Goal: Transaction & Acquisition: Purchase product/service

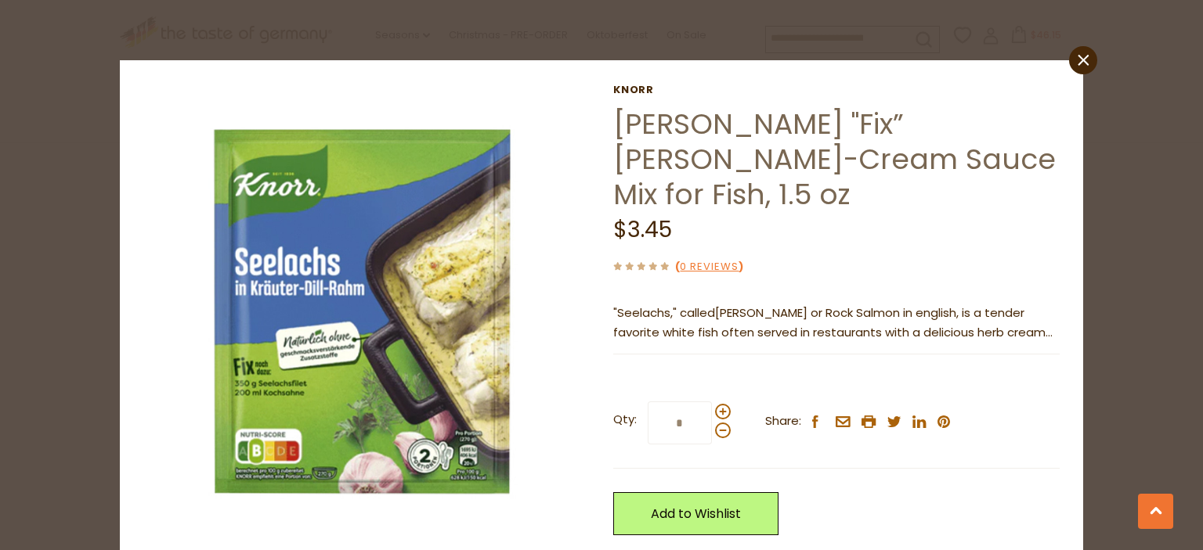
scroll to position [2424, 0]
click at [717, 404] on span at bounding box center [723, 412] width 16 height 16
click at [712, 402] on input "*" at bounding box center [679, 423] width 64 height 43
type input "*"
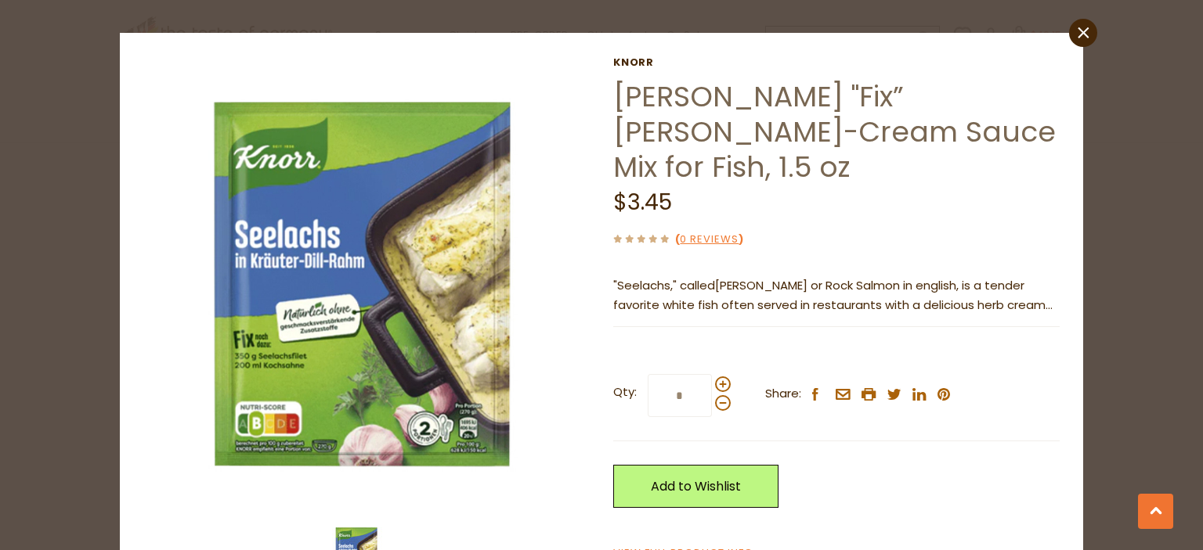
scroll to position [0, 0]
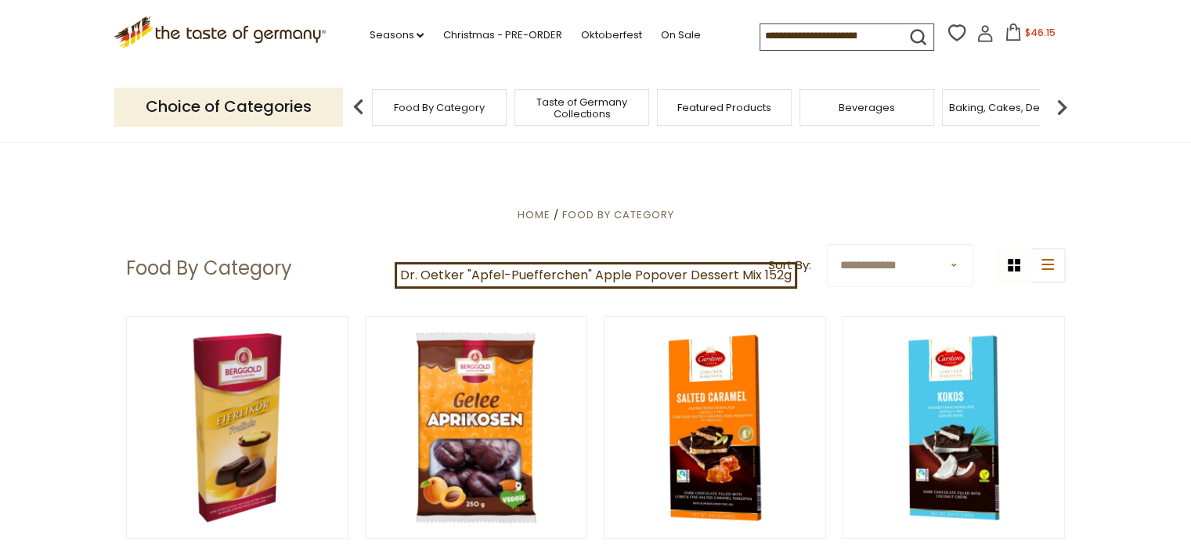
click at [248, 110] on p "Choice of Categories" at bounding box center [228, 107] width 229 height 38
click at [1062, 107] on img at bounding box center [1061, 107] width 31 height 31
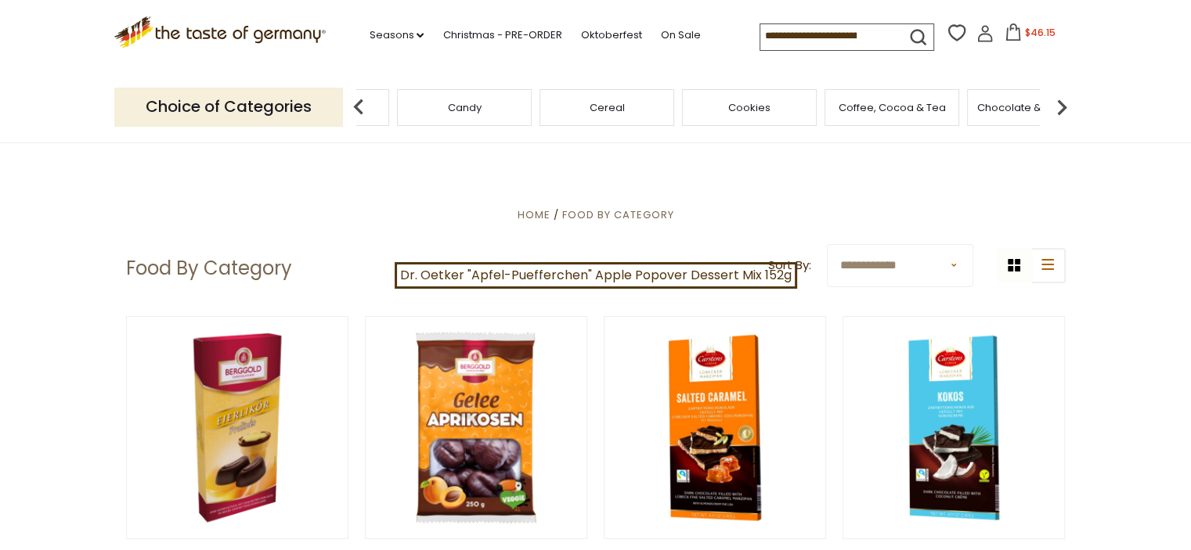
click at [1062, 107] on img at bounding box center [1061, 107] width 31 height 31
click at [708, 110] on span "Condiments, Seasonings" at bounding box center [696, 107] width 125 height 23
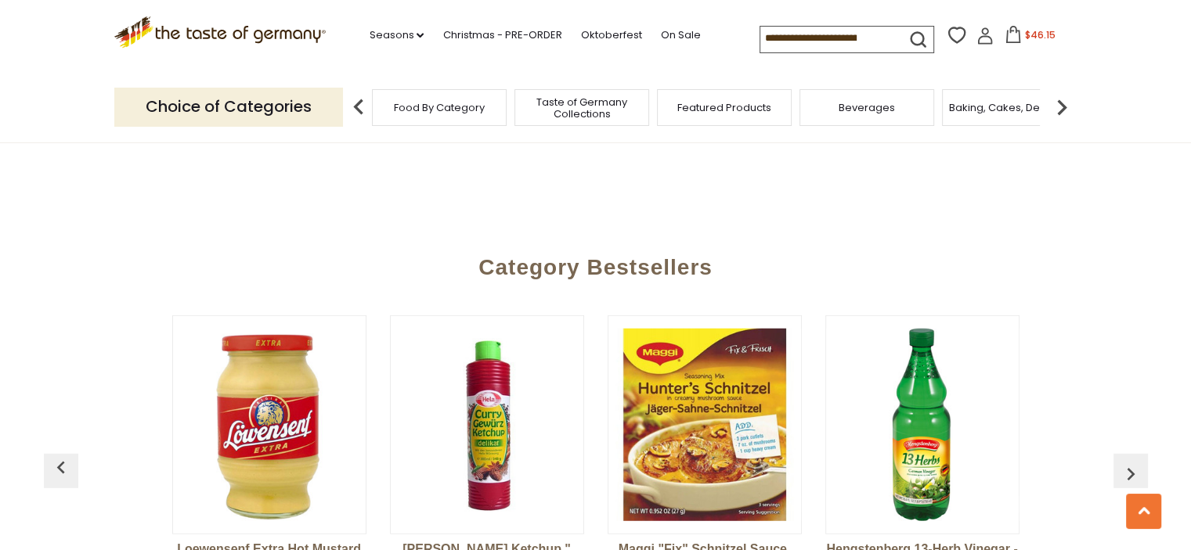
scroll to position [3680, 0]
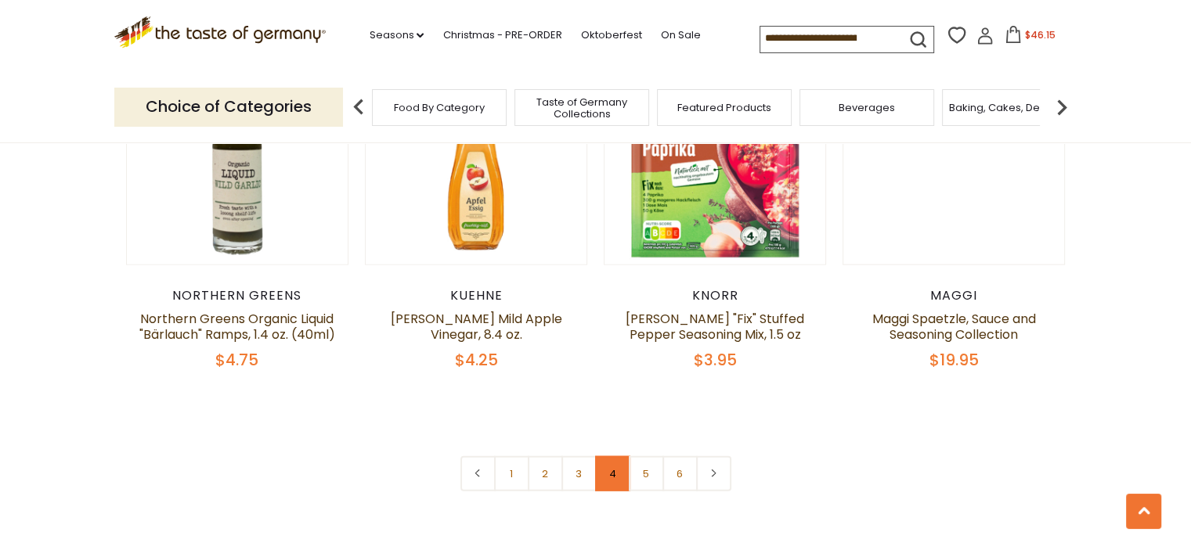
click at [614, 456] on link "4" at bounding box center [612, 473] width 35 height 35
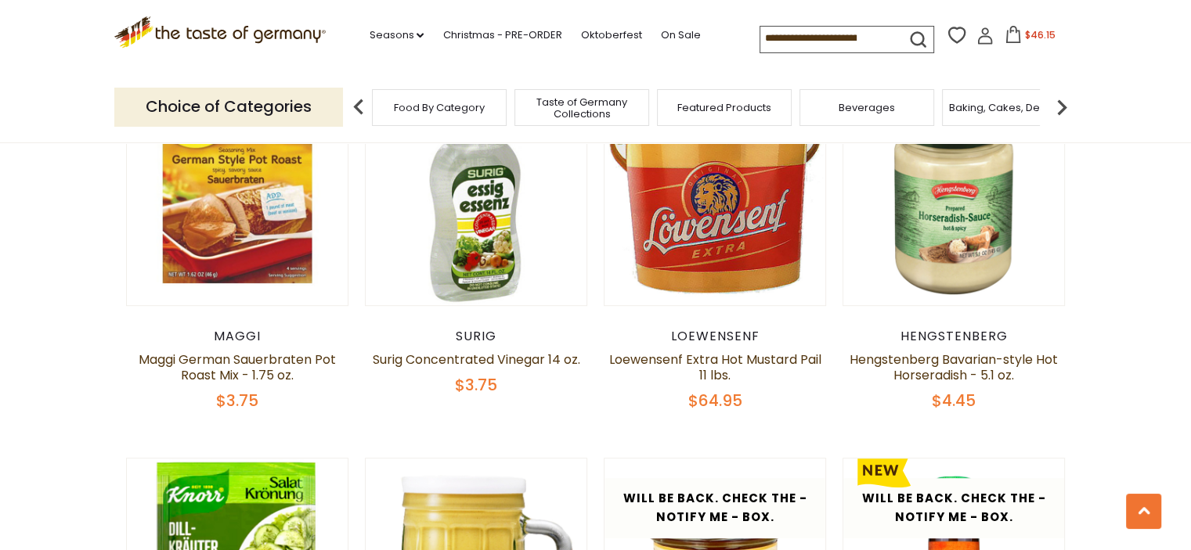
scroll to position [933, 0]
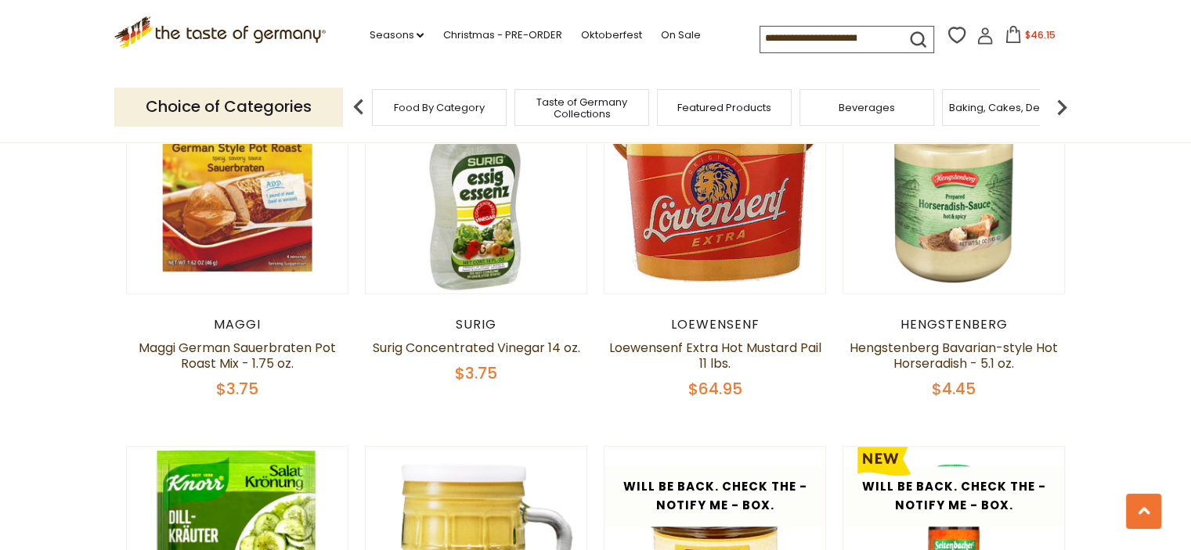
click at [1012, 40] on icon at bounding box center [1012, 34] width 17 height 17
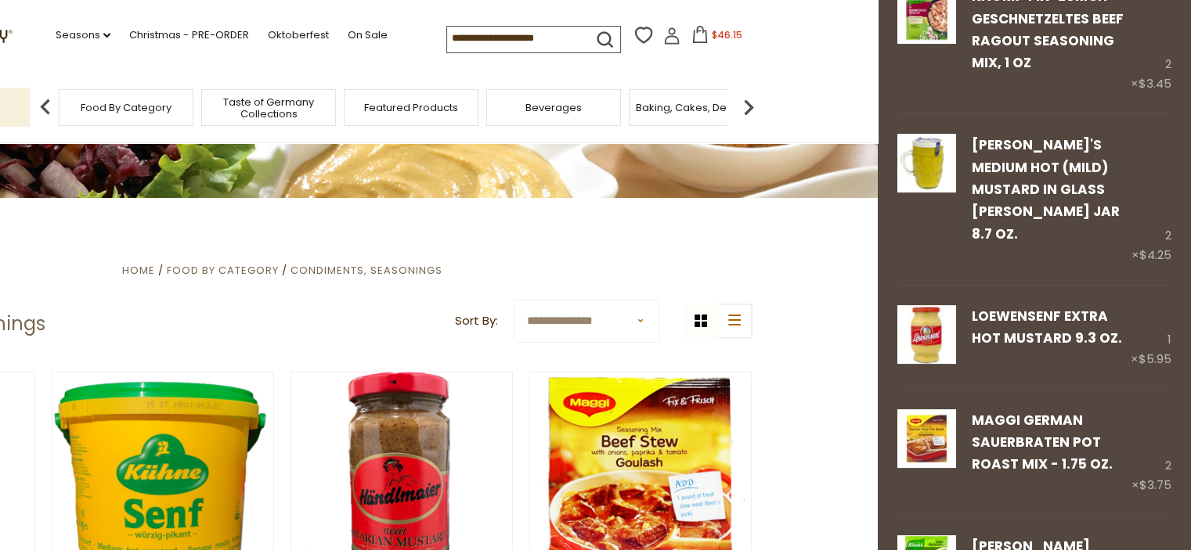
scroll to position [150, 0]
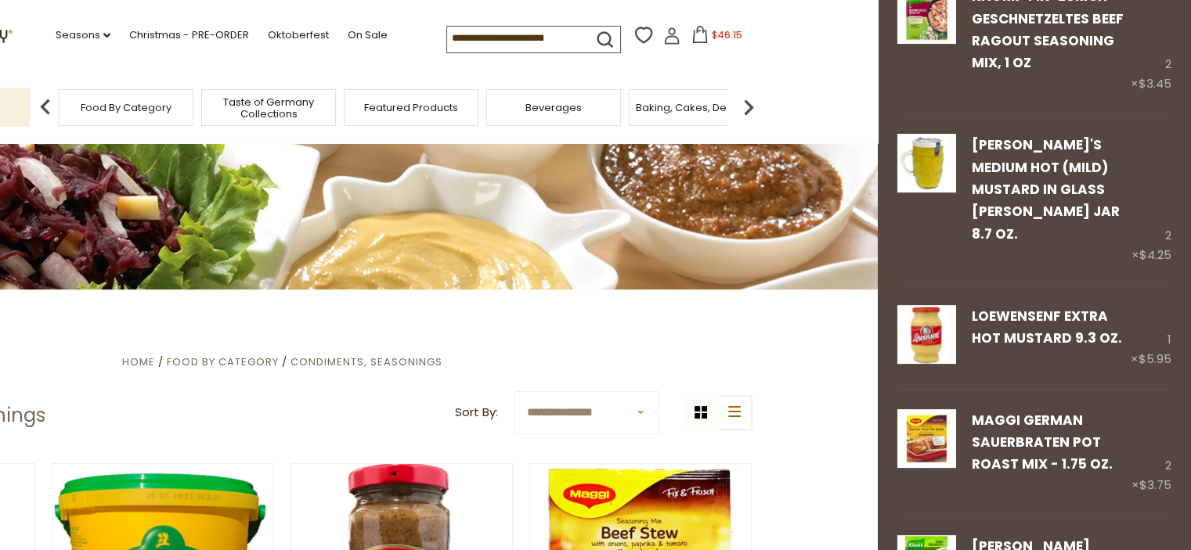
click at [701, 39] on icon at bounding box center [699, 34] width 17 height 17
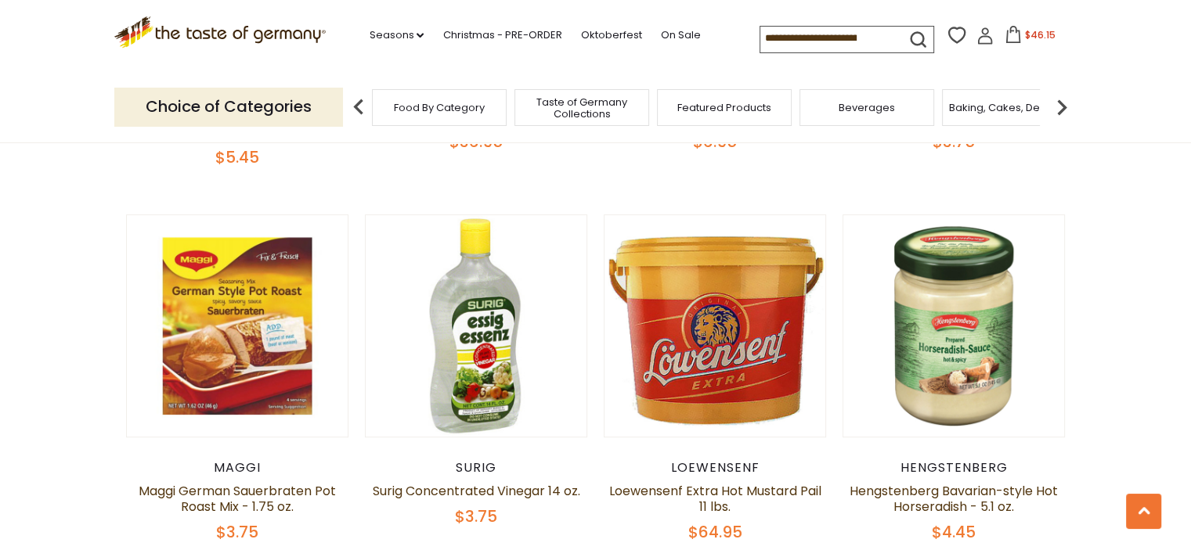
scroll to position [855, 0]
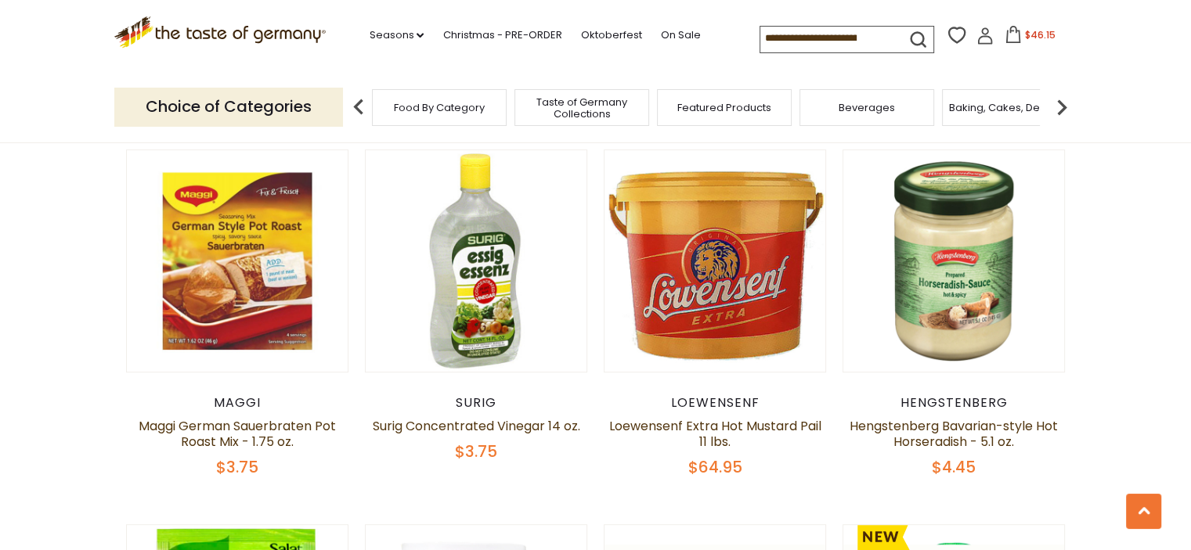
click at [1013, 40] on icon at bounding box center [1012, 34] width 17 height 17
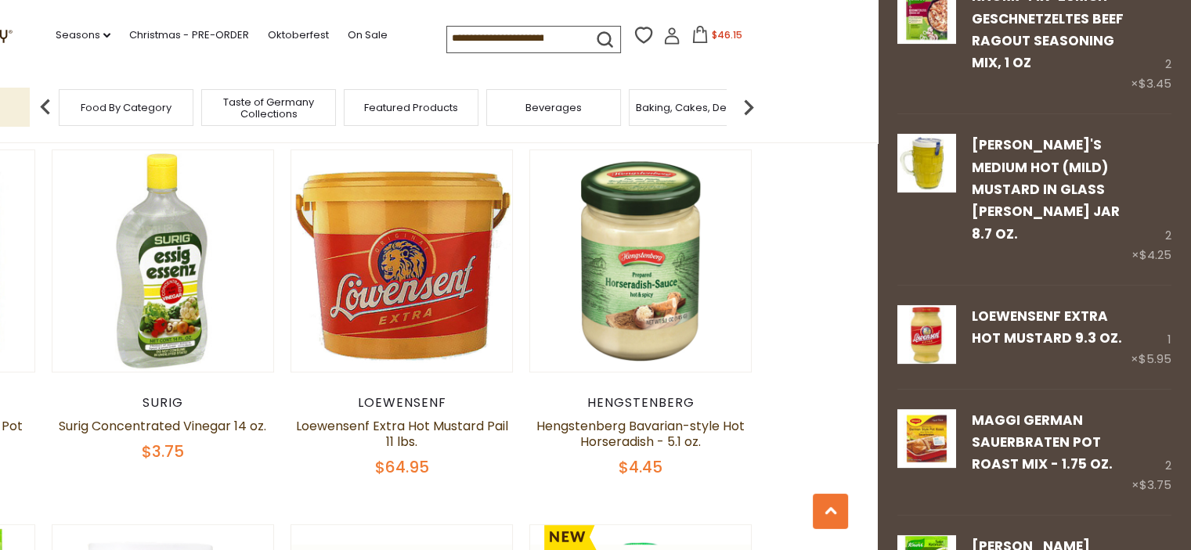
click at [691, 34] on icon at bounding box center [699, 34] width 17 height 17
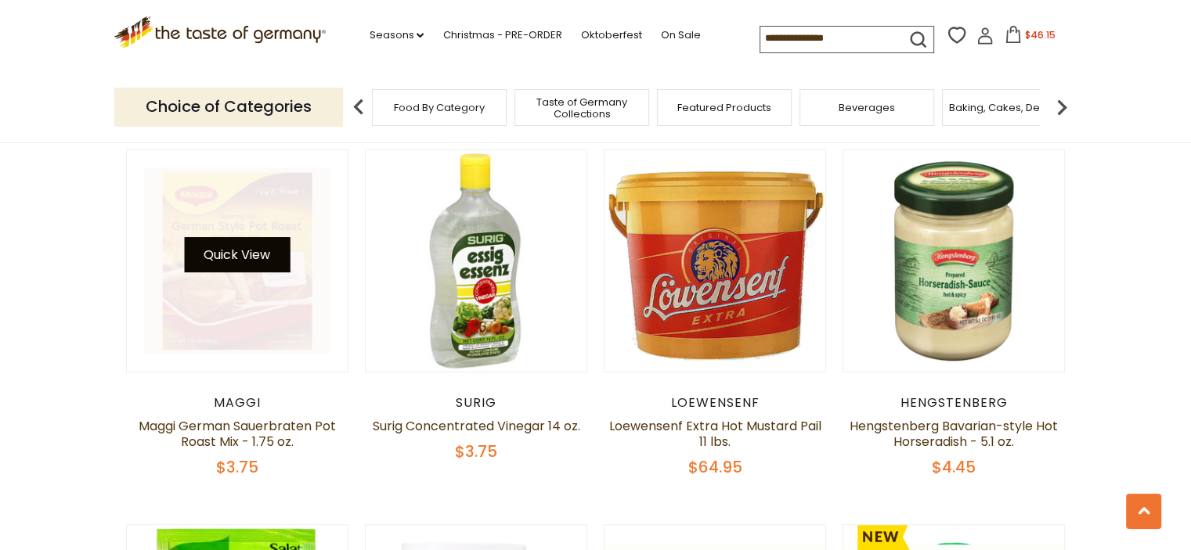
click at [233, 243] on button "Quick View" at bounding box center [237, 254] width 106 height 35
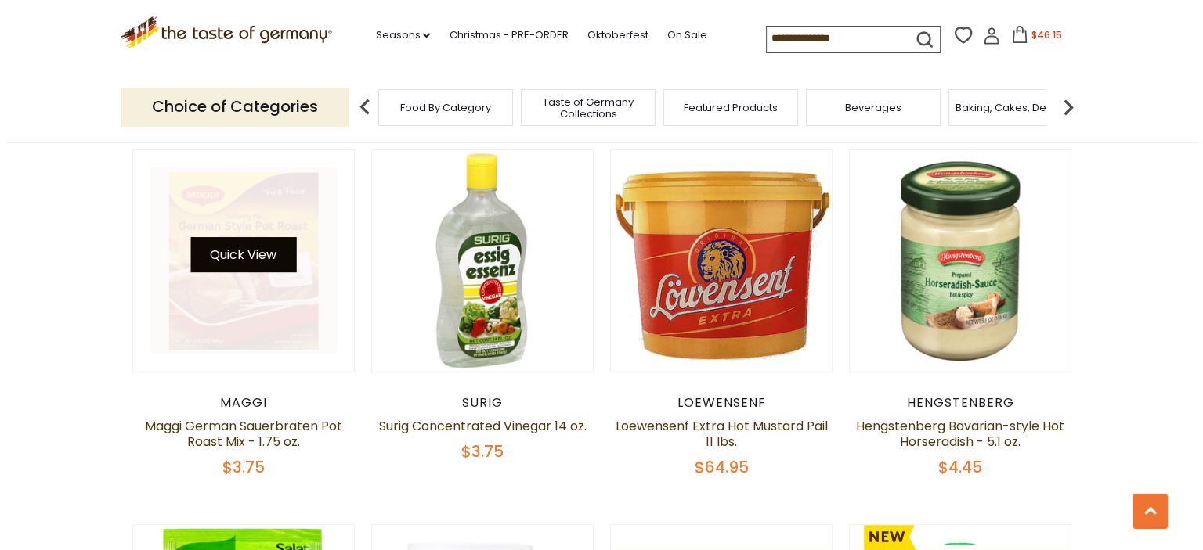
scroll to position [858, 0]
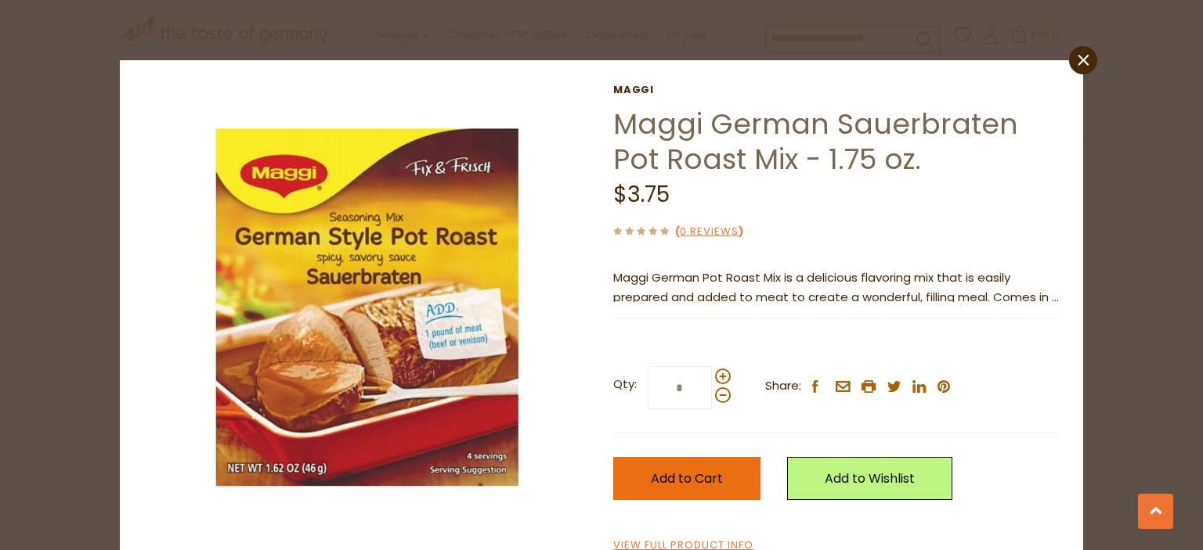
click at [689, 482] on span "Add to Cart" at bounding box center [687, 479] width 72 height 18
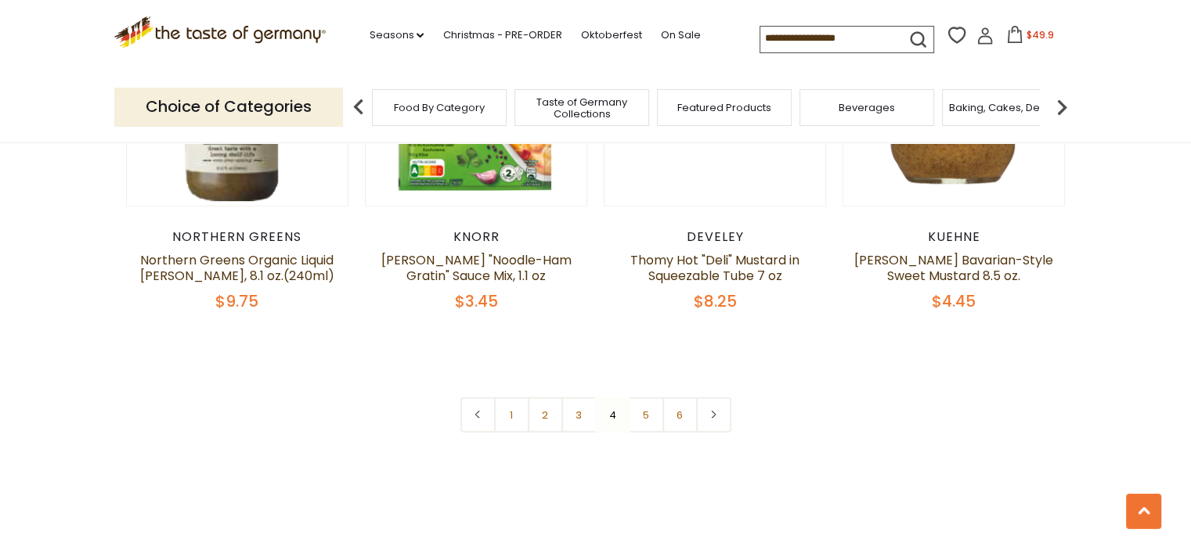
scroll to position [3830, 0]
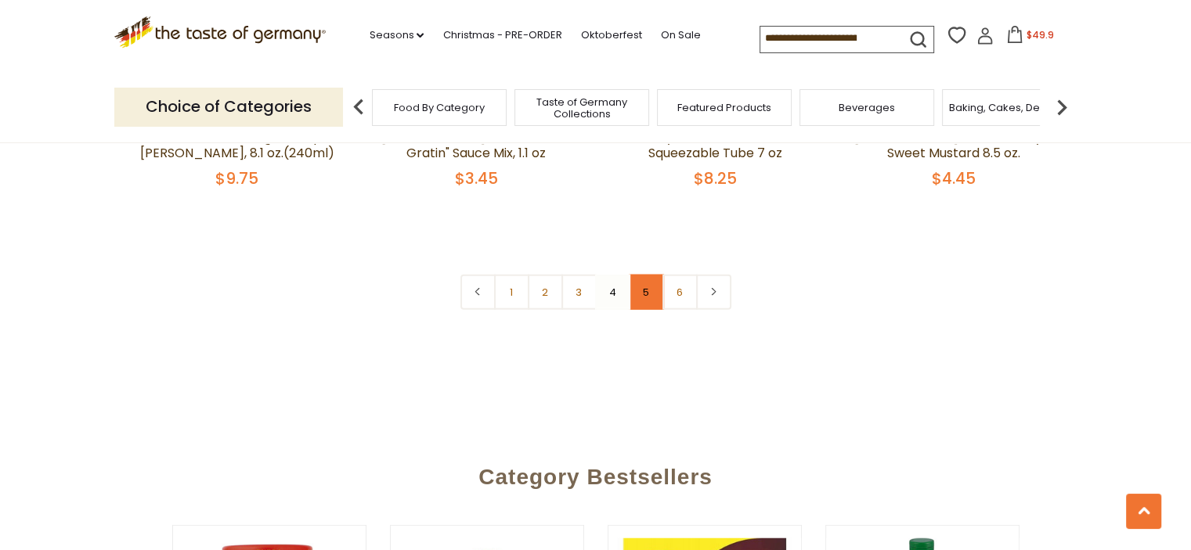
click at [641, 275] on link "5" at bounding box center [646, 292] width 35 height 35
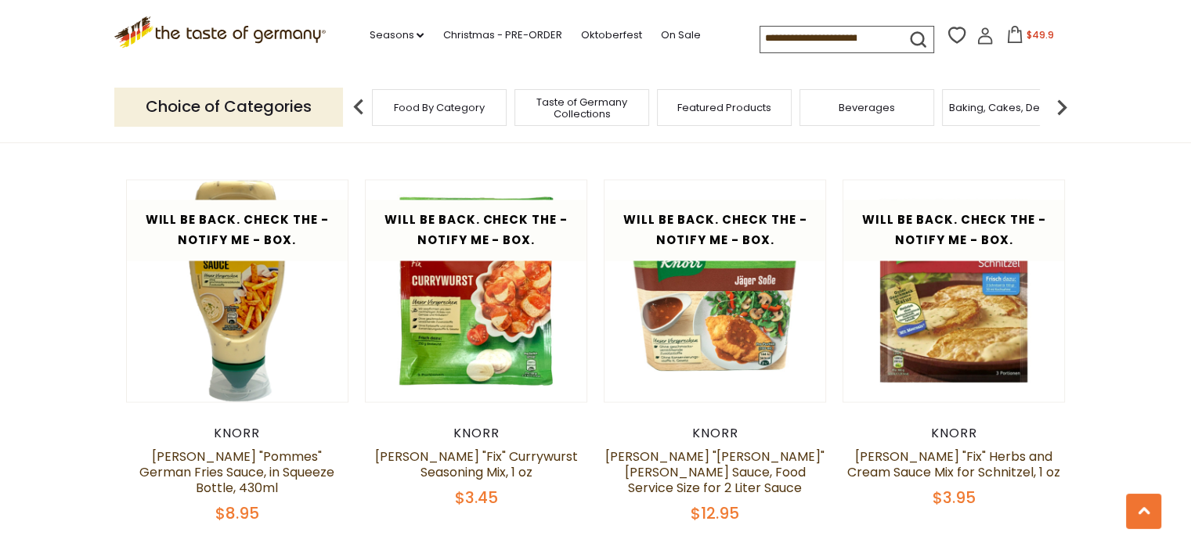
scroll to position [2186, 0]
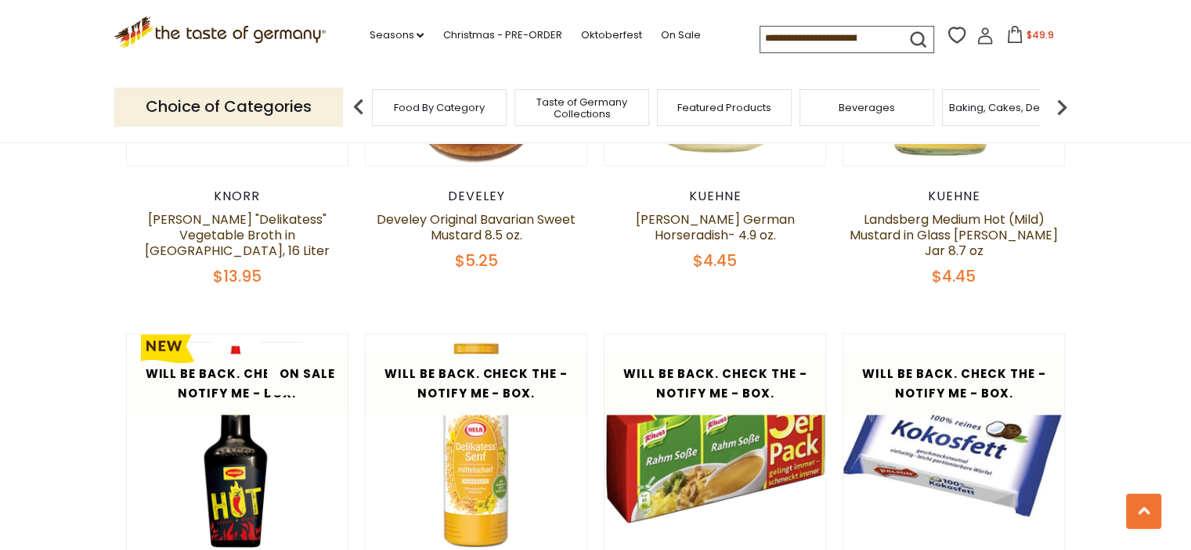
click at [607, 110] on span "Taste of Germany Collections" at bounding box center [581, 107] width 125 height 23
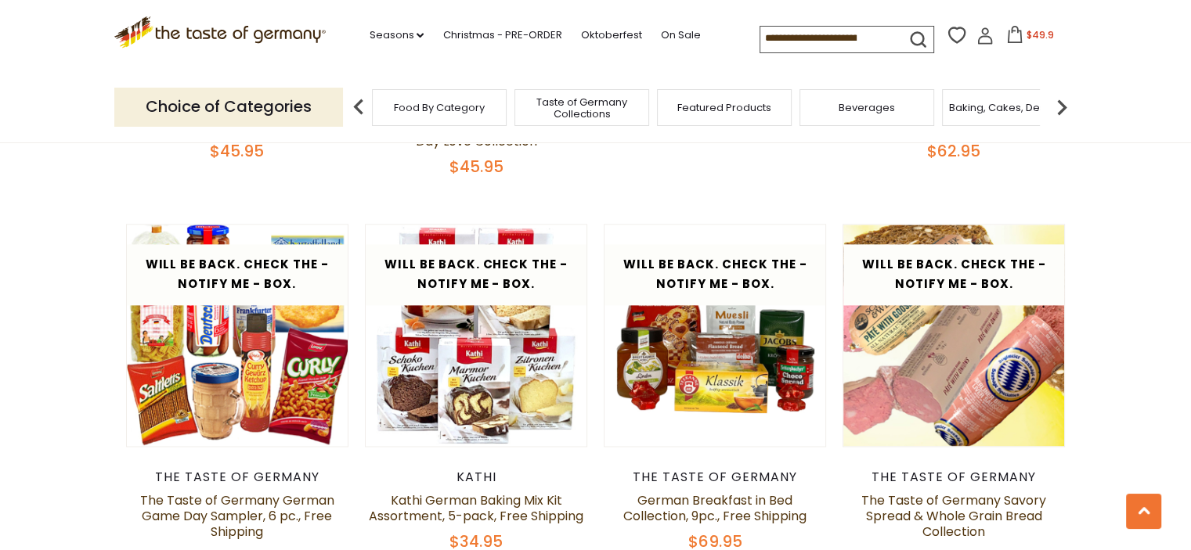
scroll to position [2114, 0]
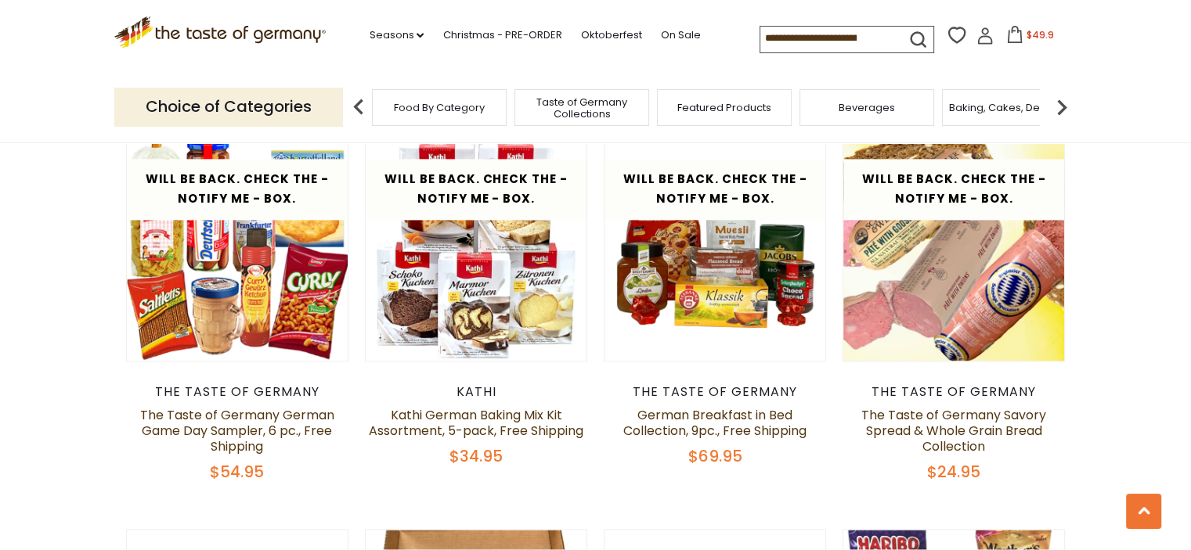
click at [1062, 104] on img at bounding box center [1061, 107] width 31 height 31
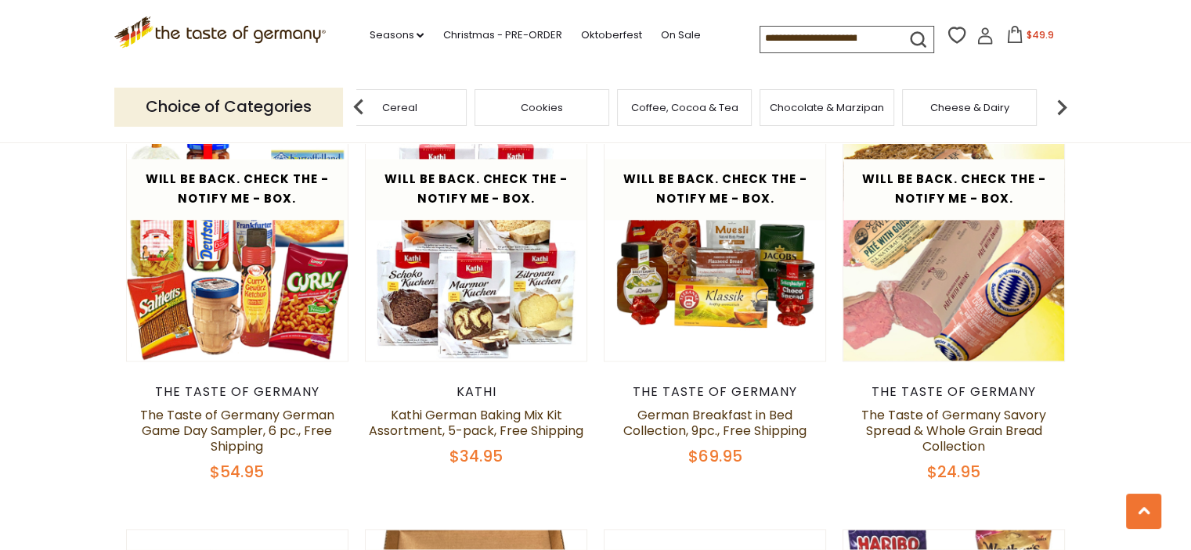
click at [1062, 104] on img at bounding box center [1061, 107] width 31 height 31
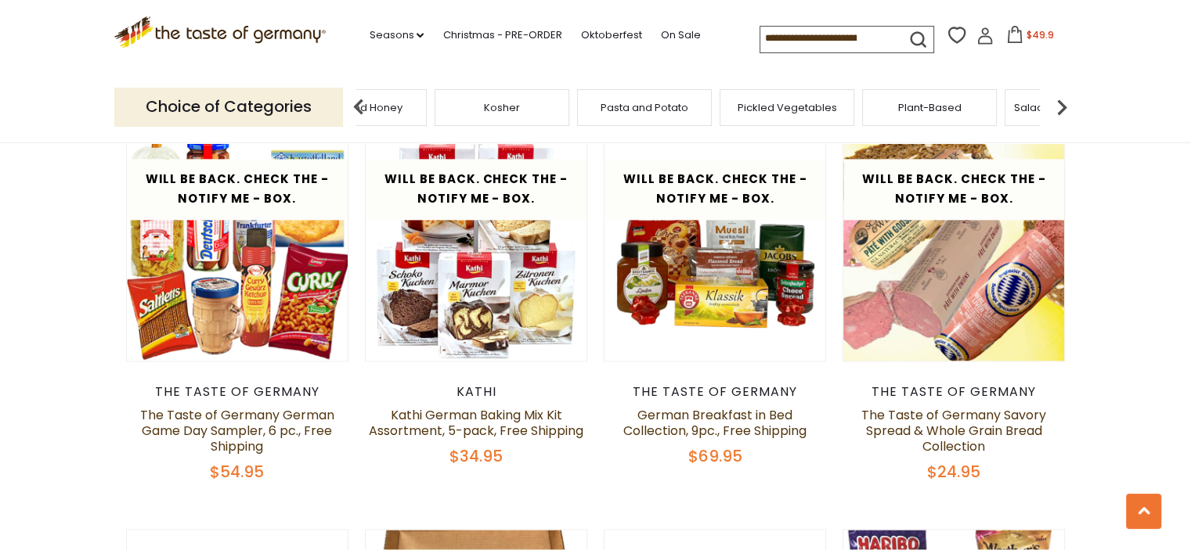
click at [666, 108] on span "Pasta and Potato" at bounding box center [644, 108] width 88 height 12
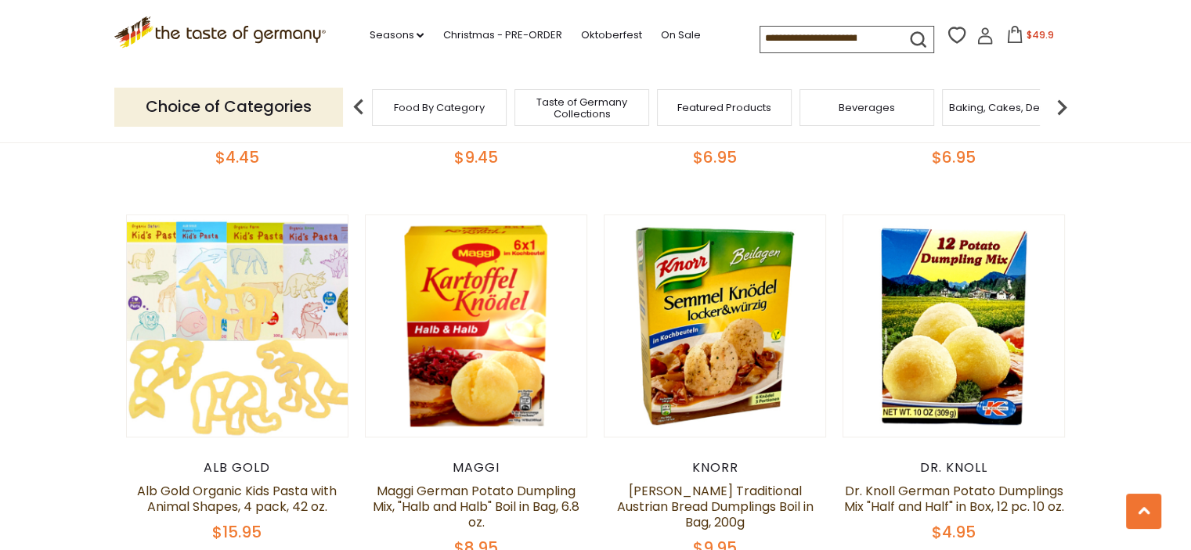
scroll to position [1644, 0]
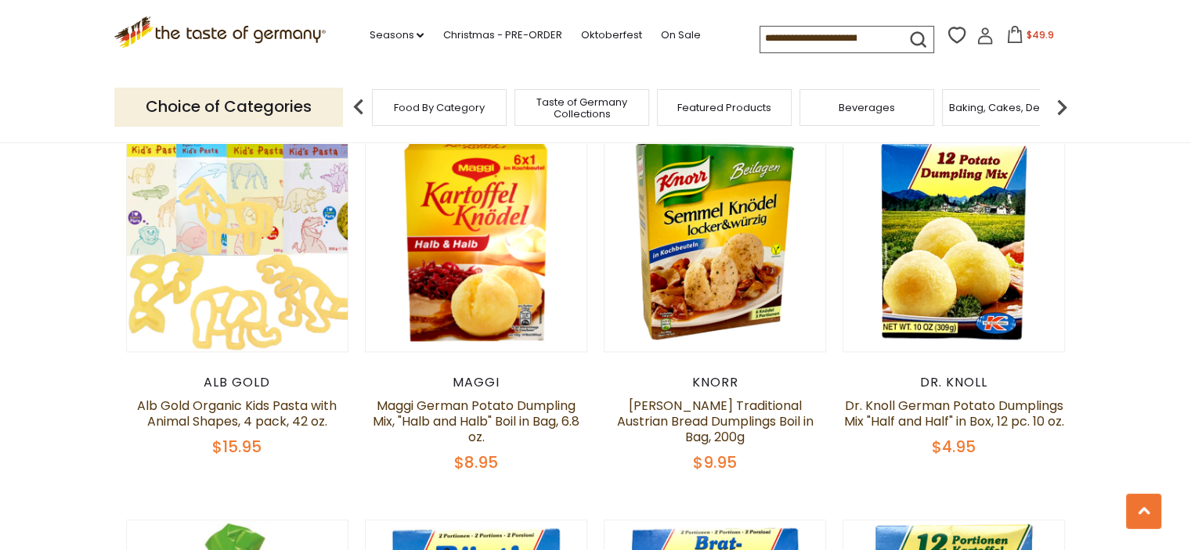
click at [1012, 35] on icon at bounding box center [1014, 34] width 17 height 17
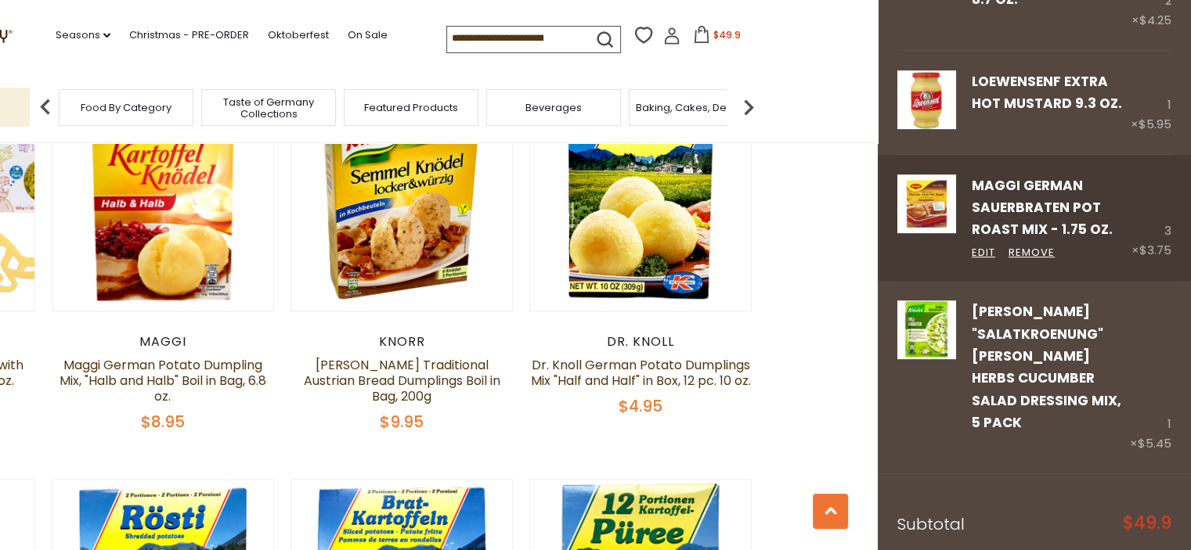
scroll to position [1722, 0]
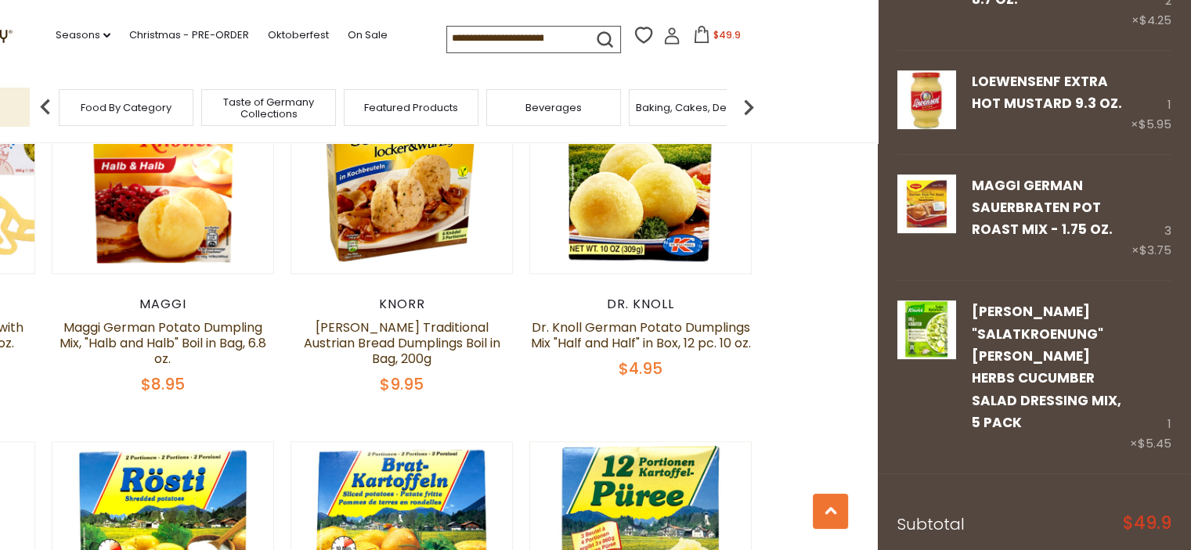
click at [694, 34] on icon at bounding box center [701, 34] width 17 height 17
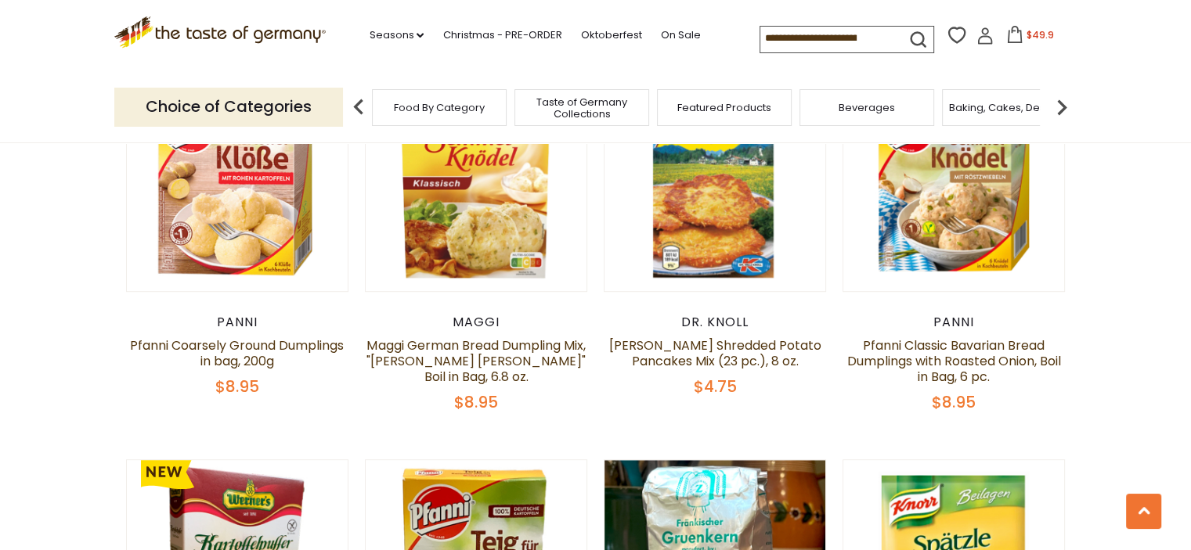
scroll to position [861, 0]
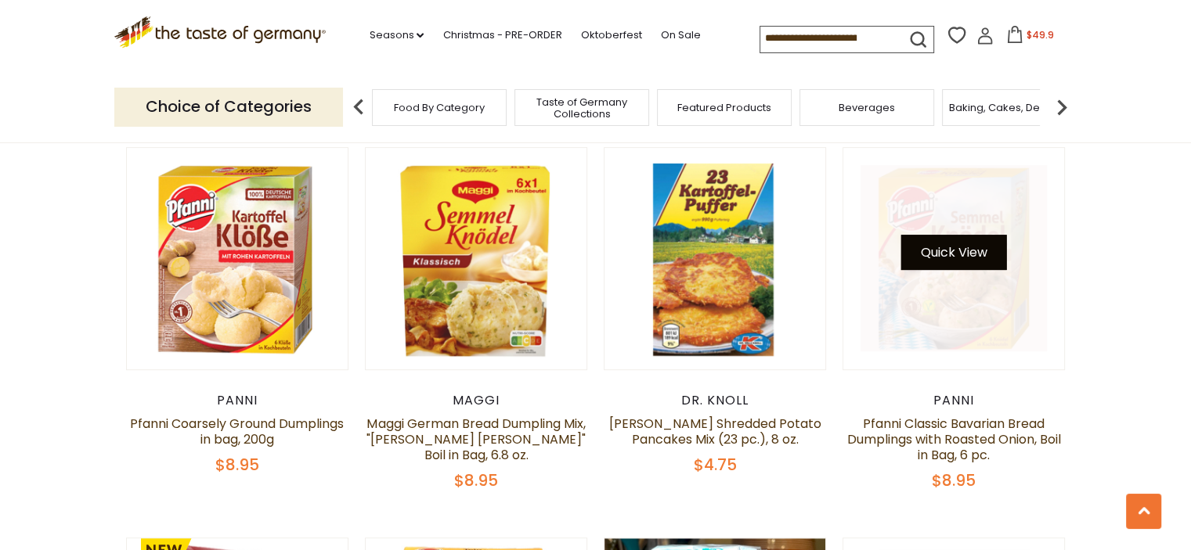
click at [956, 258] on button "Quick View" at bounding box center [954, 252] width 106 height 35
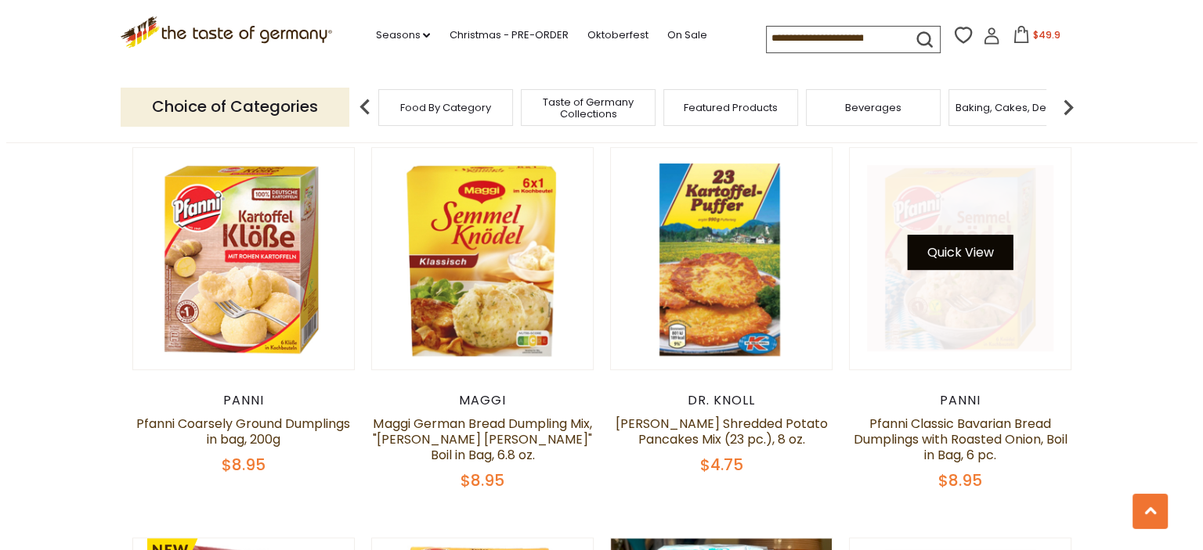
scroll to position [864, 0]
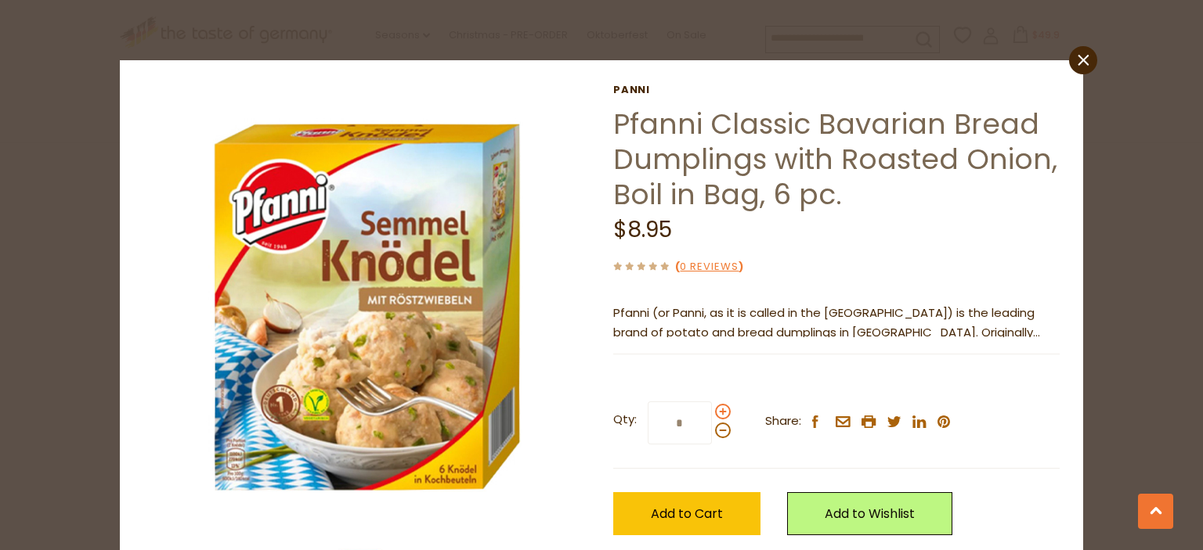
click at [716, 415] on span at bounding box center [723, 412] width 16 height 16
click at [712, 415] on input "*" at bounding box center [679, 423] width 64 height 43
type input "*"
click at [681, 510] on span "Add to Cart" at bounding box center [687, 514] width 72 height 18
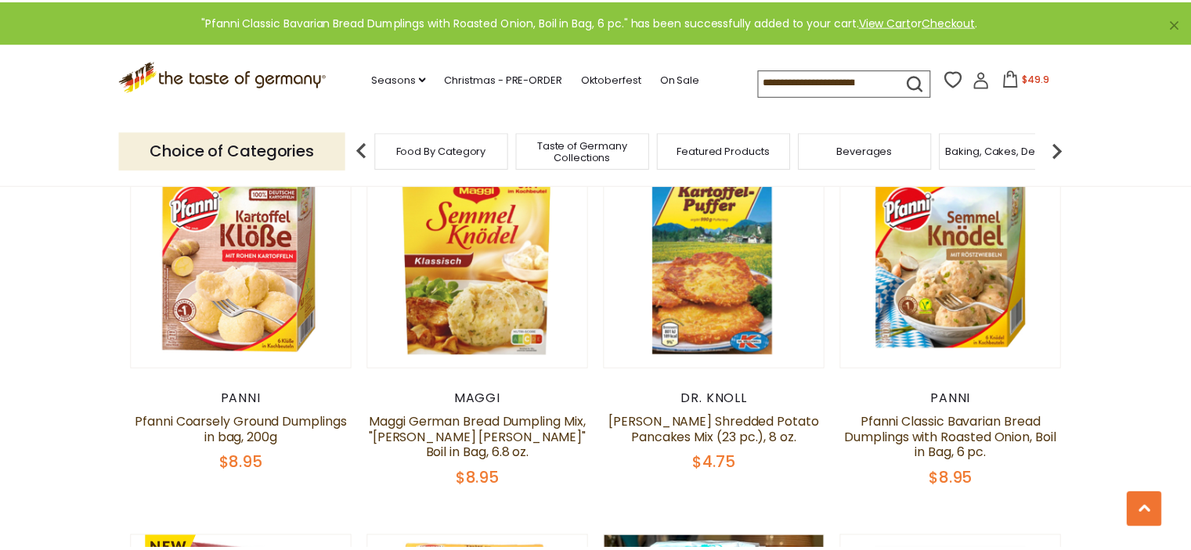
scroll to position [861, 0]
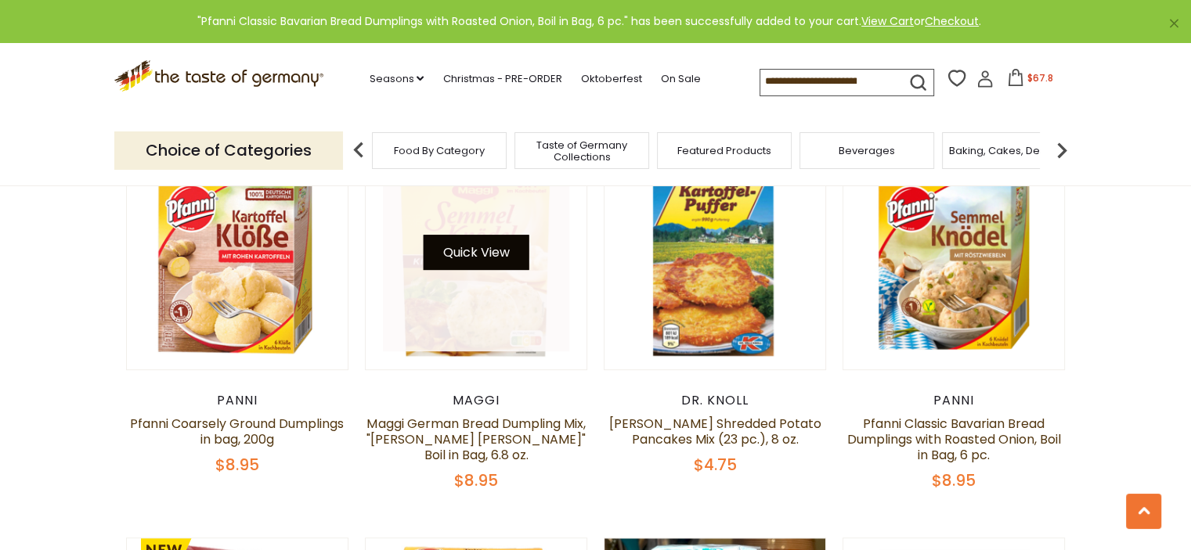
click at [467, 261] on button "Quick View" at bounding box center [476, 252] width 106 height 35
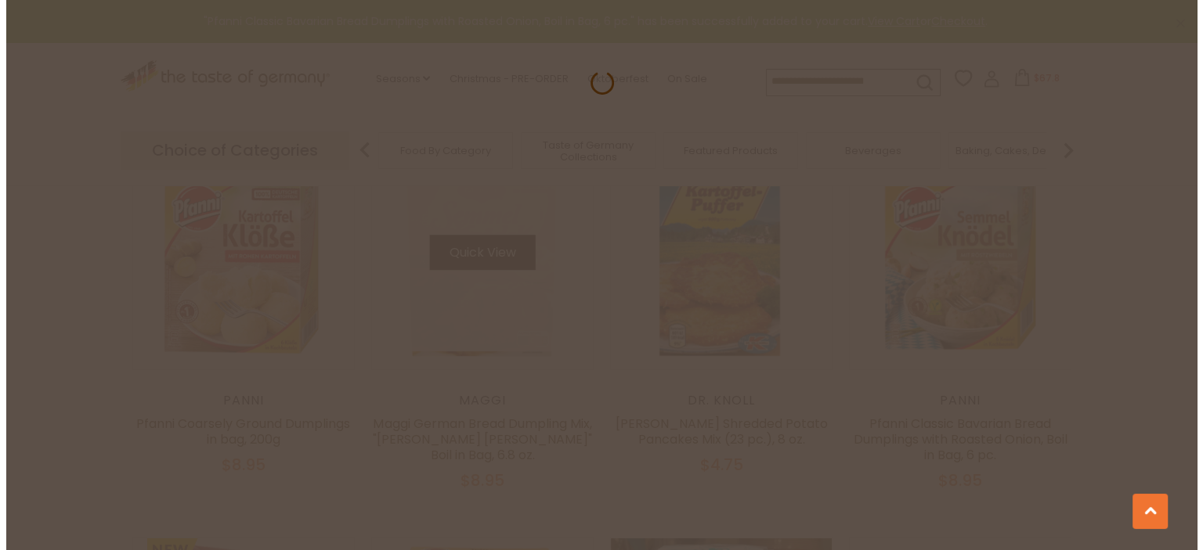
scroll to position [864, 0]
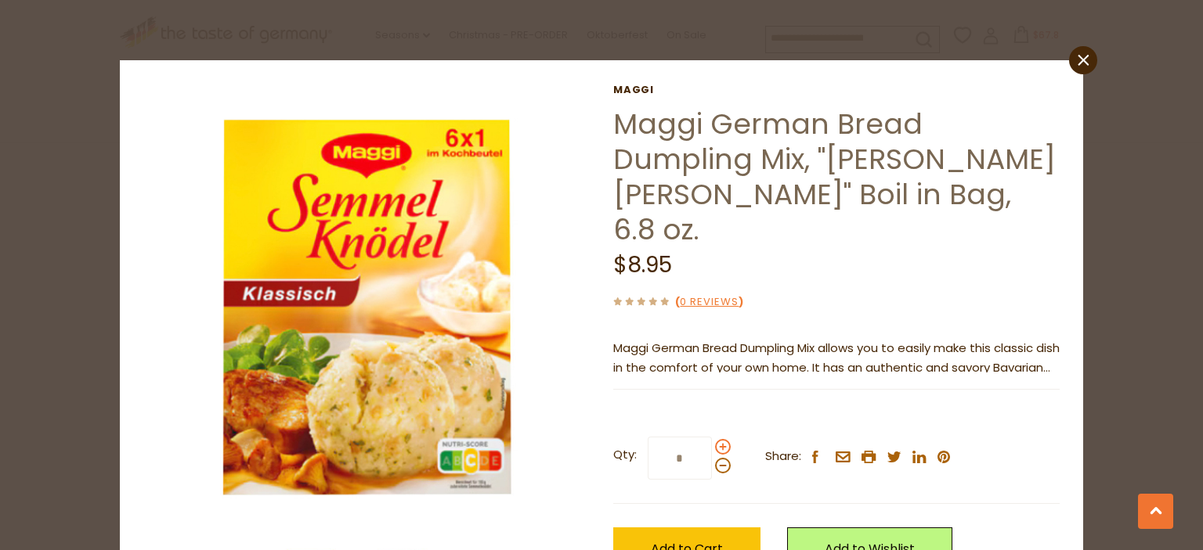
click at [715, 439] on span at bounding box center [723, 447] width 16 height 16
click at [712, 437] on input "*" at bounding box center [679, 458] width 64 height 43
type input "*"
click at [687, 540] on span "Add to Cart" at bounding box center [687, 549] width 72 height 18
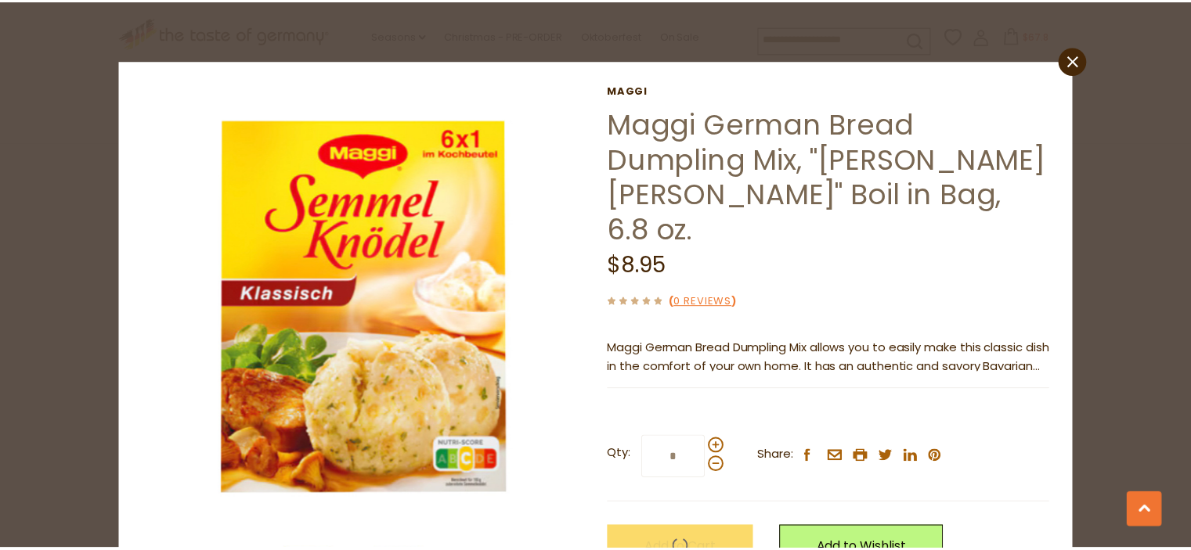
scroll to position [861, 0]
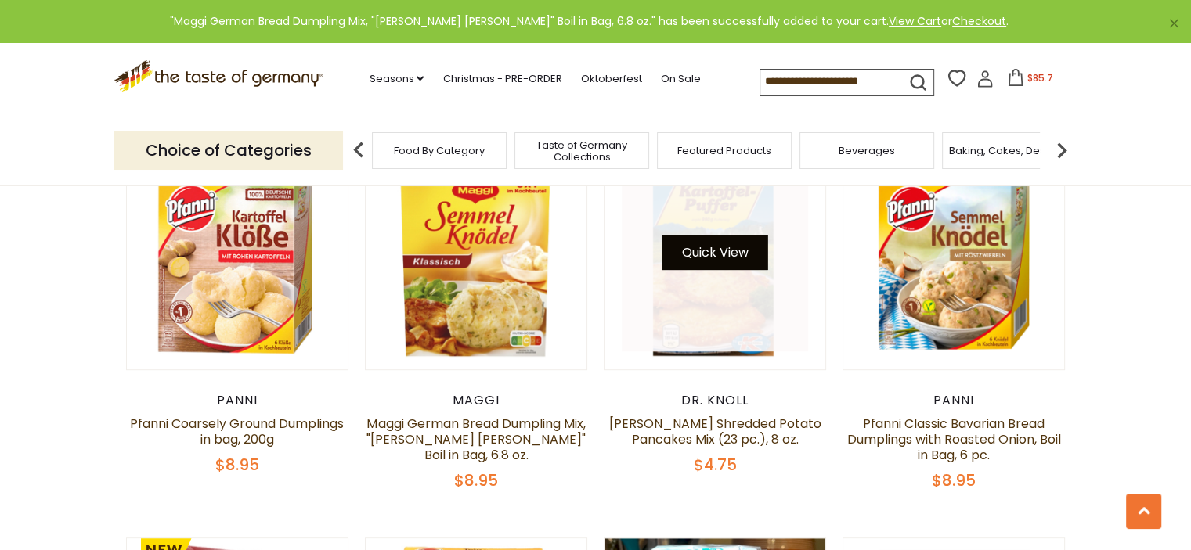
click at [721, 254] on button "Quick View" at bounding box center [715, 252] width 106 height 35
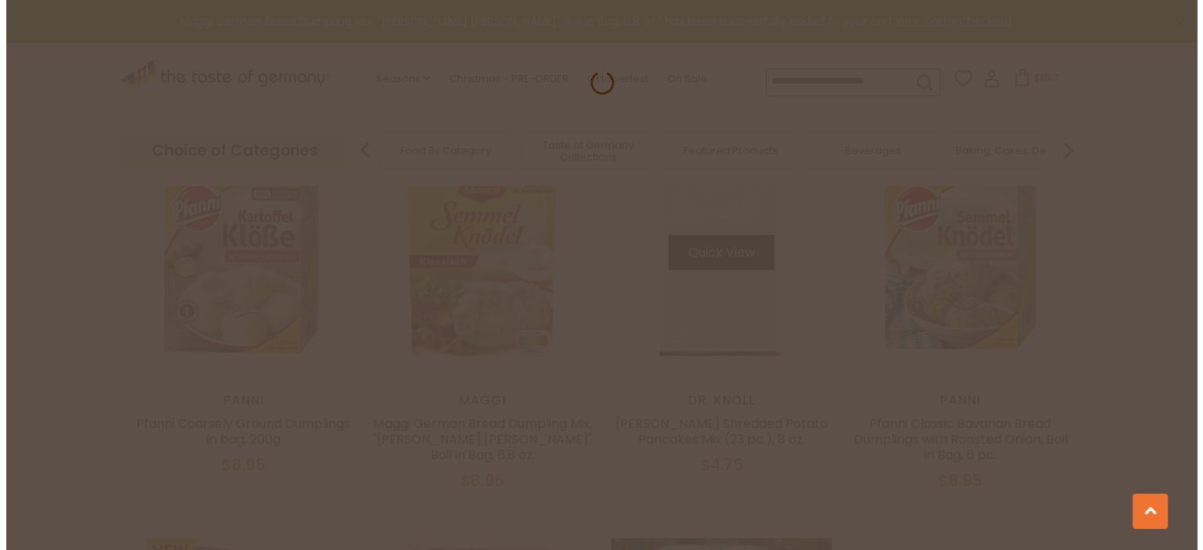
scroll to position [864, 0]
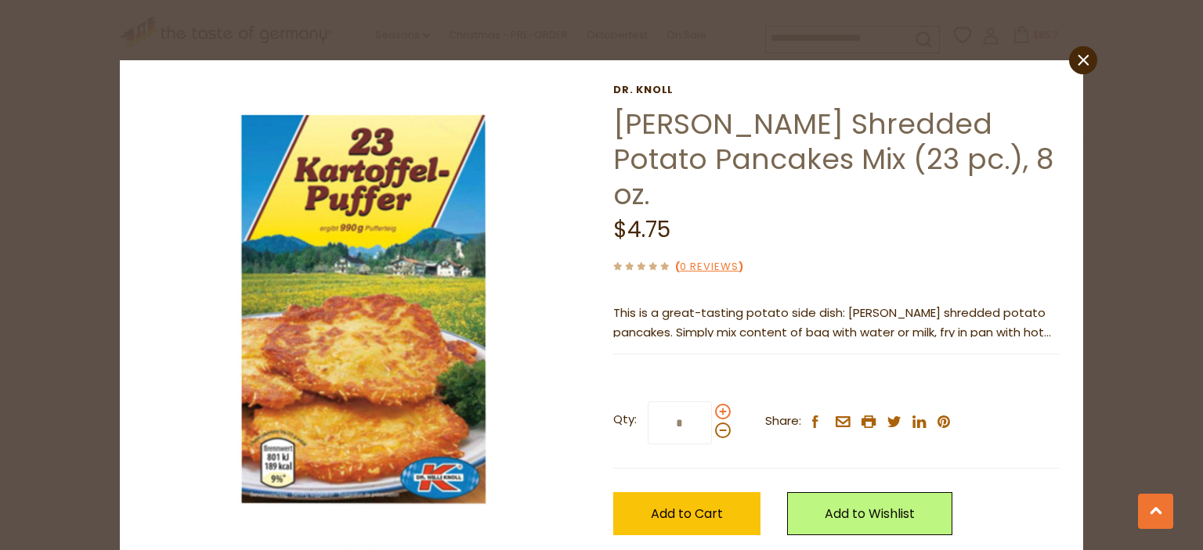
click at [716, 404] on span at bounding box center [723, 412] width 16 height 16
click at [712, 402] on input "*" at bounding box center [679, 423] width 64 height 43
click at [716, 404] on span at bounding box center [723, 412] width 16 height 16
click at [712, 402] on input "*" at bounding box center [679, 423] width 64 height 43
type input "*"
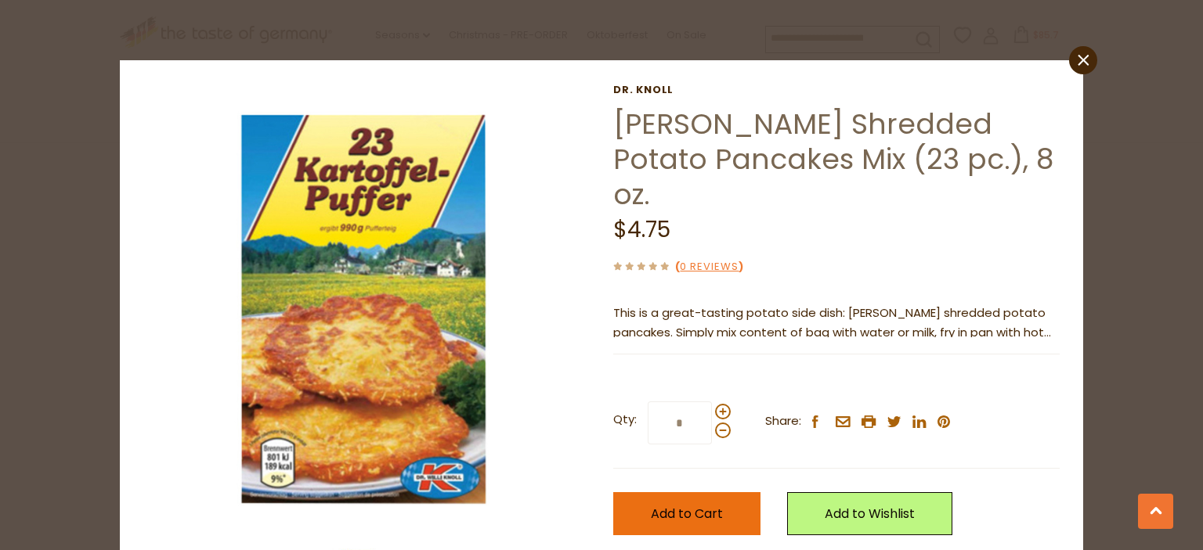
click at [694, 505] on span "Add to Cart" at bounding box center [687, 514] width 72 height 18
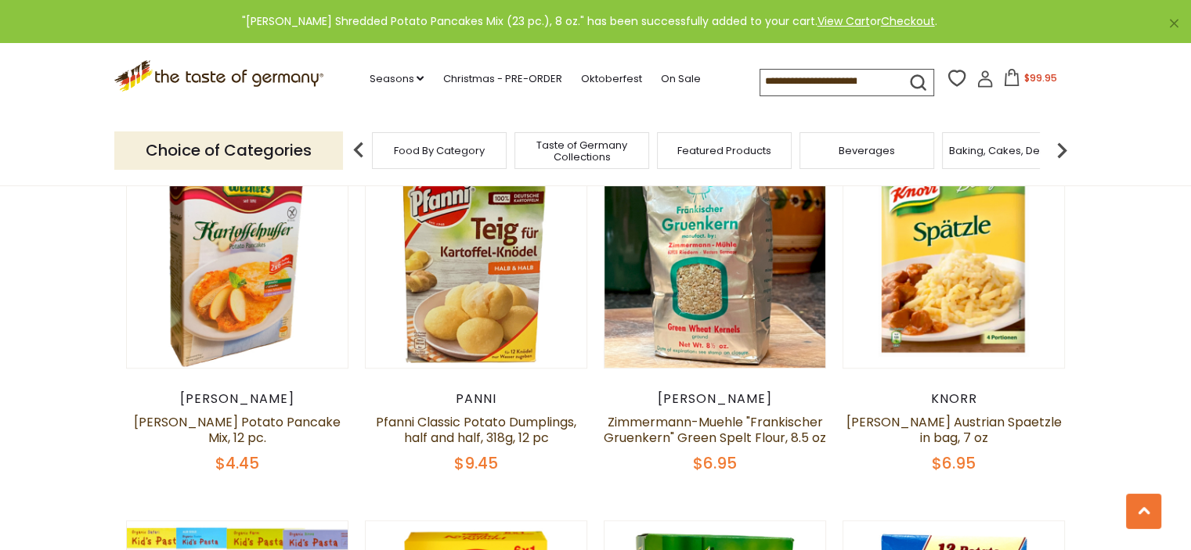
scroll to position [1174, 0]
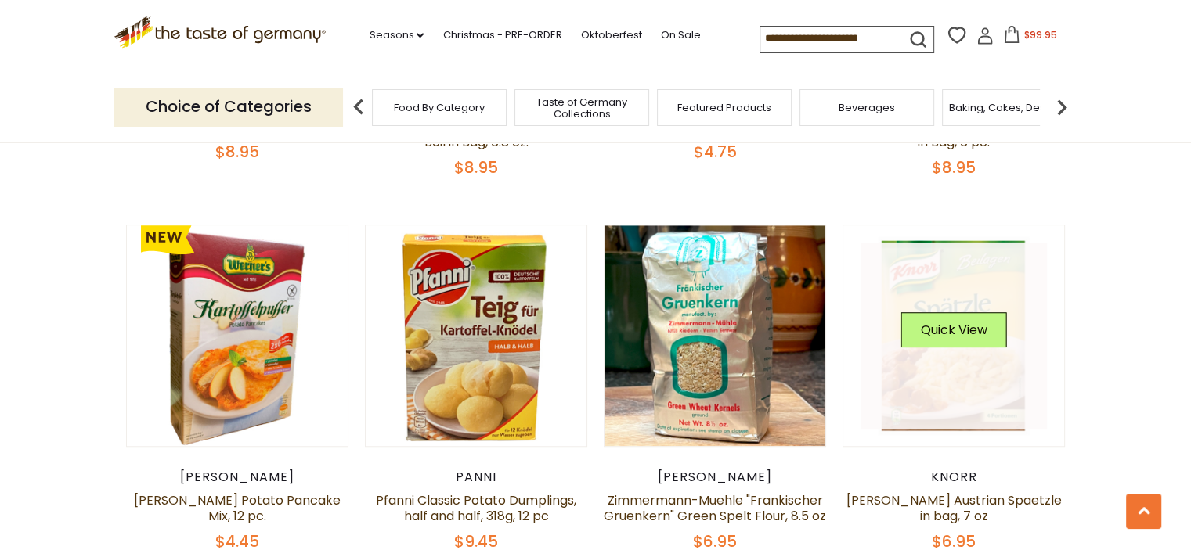
click at [946, 375] on link at bounding box center [953, 336] width 186 height 186
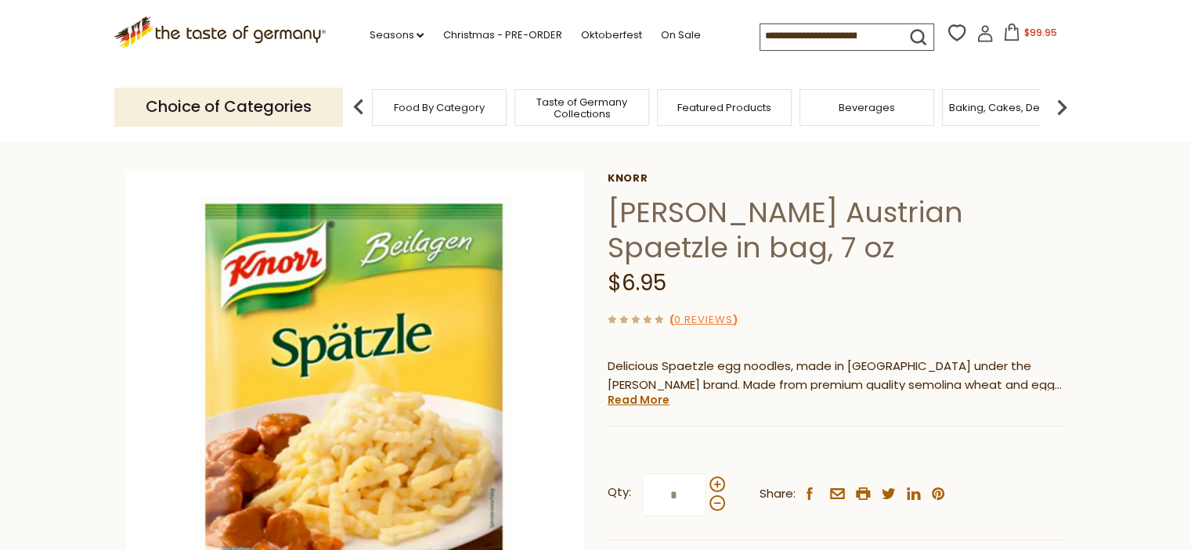
scroll to position [78, 0]
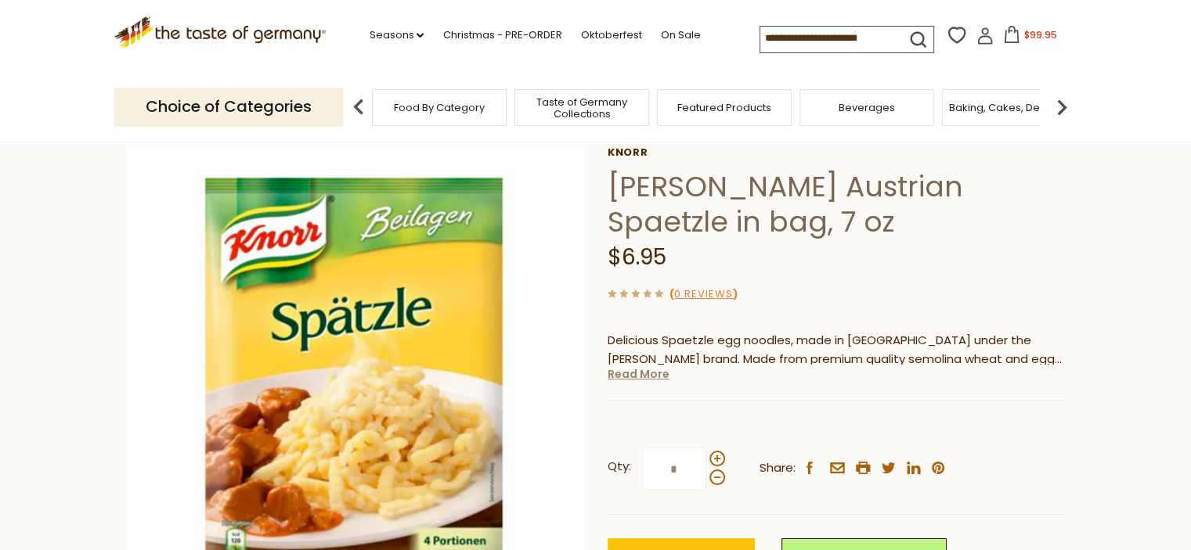
click at [638, 380] on link "Read More" at bounding box center [639, 374] width 62 height 16
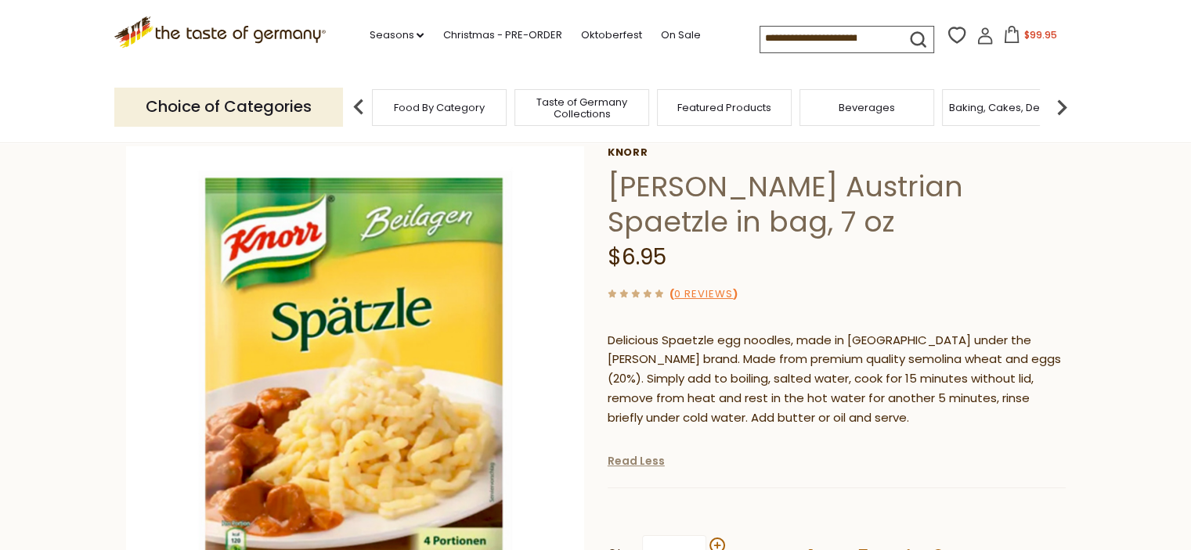
click at [642, 465] on link "Read Less" at bounding box center [636, 461] width 57 height 16
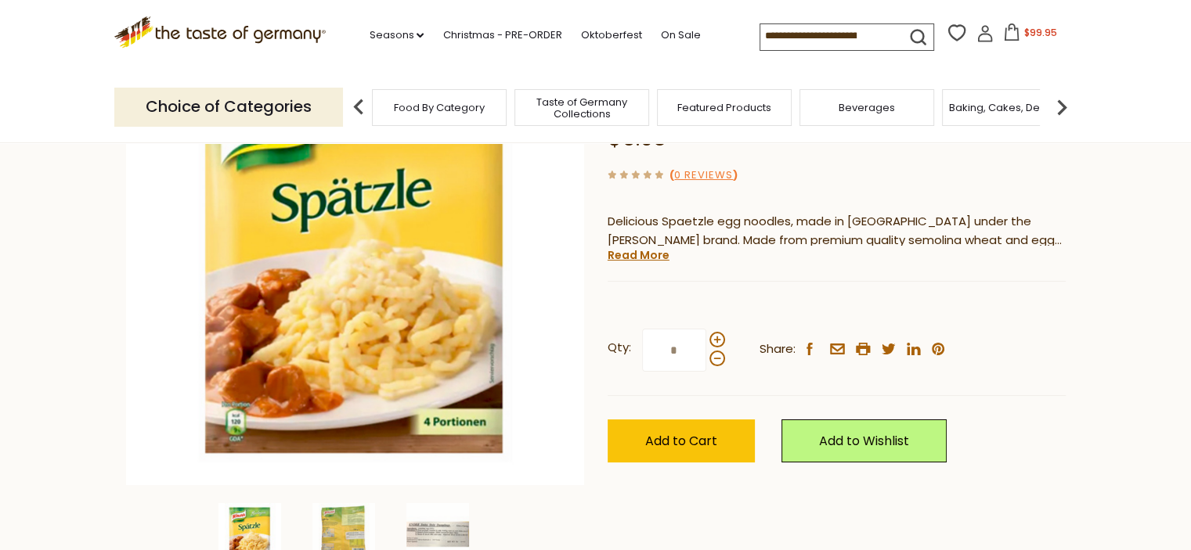
scroll to position [235, 0]
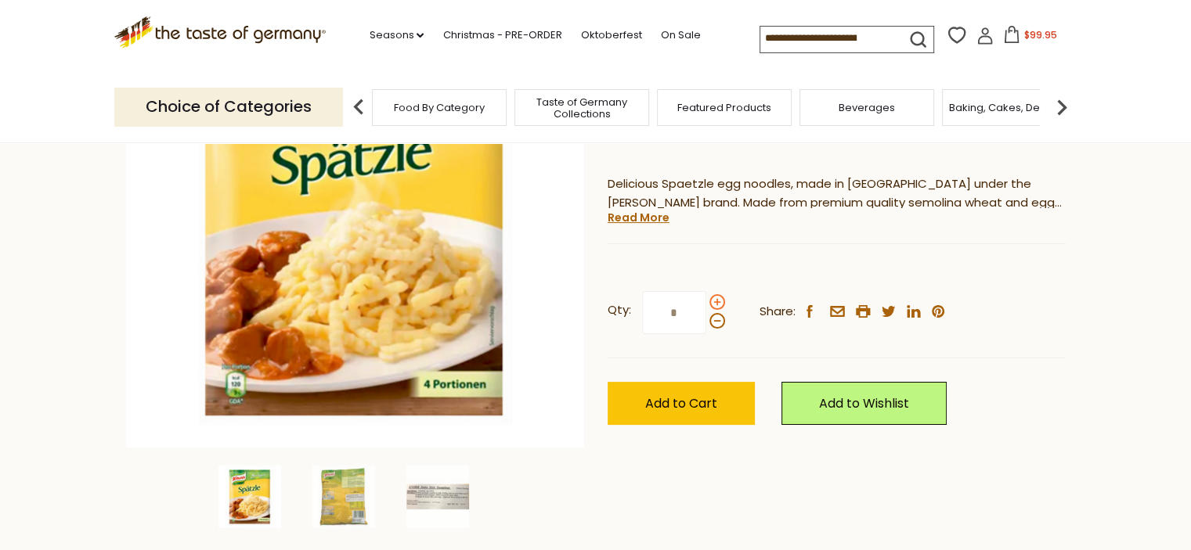
click at [719, 303] on span at bounding box center [717, 302] width 16 height 16
click at [706, 303] on input "*" at bounding box center [674, 312] width 64 height 43
click at [716, 320] on span at bounding box center [717, 321] width 16 height 16
click at [706, 320] on input "*" at bounding box center [674, 312] width 64 height 43
click at [1008, 41] on icon at bounding box center [1011, 34] width 17 height 17
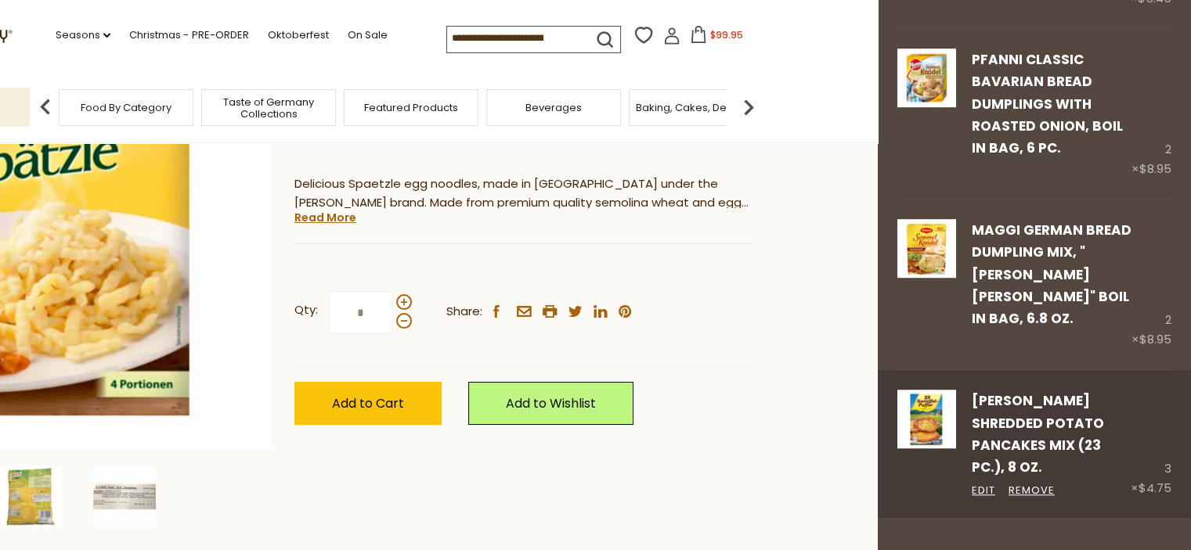
scroll to position [944, 0]
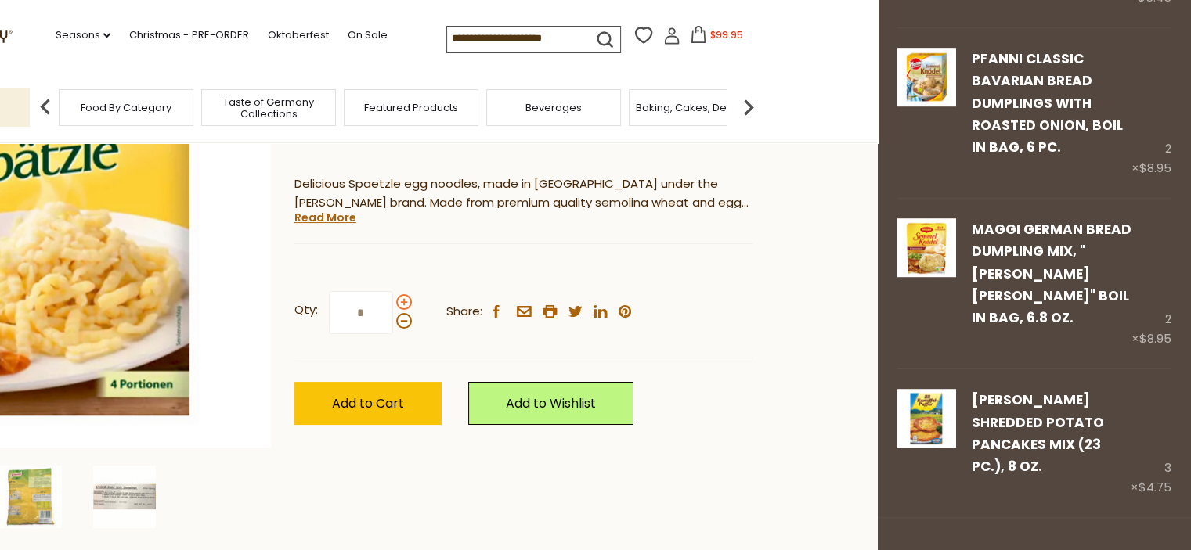
click at [401, 301] on span at bounding box center [404, 302] width 16 height 16
click at [393, 301] on input "*" at bounding box center [361, 312] width 64 height 43
type input "*"
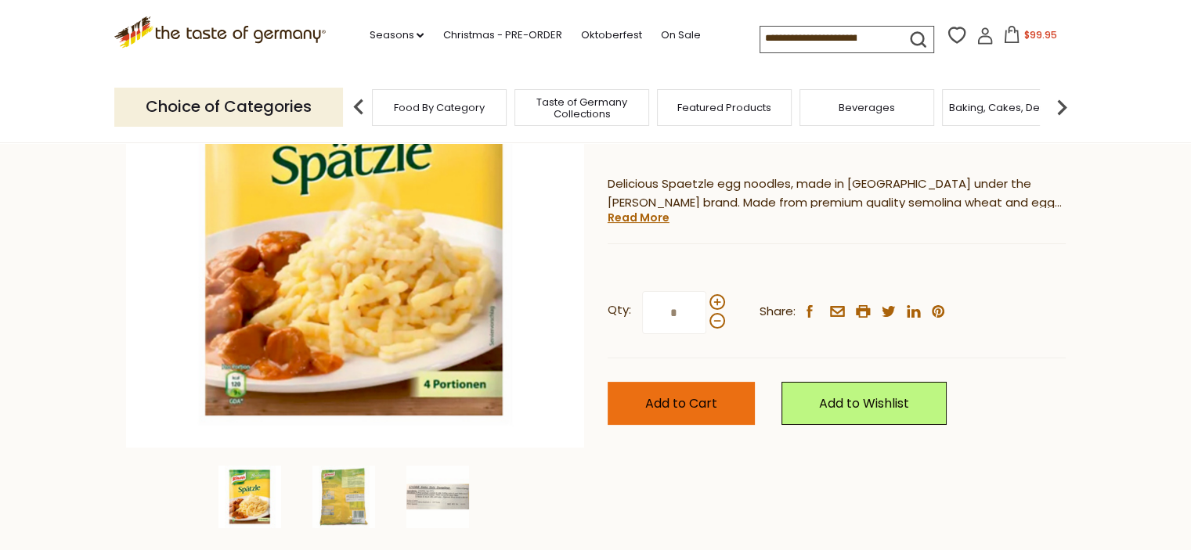
click at [679, 402] on span "Add to Cart" at bounding box center [681, 404] width 72 height 18
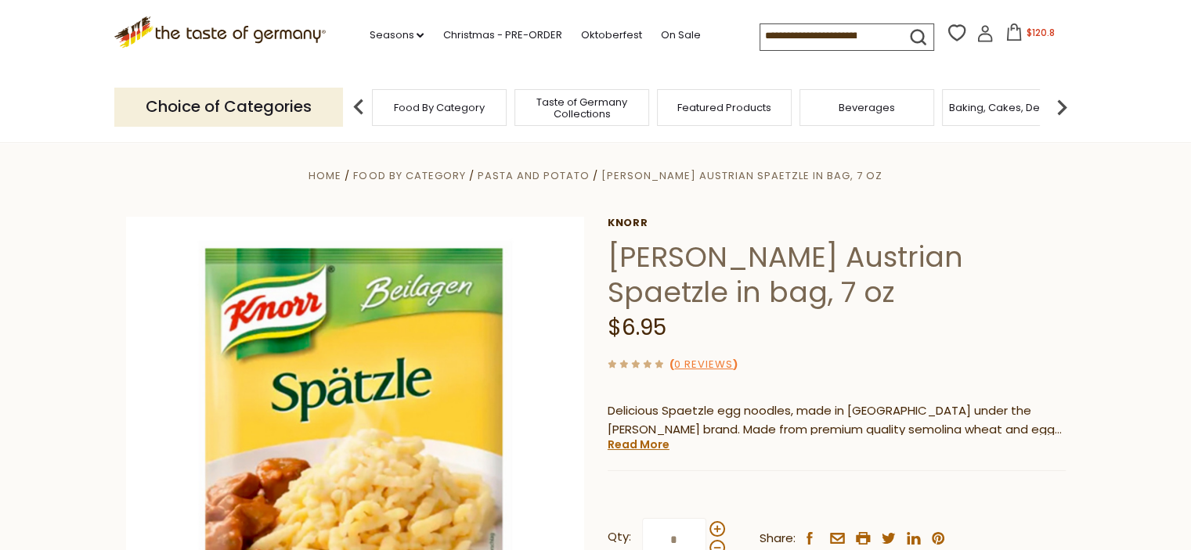
scroll to position [0, 0]
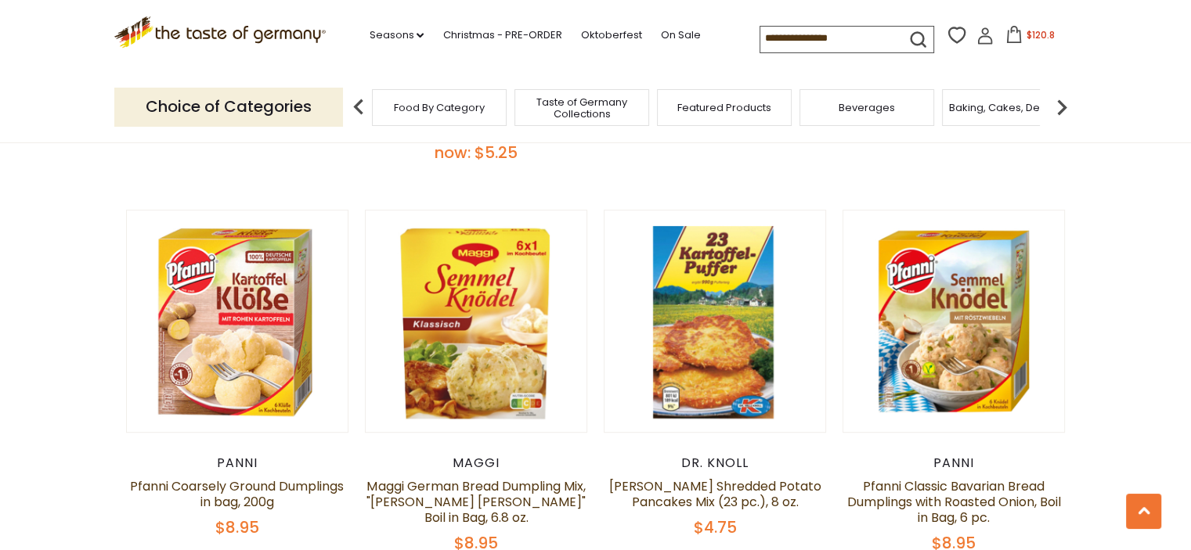
scroll to position [783, 0]
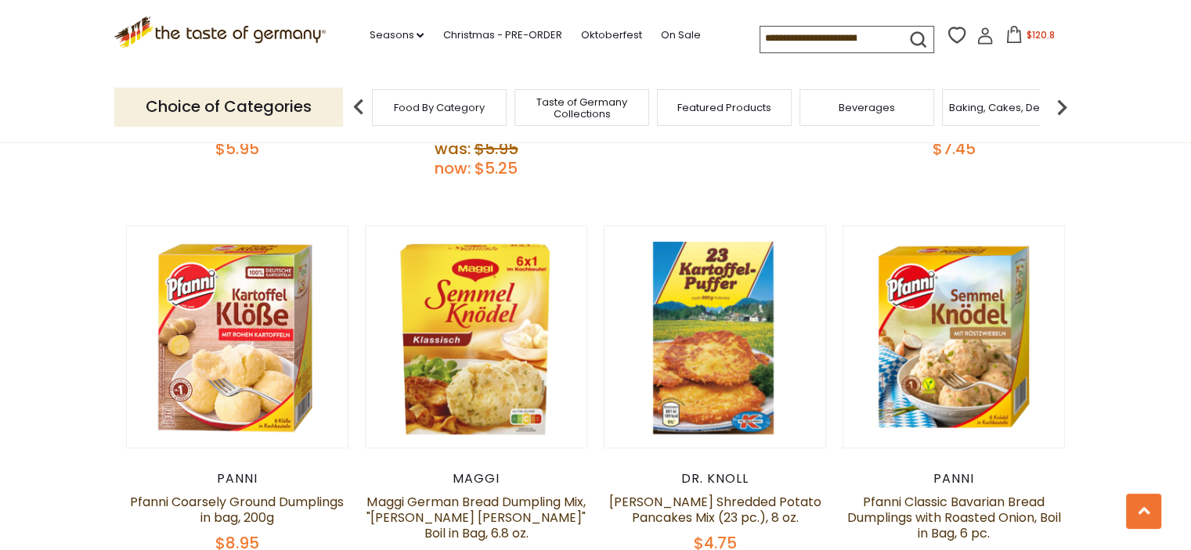
click at [1007, 41] on icon at bounding box center [1013, 34] width 17 height 17
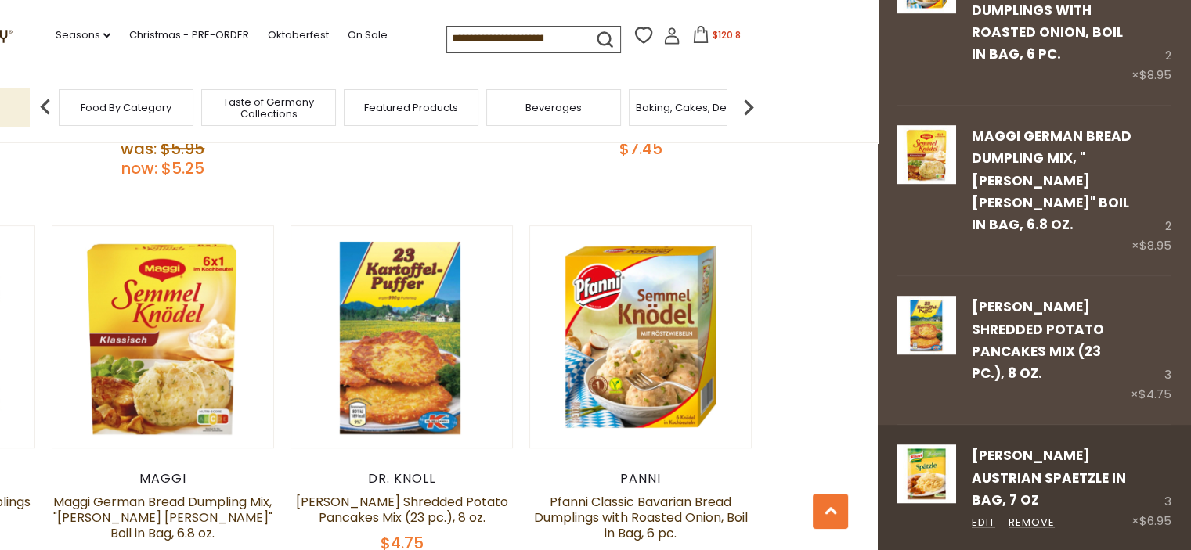
scroll to position [1049, 0]
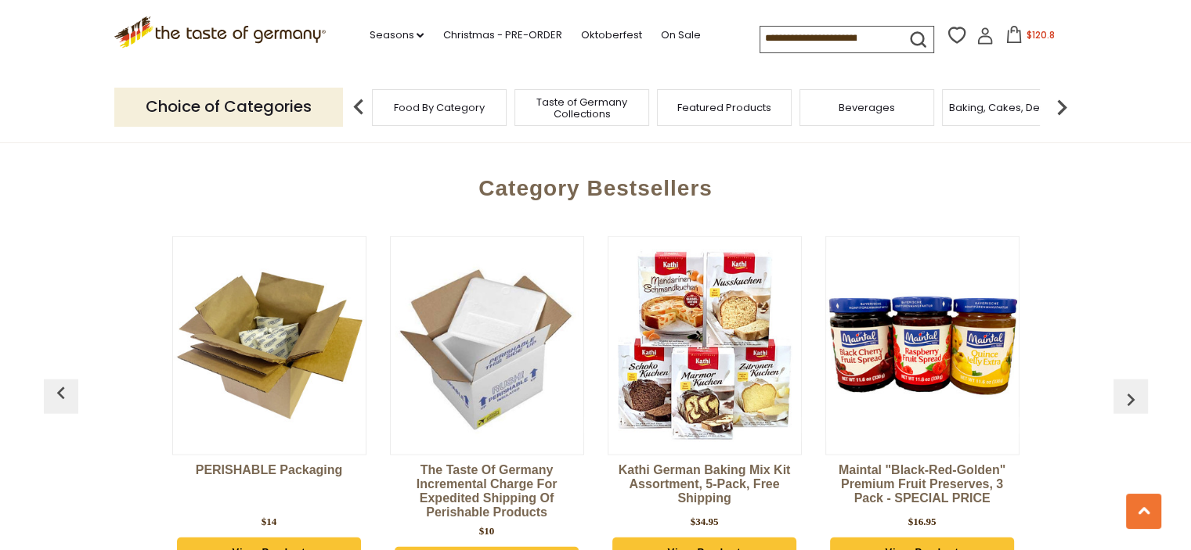
scroll to position [3673, 0]
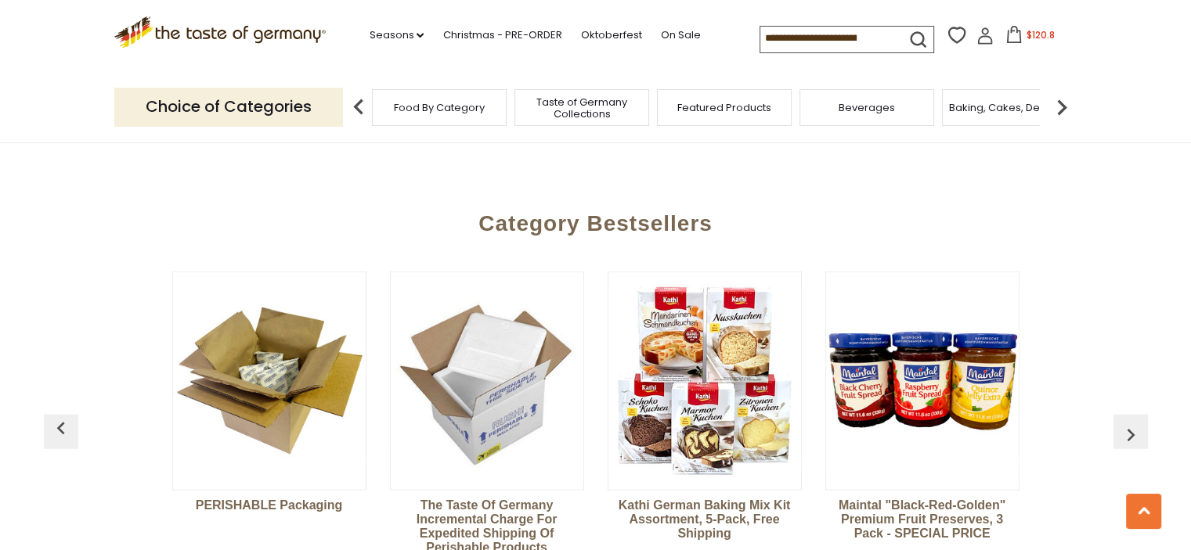
click at [1005, 40] on icon at bounding box center [1013, 34] width 17 height 17
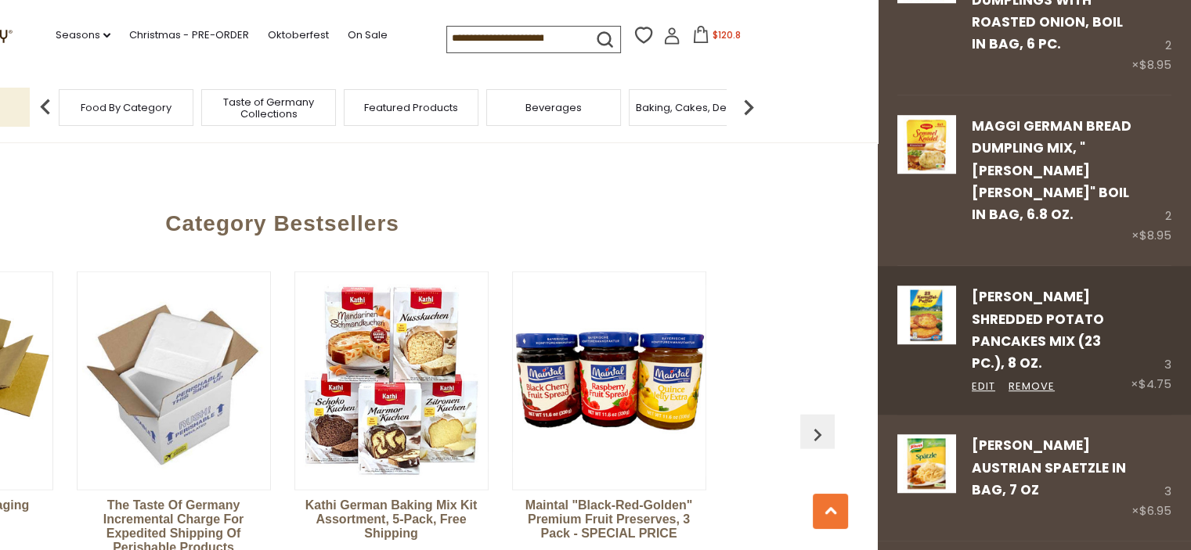
scroll to position [1049, 0]
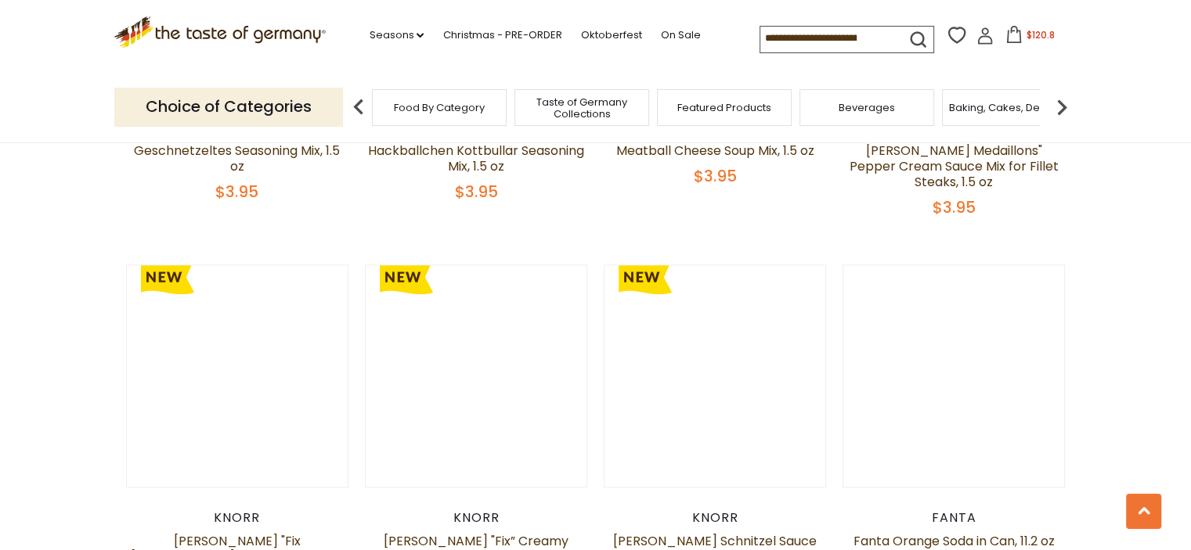
scroll to position [1853, 0]
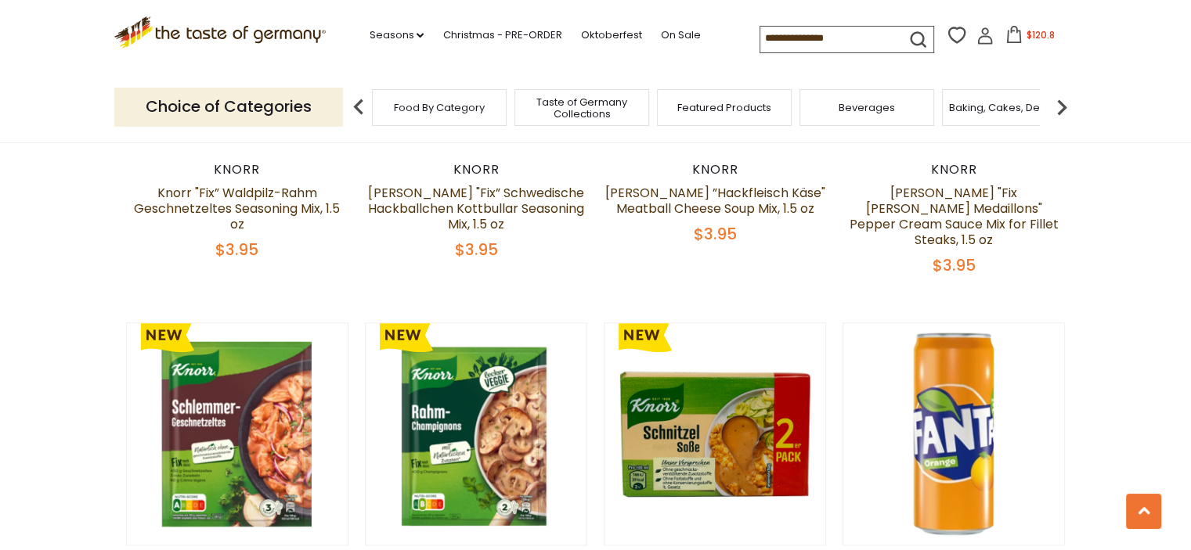
click at [1007, 38] on icon at bounding box center [1013, 34] width 17 height 17
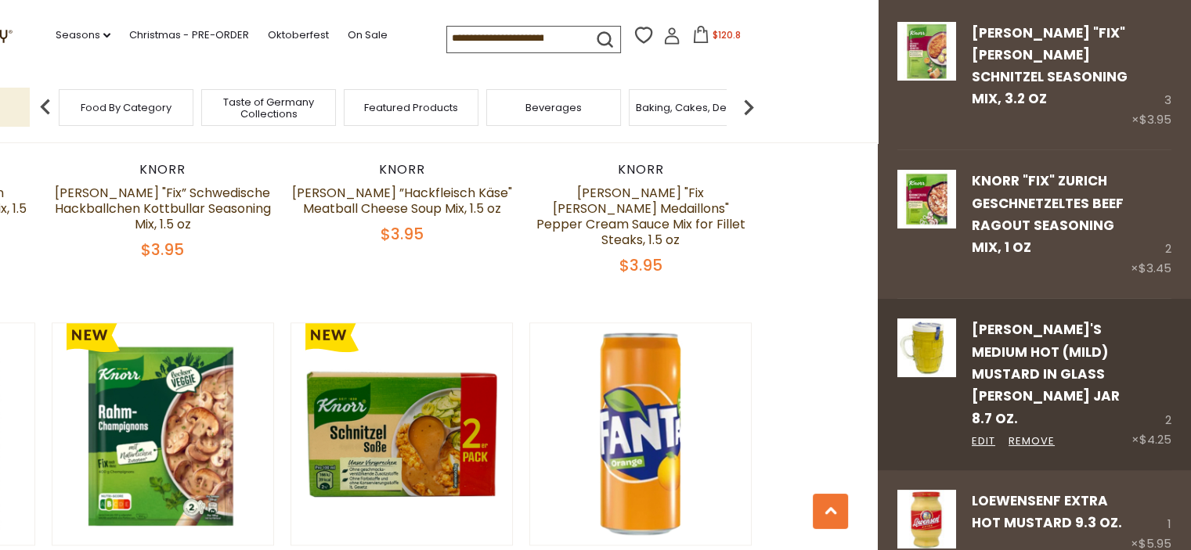
scroll to position [0, 0]
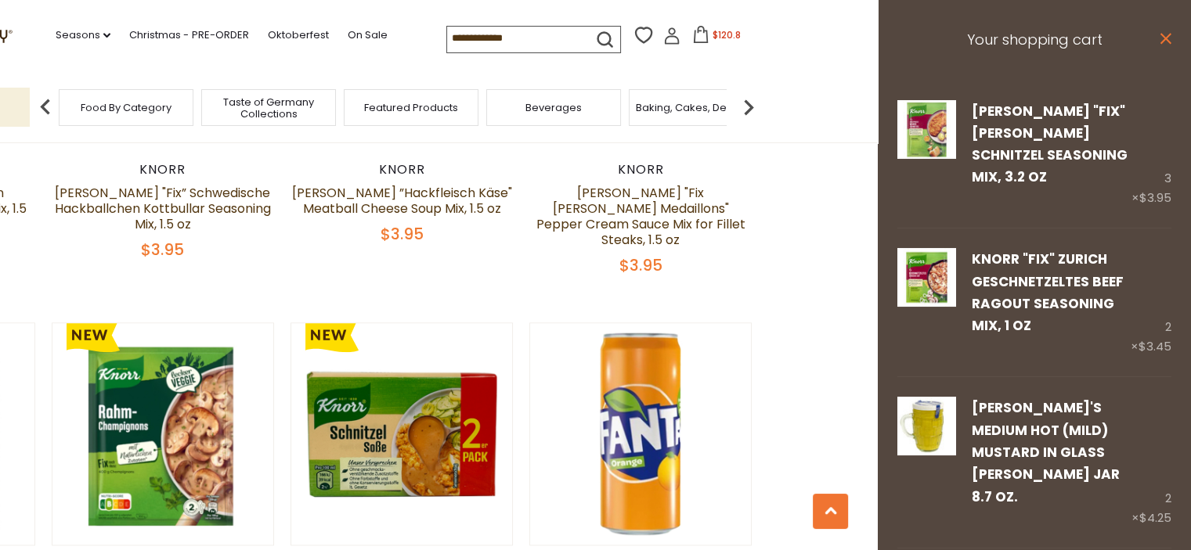
click at [1159, 37] on icon "close" at bounding box center [1165, 39] width 12 height 12
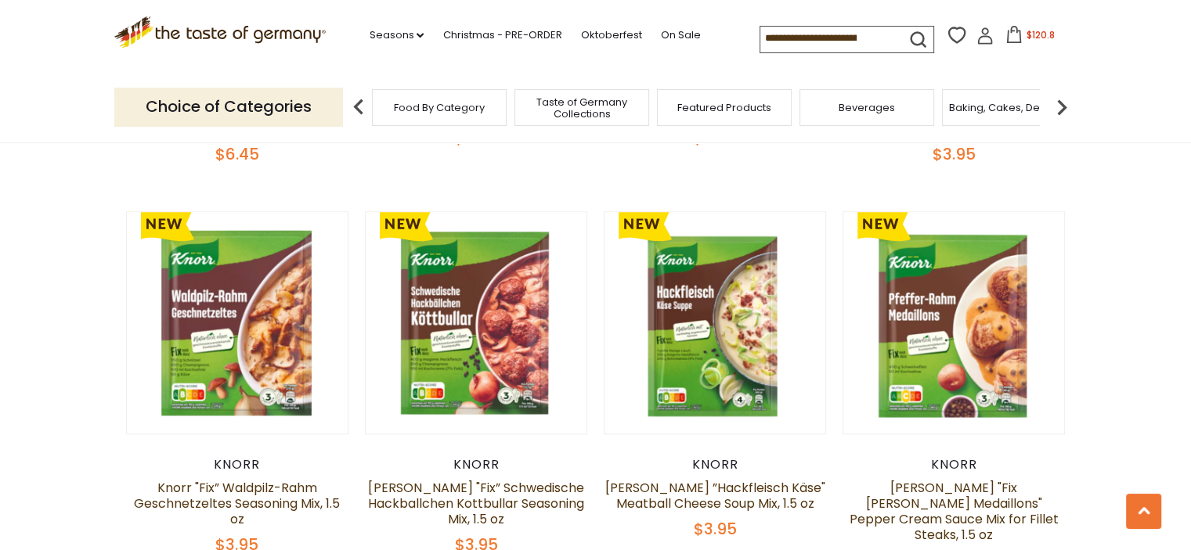
scroll to position [1383, 0]
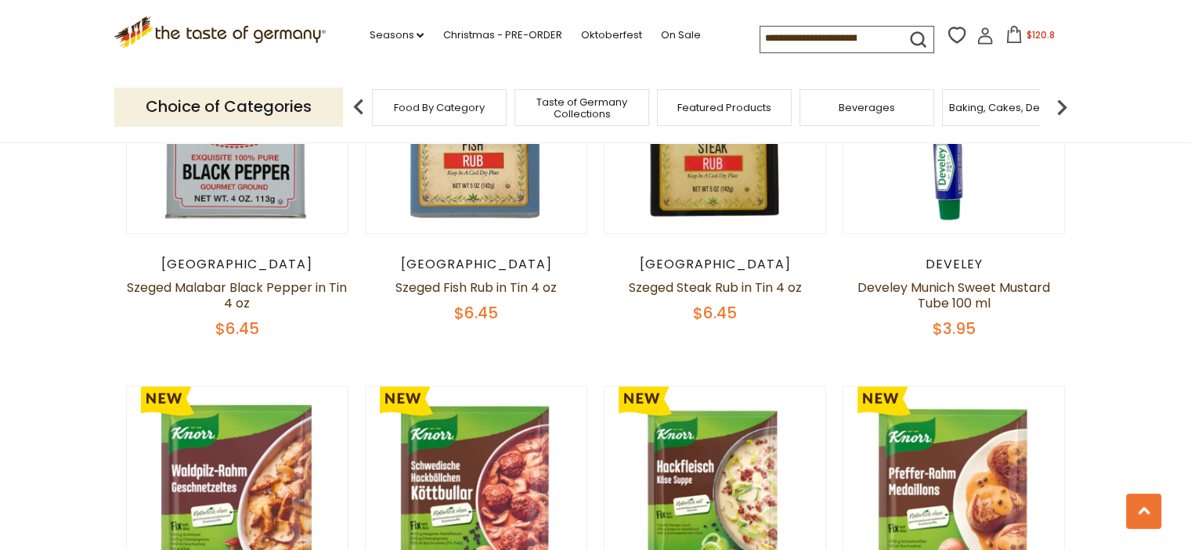
click at [1063, 103] on img at bounding box center [1061, 107] width 31 height 31
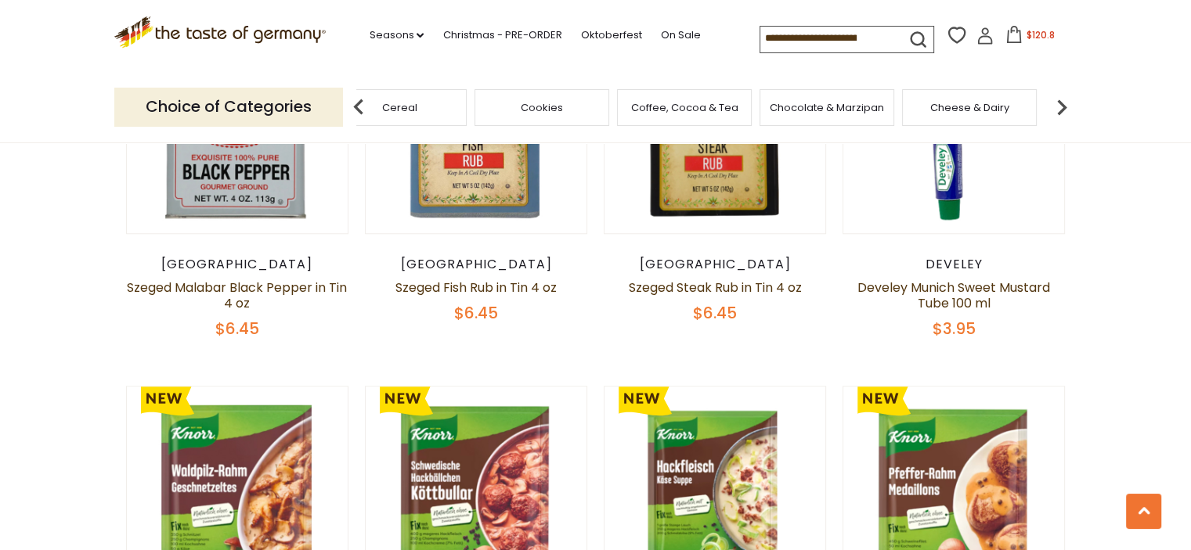
click at [1063, 103] on img at bounding box center [1061, 107] width 31 height 31
click at [676, 103] on span "Condiments, Seasonings" at bounding box center [696, 107] width 125 height 23
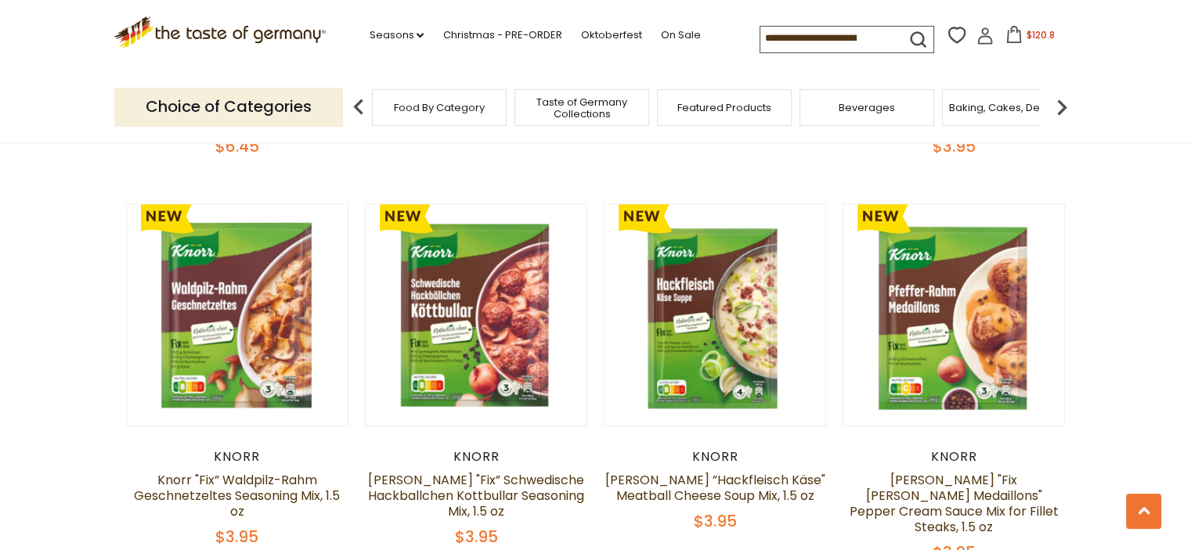
scroll to position [1644, 0]
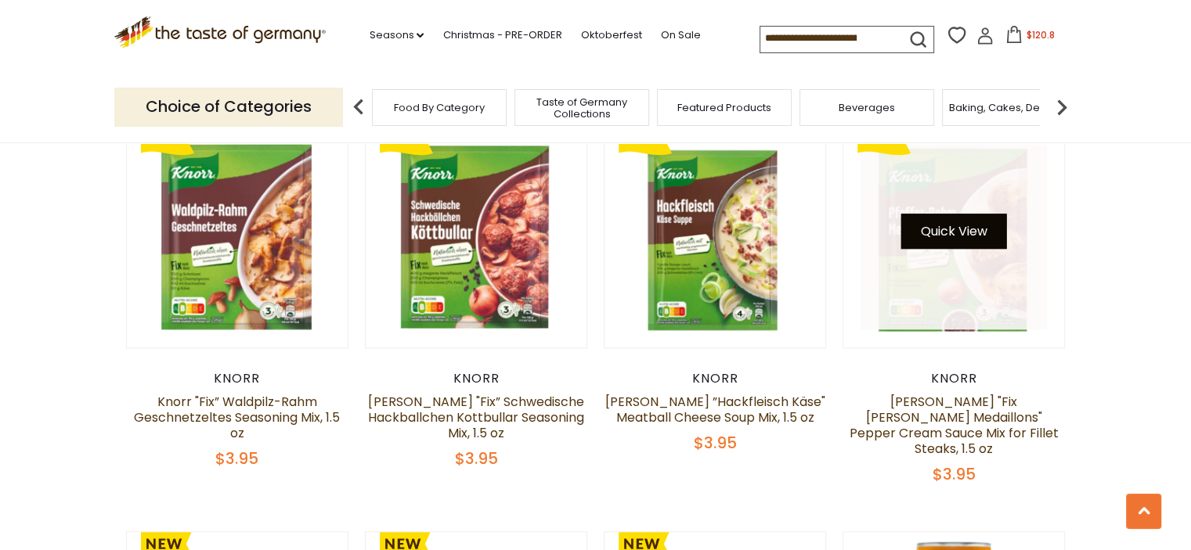
click at [936, 218] on button "Quick View" at bounding box center [954, 231] width 106 height 35
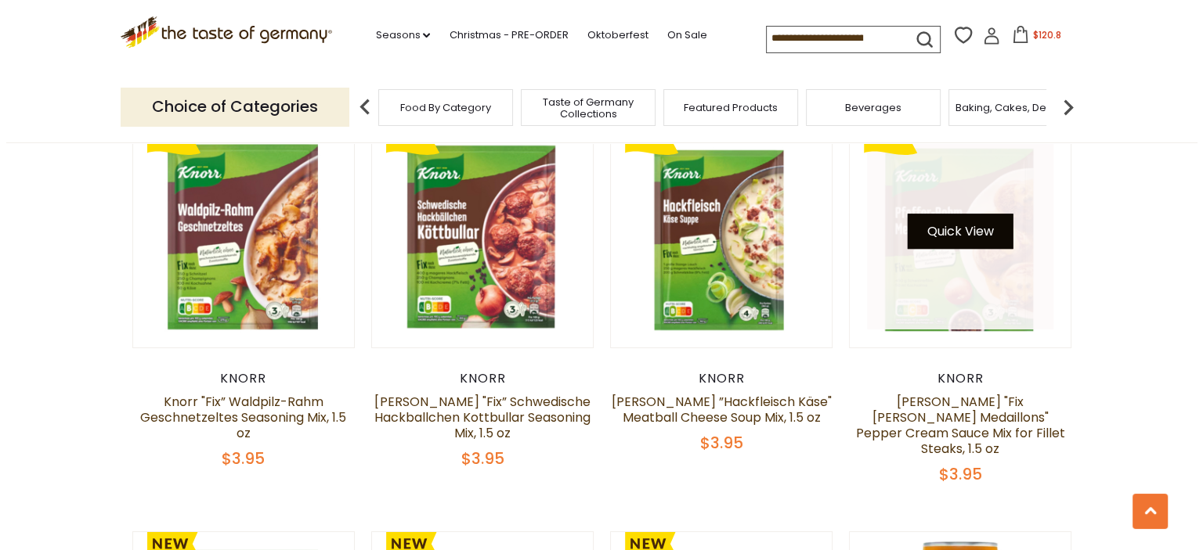
scroll to position [1646, 0]
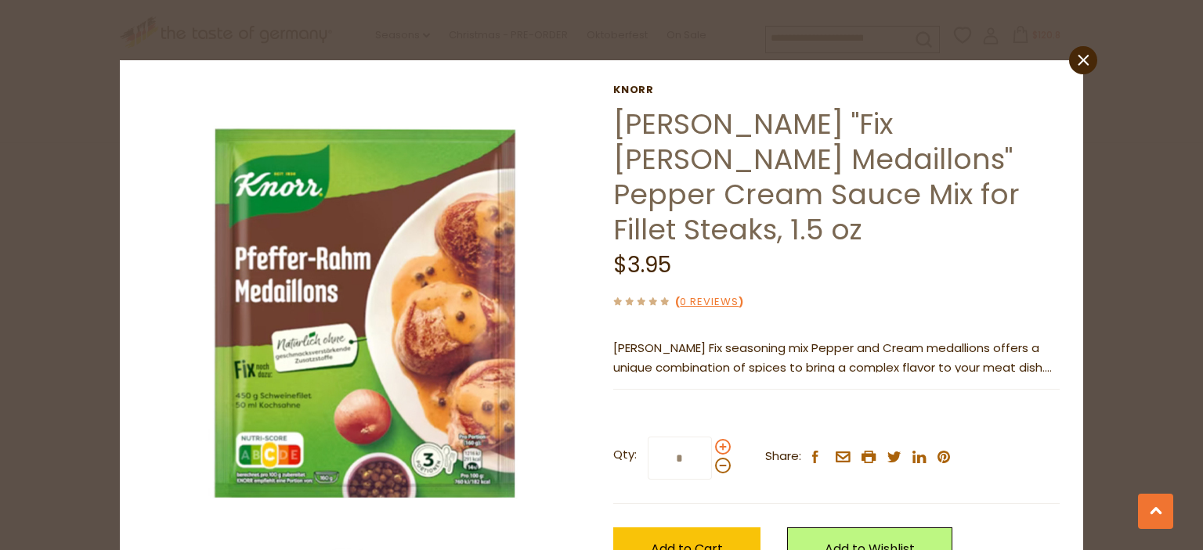
click at [717, 439] on span at bounding box center [723, 447] width 16 height 16
click at [712, 437] on input "*" at bounding box center [679, 458] width 64 height 43
type input "*"
click at [681, 540] on span "Add to Cart" at bounding box center [687, 549] width 72 height 18
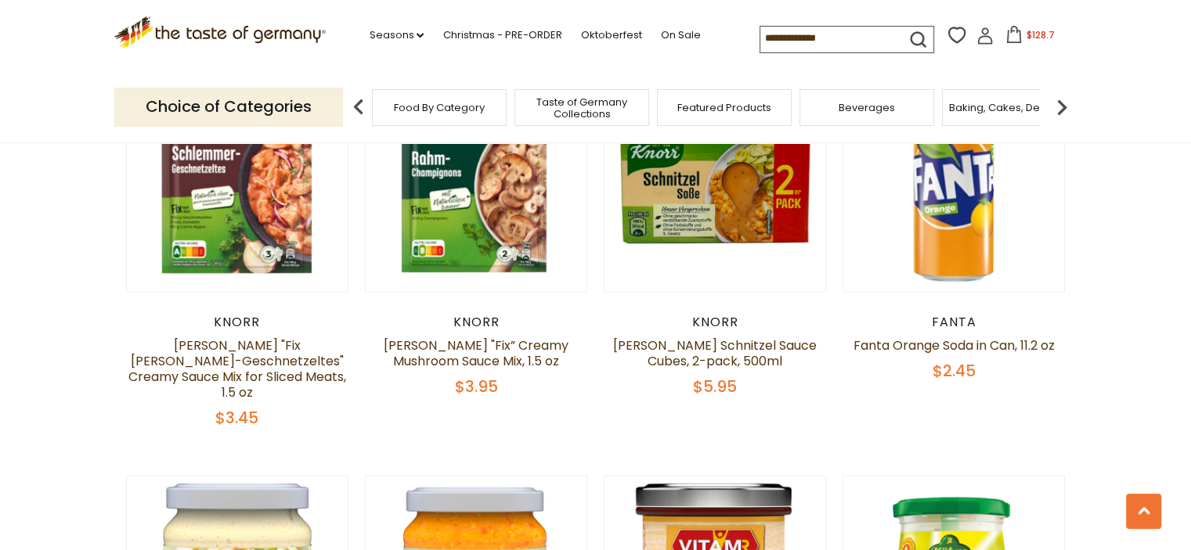
scroll to position [1957, 0]
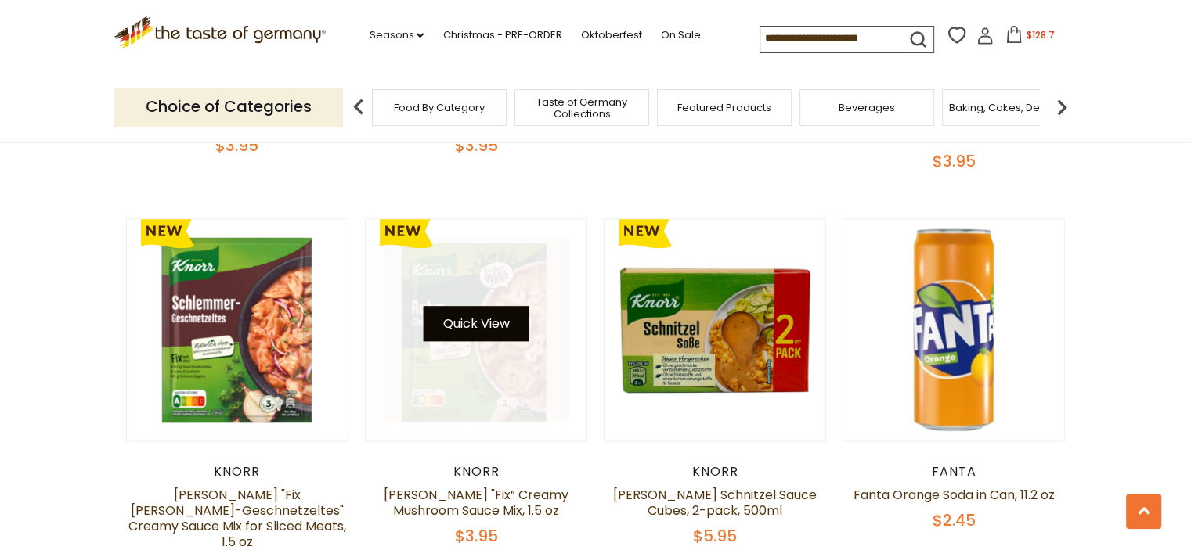
click at [467, 306] on button "Quick View" at bounding box center [476, 323] width 106 height 35
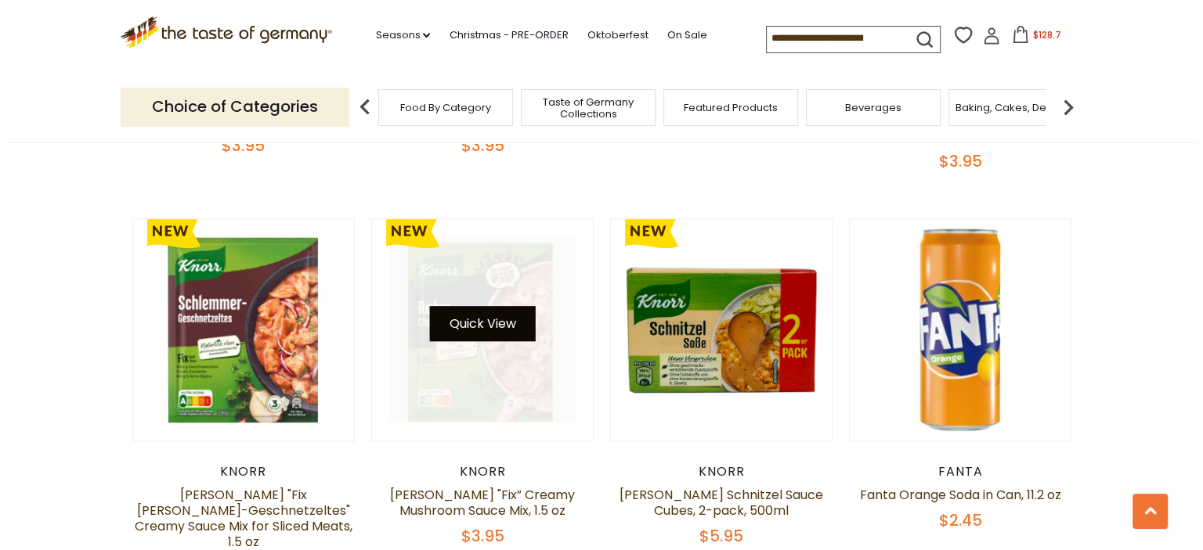
scroll to position [1960, 0]
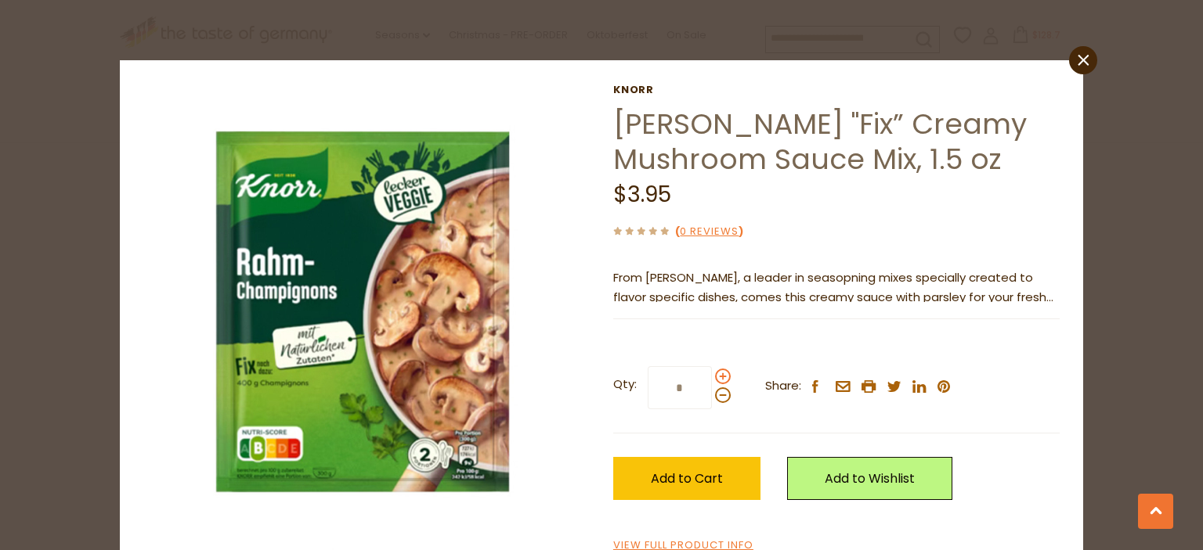
click at [715, 377] on span at bounding box center [723, 377] width 16 height 16
click at [712, 377] on input "*" at bounding box center [679, 387] width 64 height 43
type input "*"
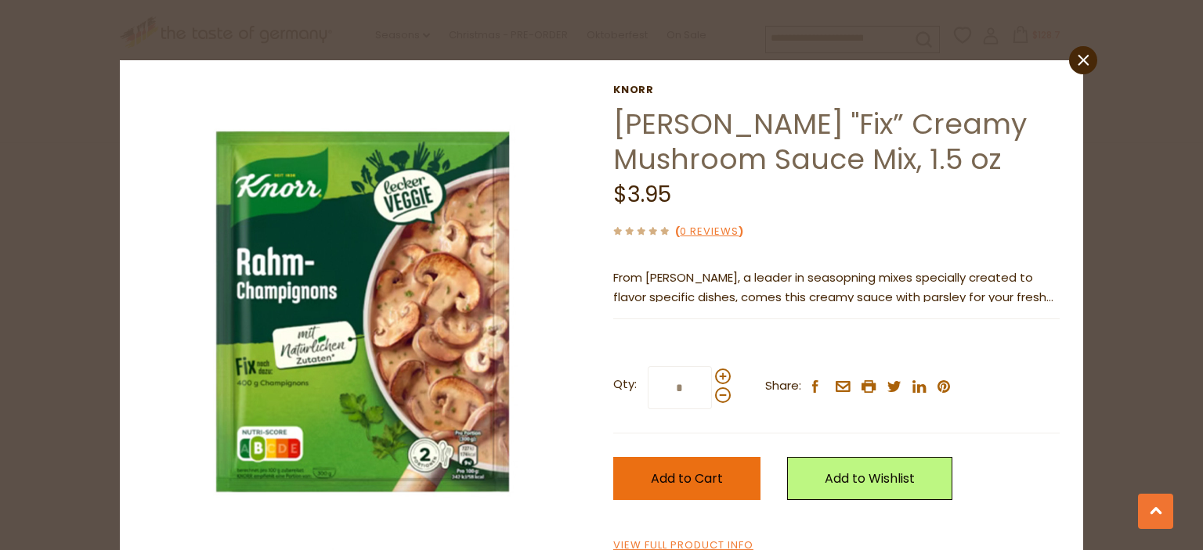
click at [686, 475] on span "Add to Cart" at bounding box center [687, 479] width 72 height 18
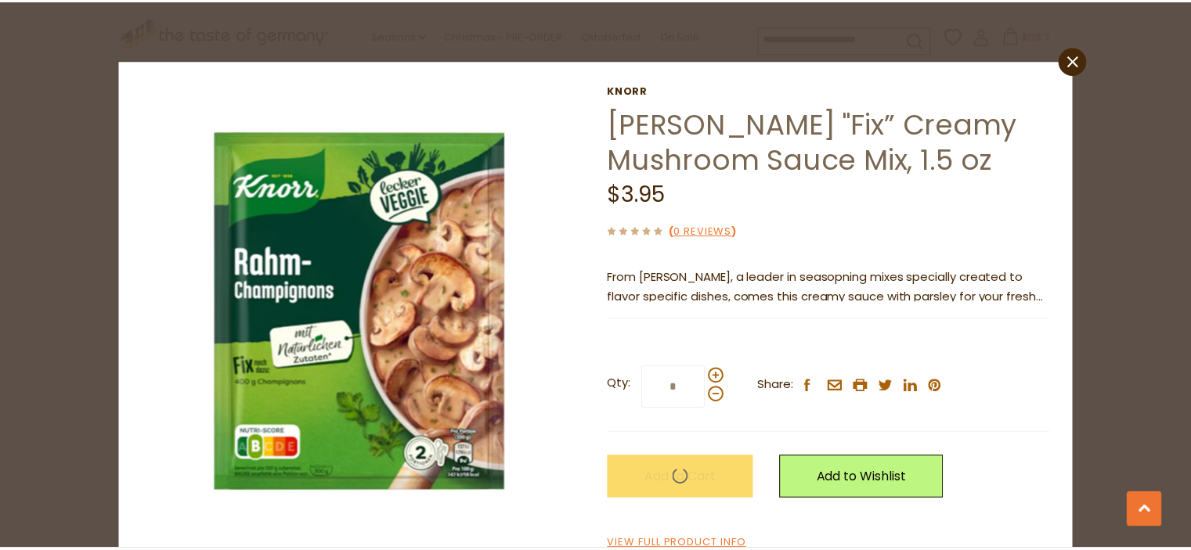
scroll to position [1957, 0]
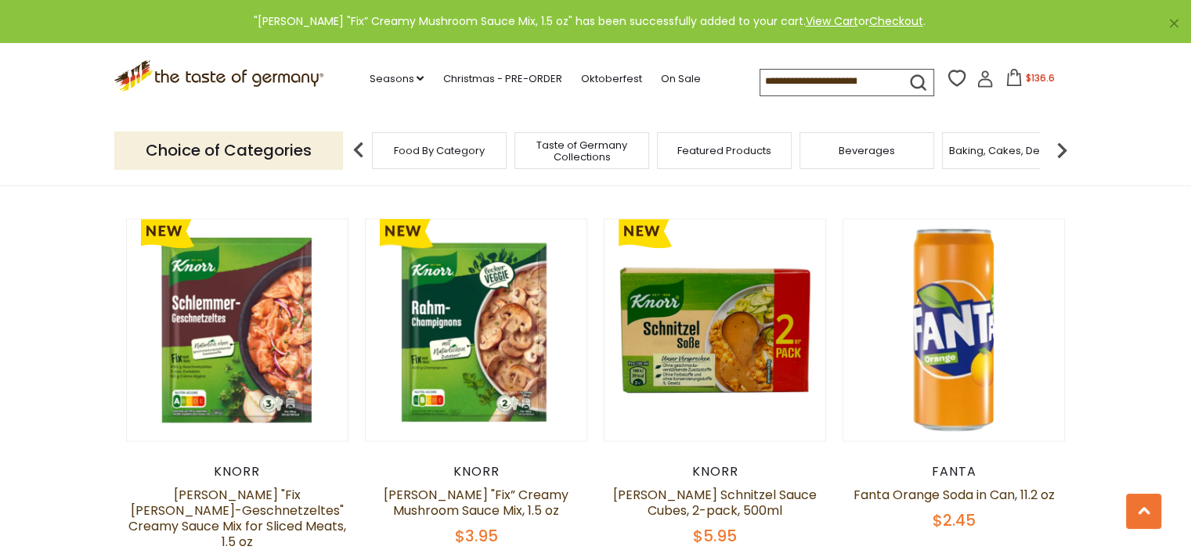
click at [1066, 146] on img at bounding box center [1061, 150] width 31 height 31
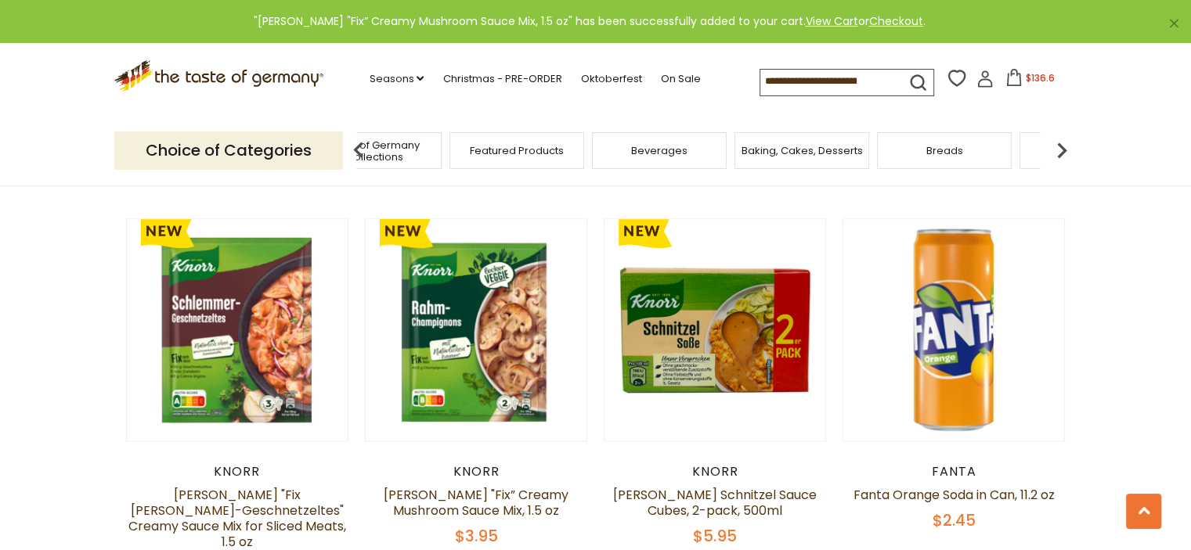
click at [1066, 146] on img at bounding box center [1061, 150] width 31 height 31
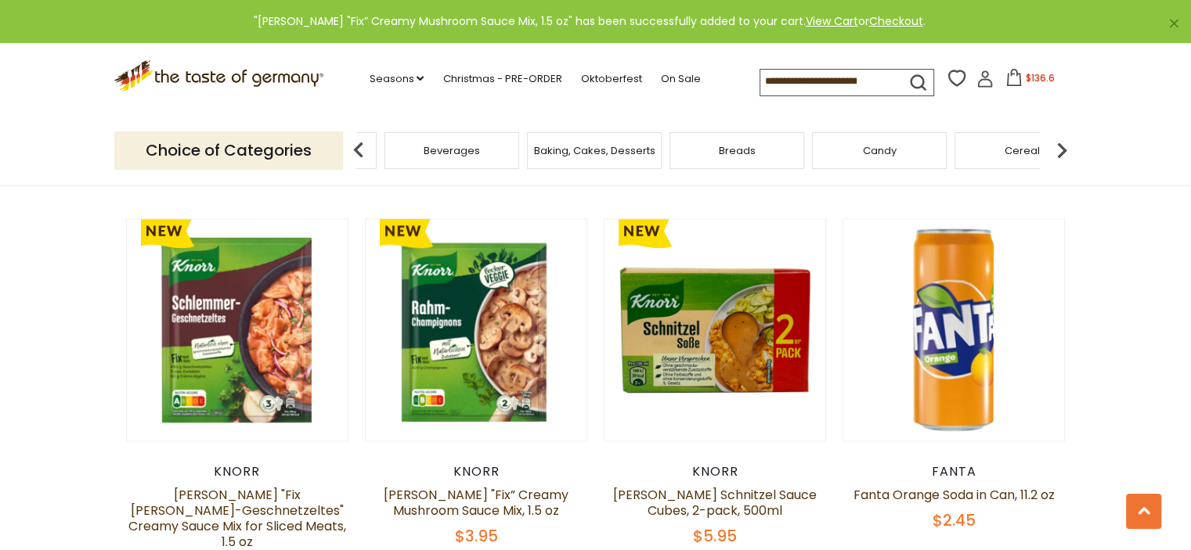
click at [1065, 146] on img at bounding box center [1061, 150] width 31 height 31
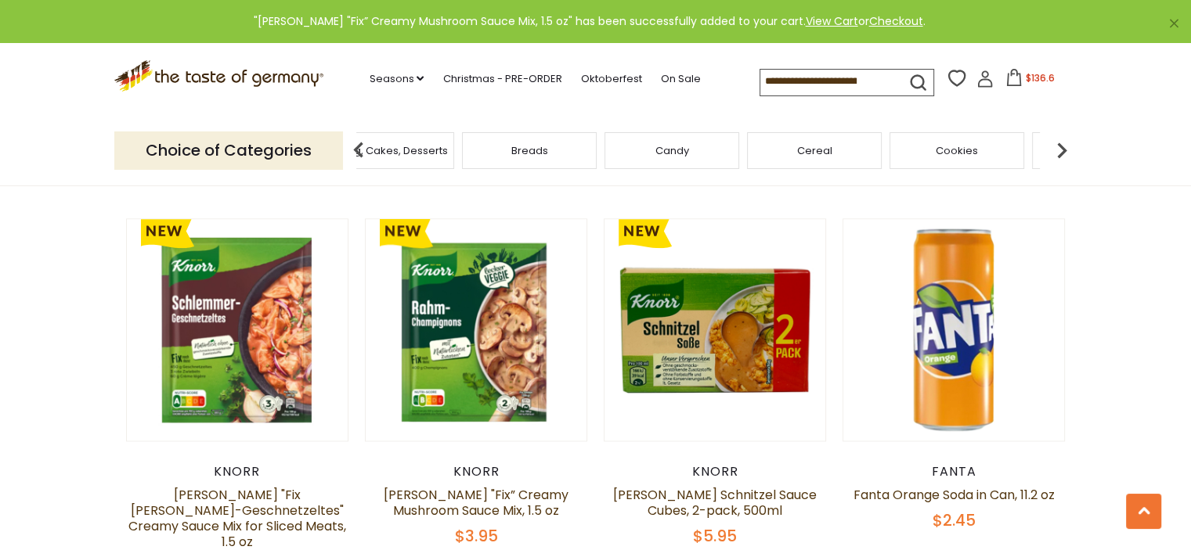
click at [1064, 146] on img at bounding box center [1061, 150] width 31 height 31
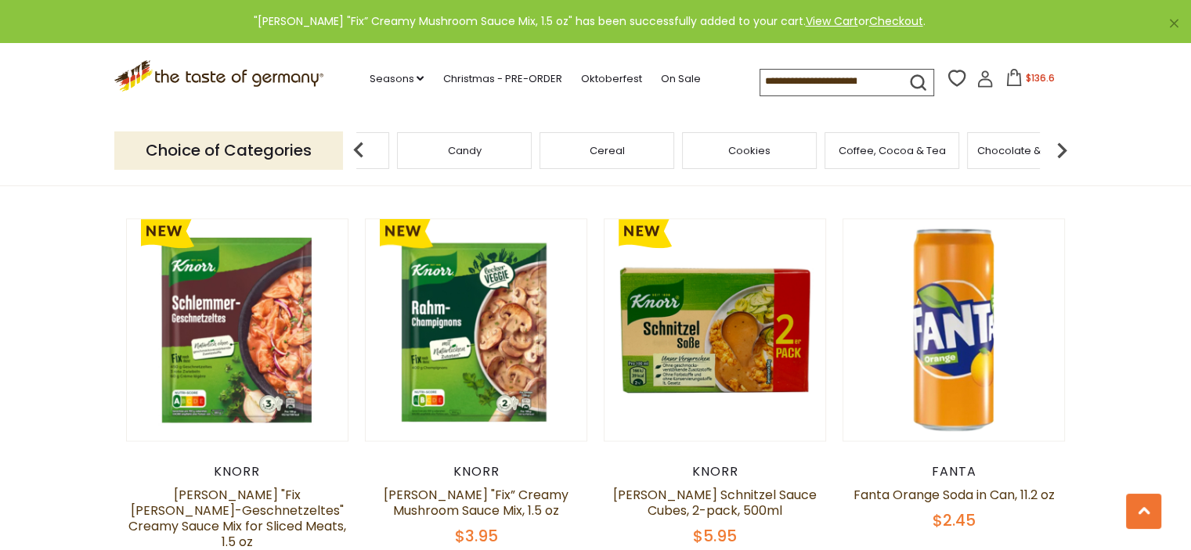
click at [1064, 146] on img at bounding box center [1061, 150] width 31 height 31
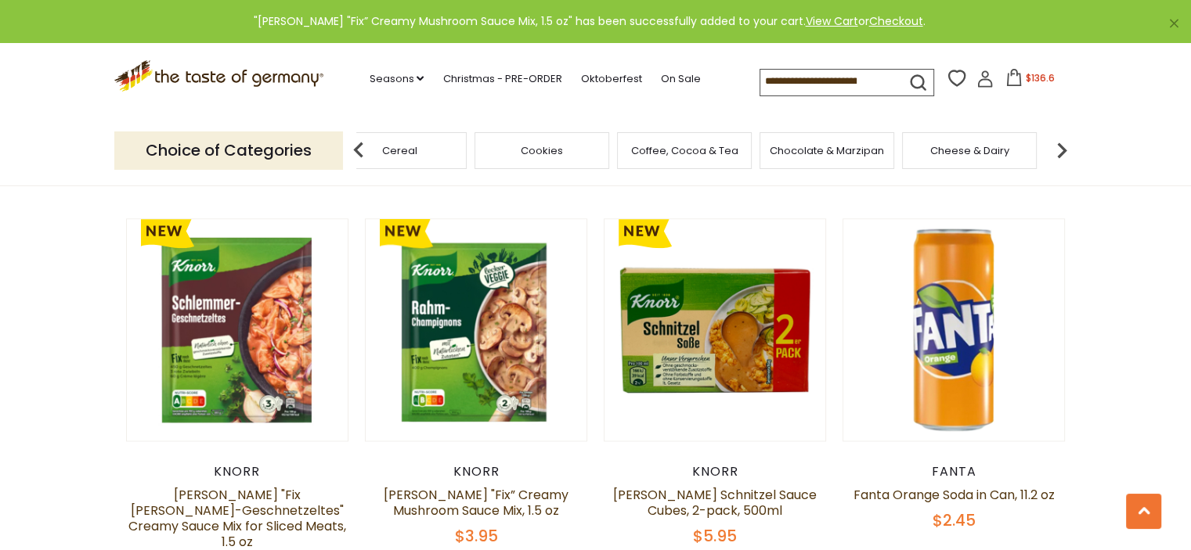
click at [1063, 146] on img at bounding box center [1061, 150] width 31 height 31
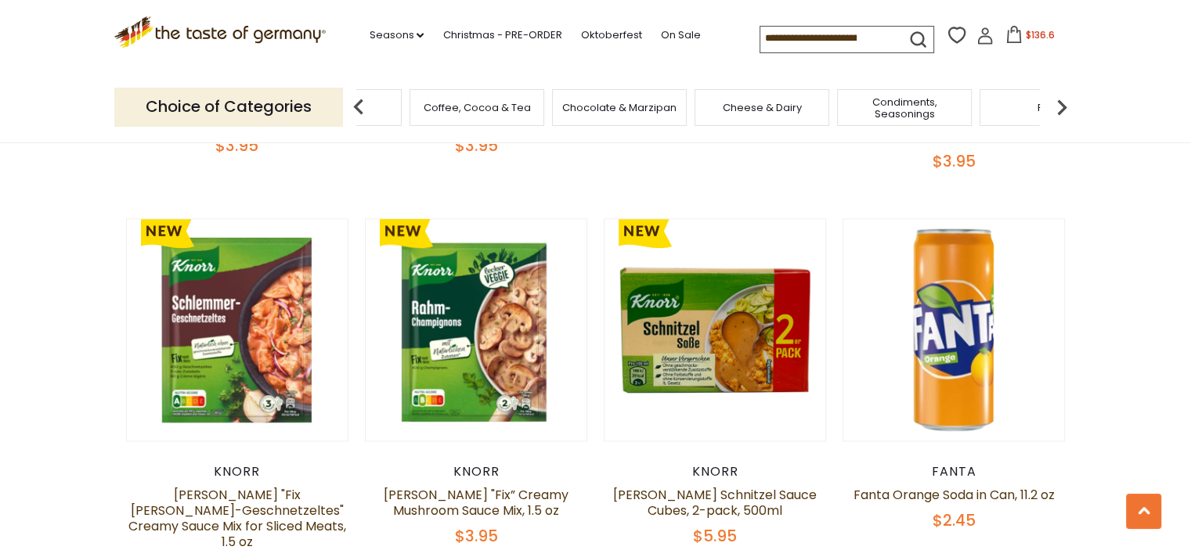
click at [742, 112] on span "Cheese & Dairy" at bounding box center [762, 108] width 79 height 12
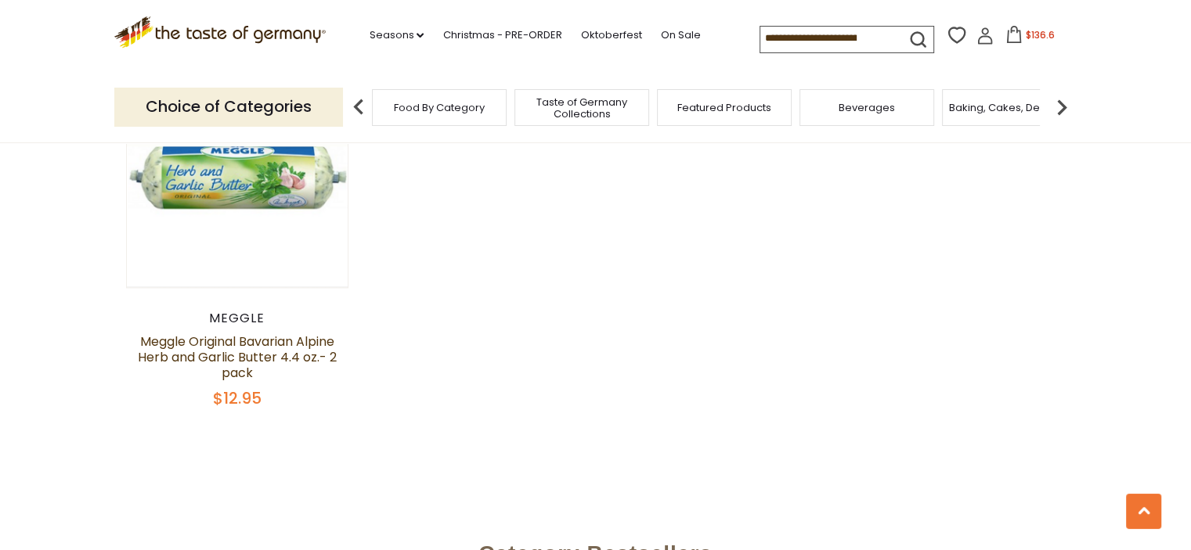
scroll to position [2114, 0]
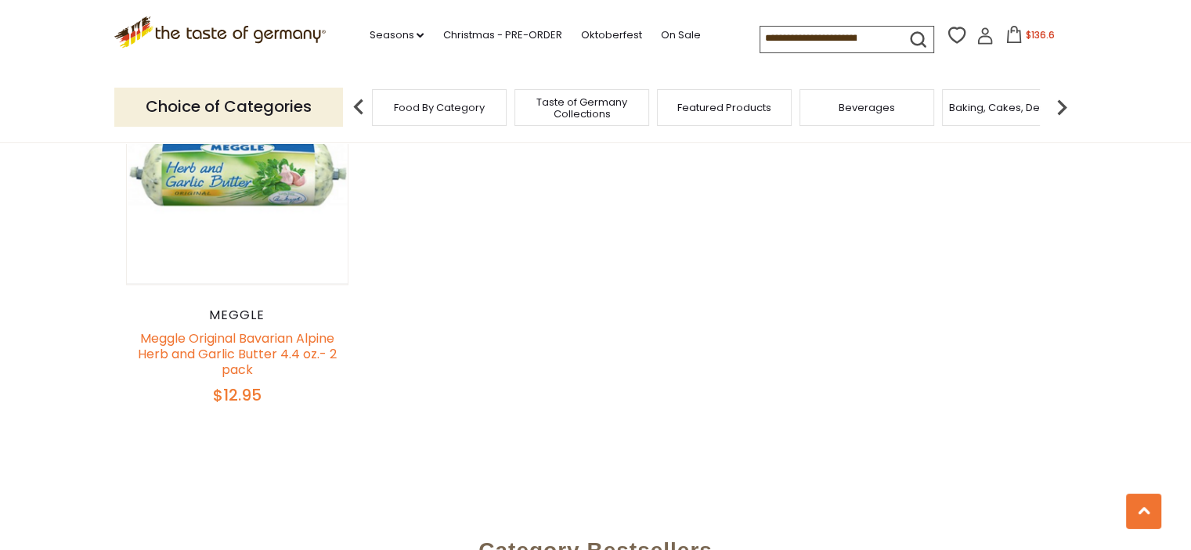
click at [247, 339] on link "Meggle Original Bavarian Alpine Herb and Garlic Butter 4.4 oz.- 2 pack" at bounding box center [237, 354] width 199 height 49
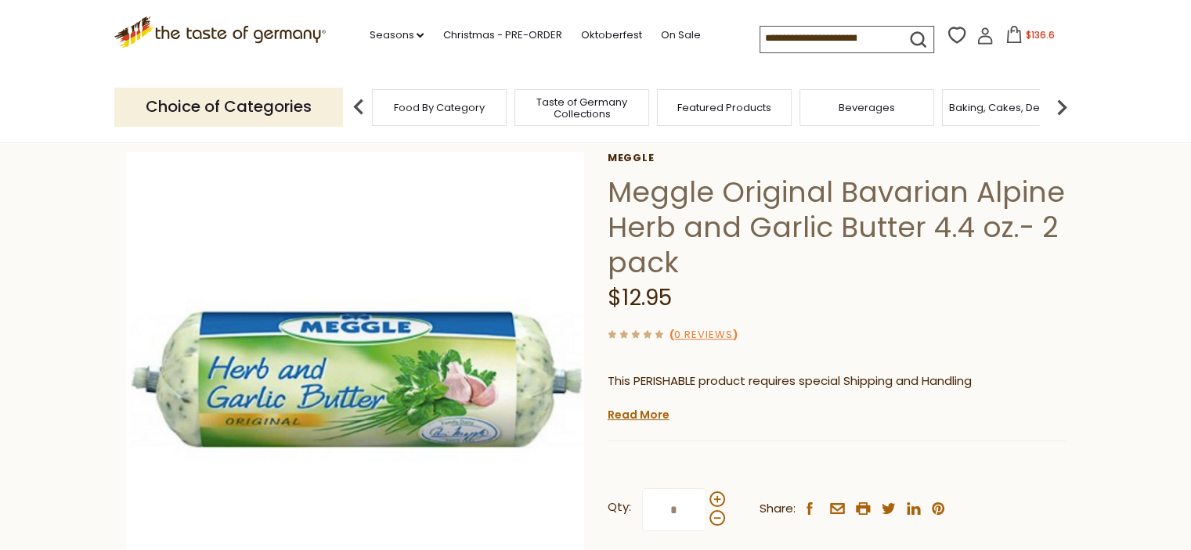
scroll to position [157, 0]
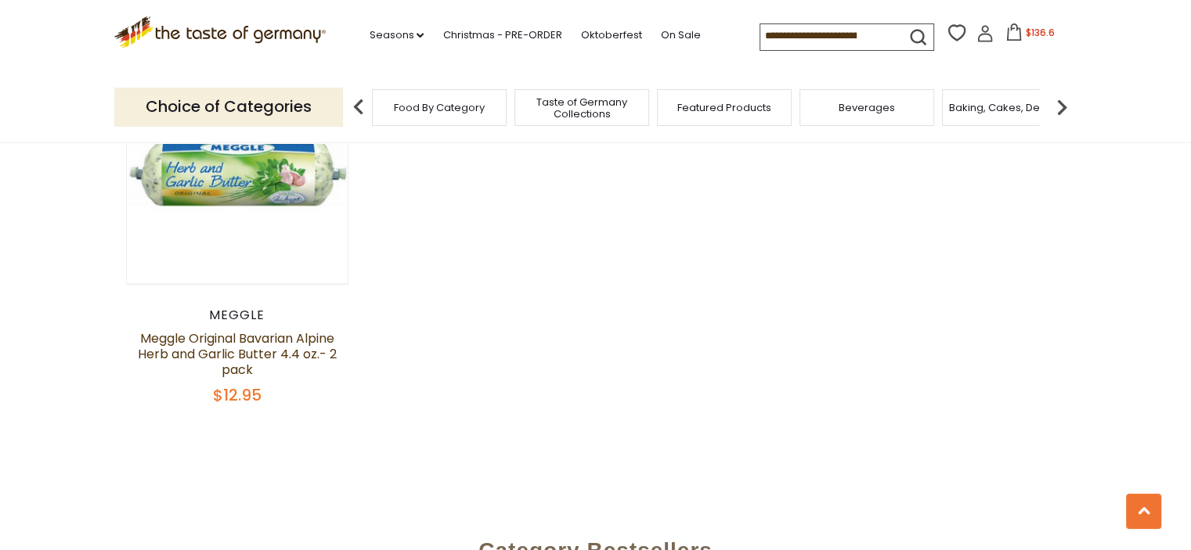
click at [1060, 103] on img at bounding box center [1061, 107] width 31 height 31
click at [1059, 103] on img at bounding box center [1061, 107] width 31 height 31
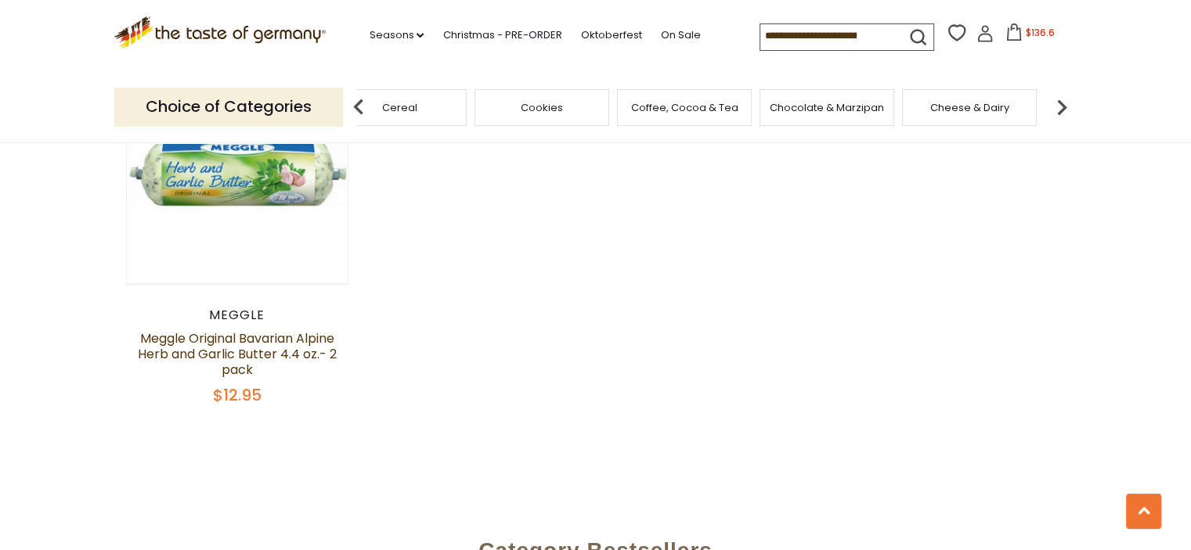
click at [1059, 103] on img at bounding box center [1061, 107] width 31 height 31
click at [846, 114] on div "Fish" at bounding box center [851, 107] width 135 height 37
click at [1062, 104] on img at bounding box center [1061, 107] width 31 height 31
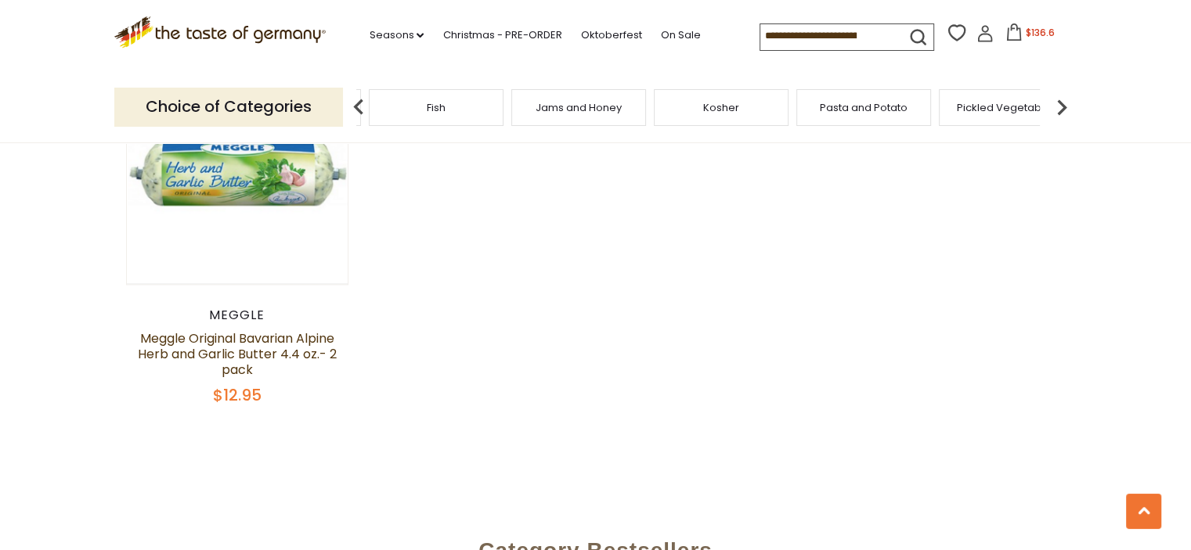
click at [872, 110] on span "Pasta and Potato" at bounding box center [864, 108] width 88 height 12
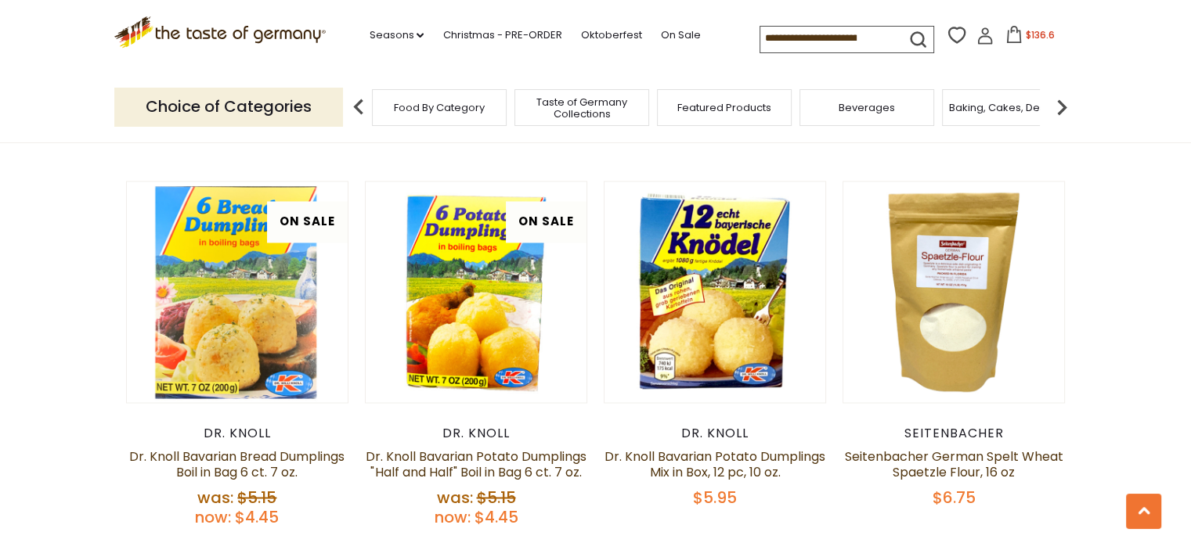
scroll to position [2349, 0]
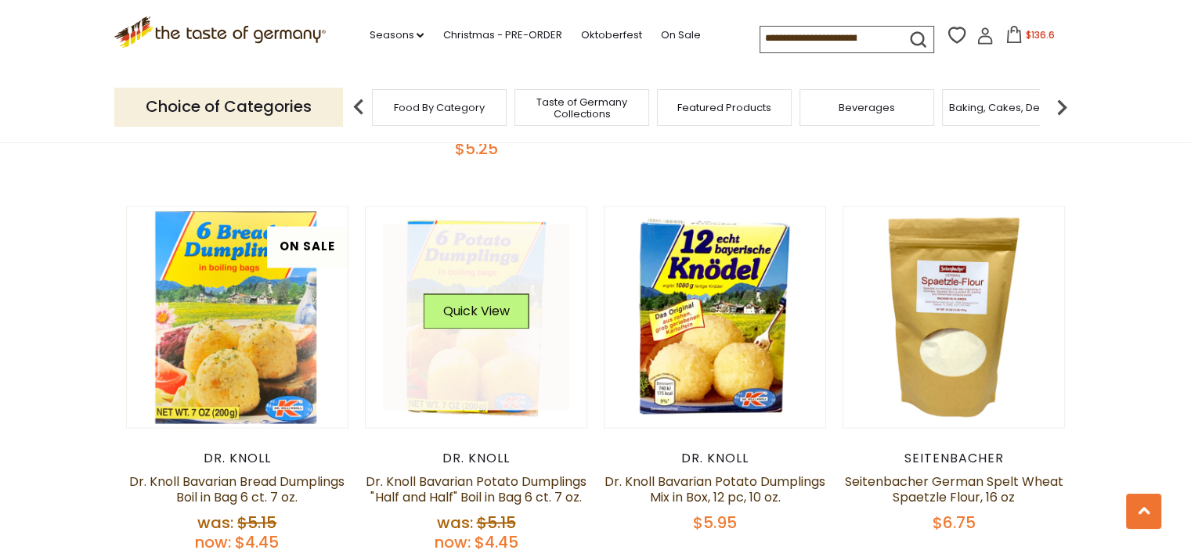
click at [485, 347] on link at bounding box center [476, 317] width 186 height 186
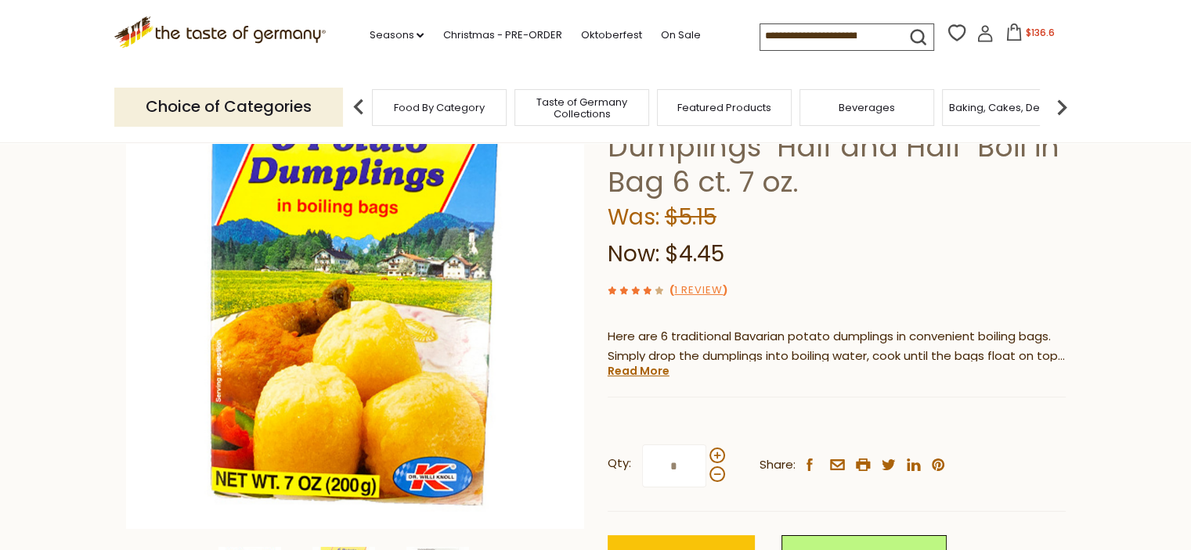
scroll to position [157, 0]
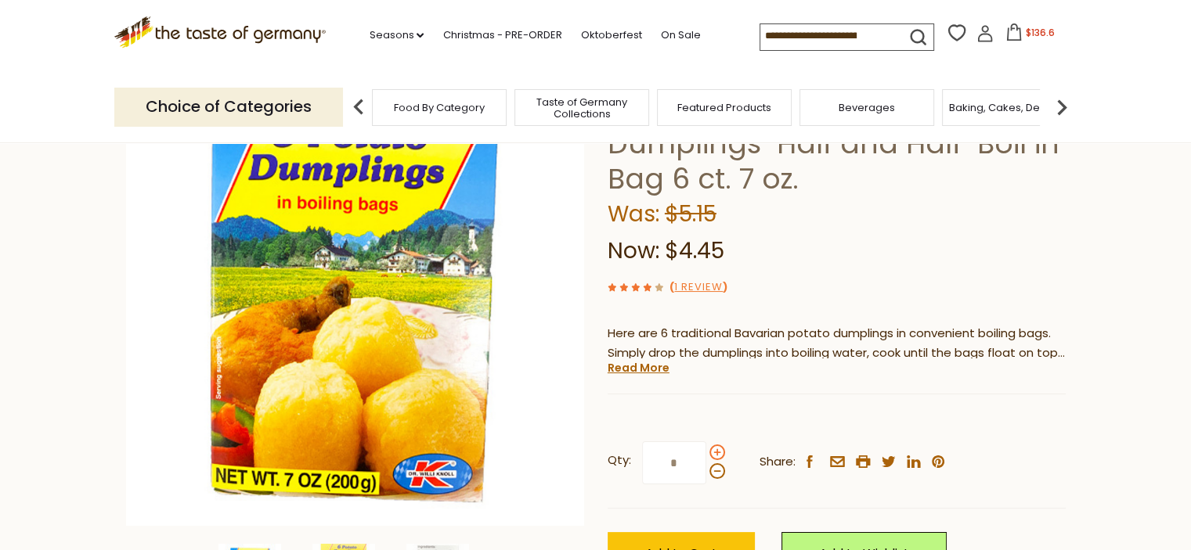
click at [716, 451] on span at bounding box center [717, 453] width 16 height 16
click at [706, 451] on input "*" at bounding box center [674, 463] width 64 height 43
type input "*"
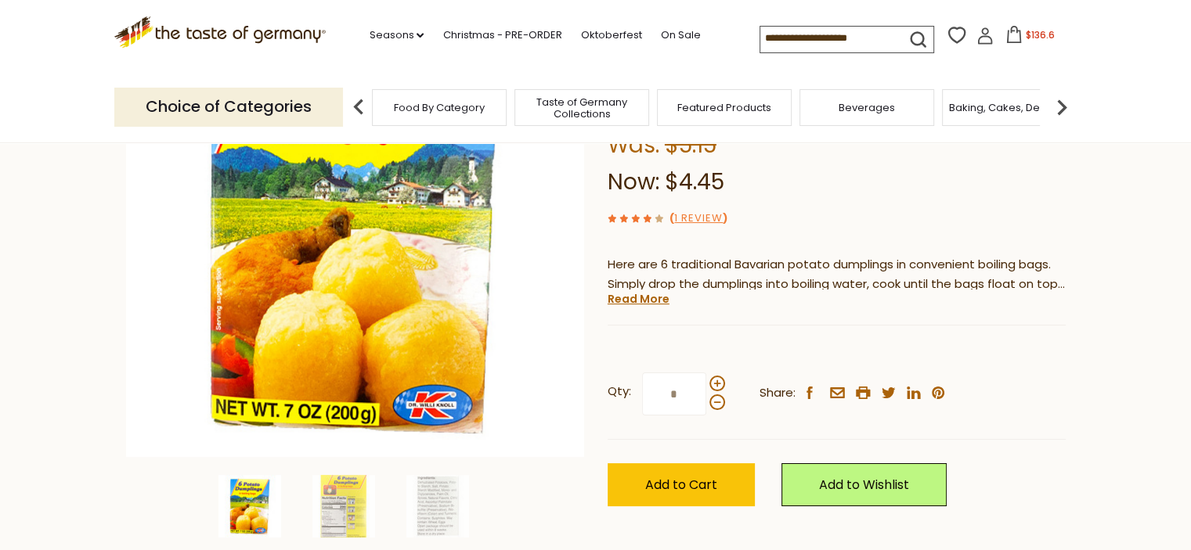
scroll to position [313, 0]
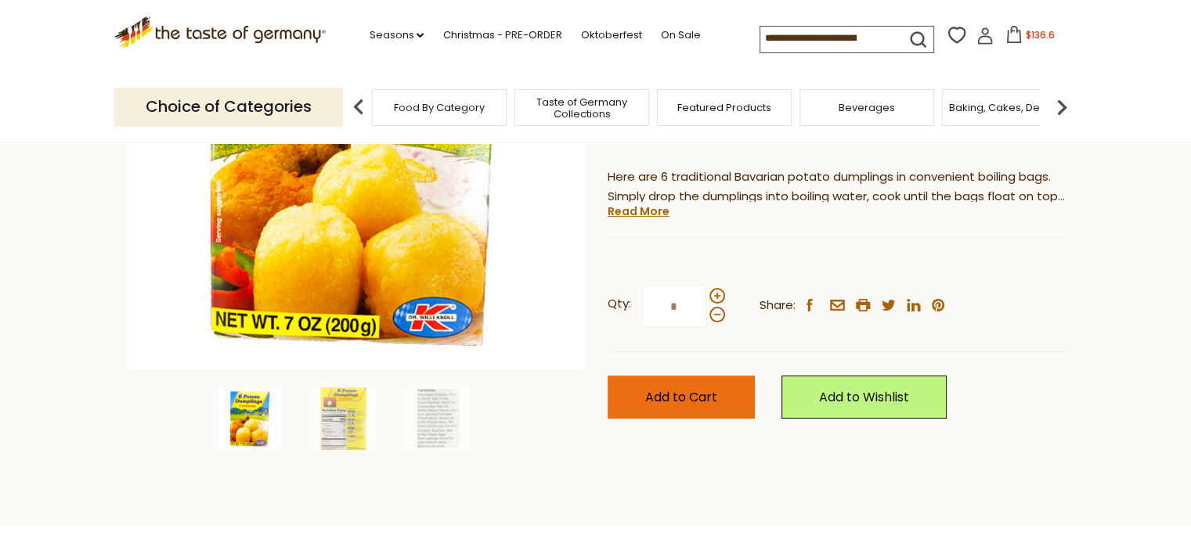
click at [690, 398] on span "Add to Cart" at bounding box center [681, 397] width 72 height 18
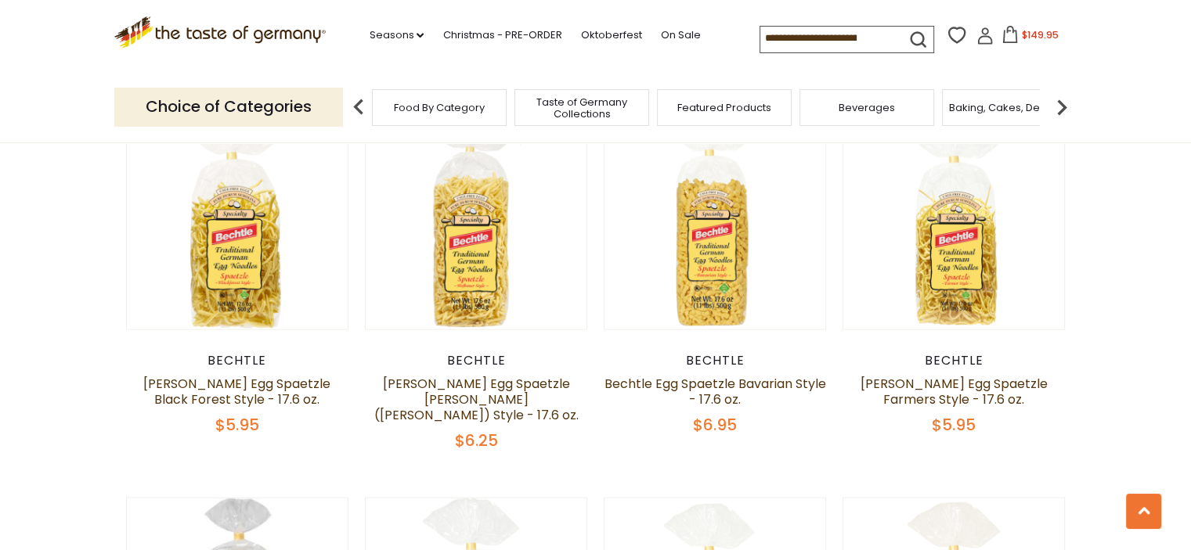
scroll to position [3210, 0]
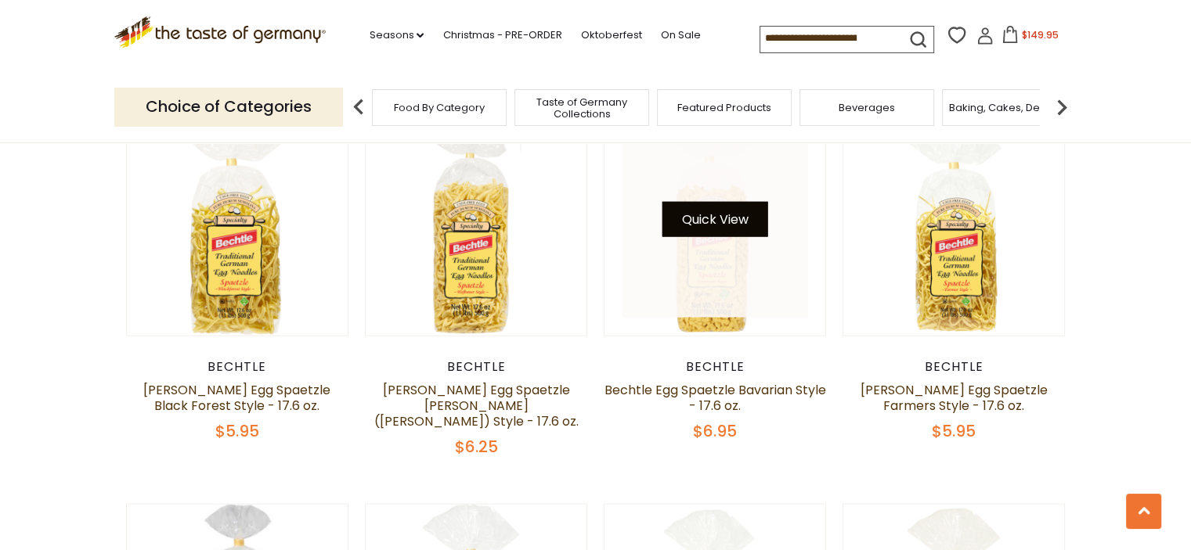
click at [701, 223] on button "Quick View" at bounding box center [715, 219] width 106 height 35
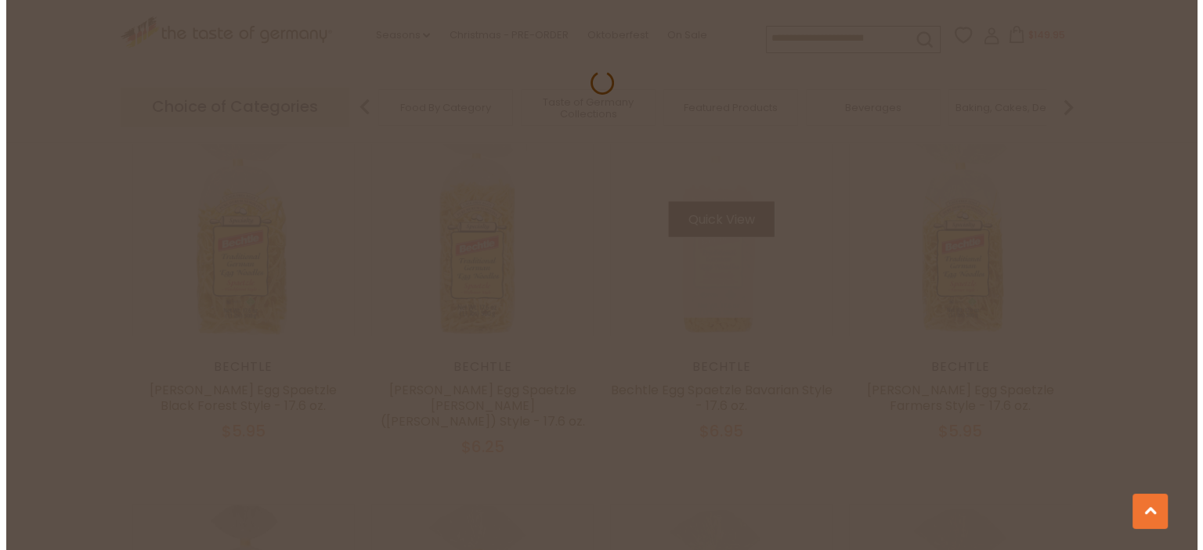
scroll to position [3213, 0]
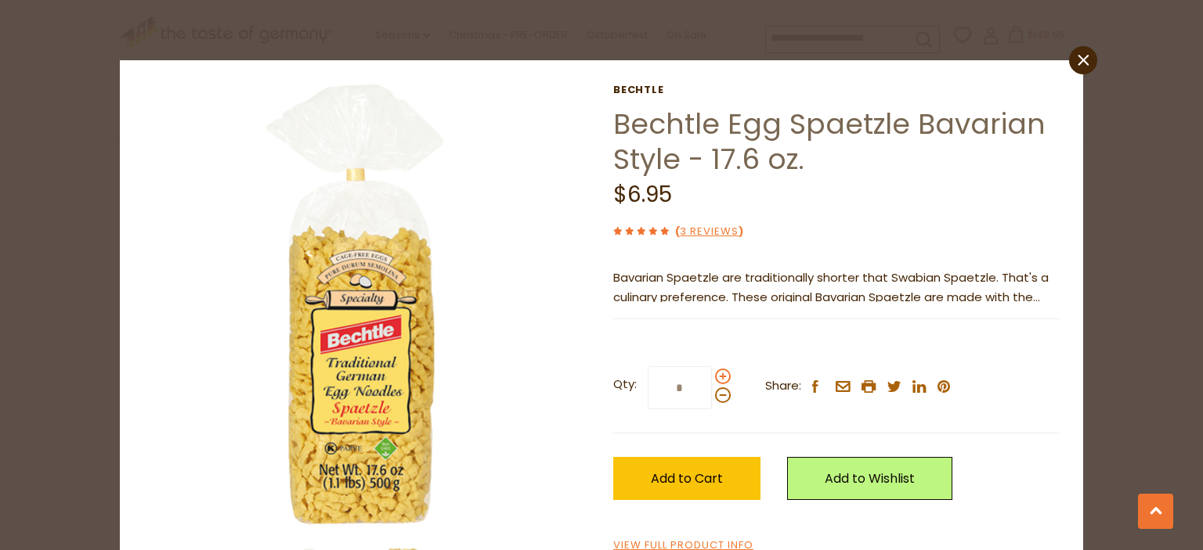
click at [716, 375] on span at bounding box center [723, 377] width 16 height 16
click at [712, 375] on input "*" at bounding box center [679, 387] width 64 height 43
type input "*"
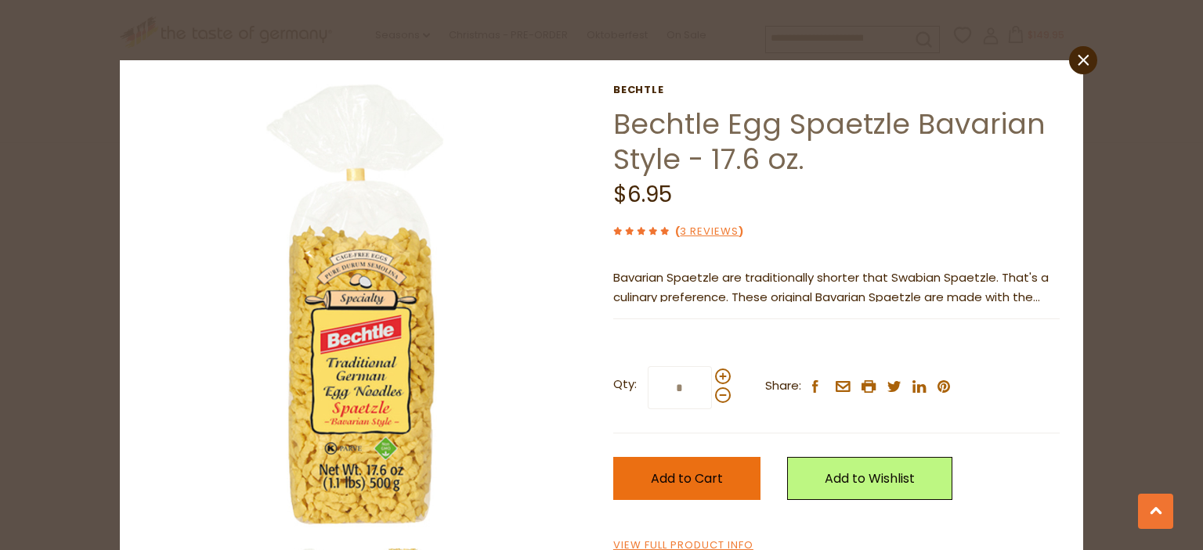
click at [680, 475] on span "Add to Cart" at bounding box center [687, 479] width 72 height 18
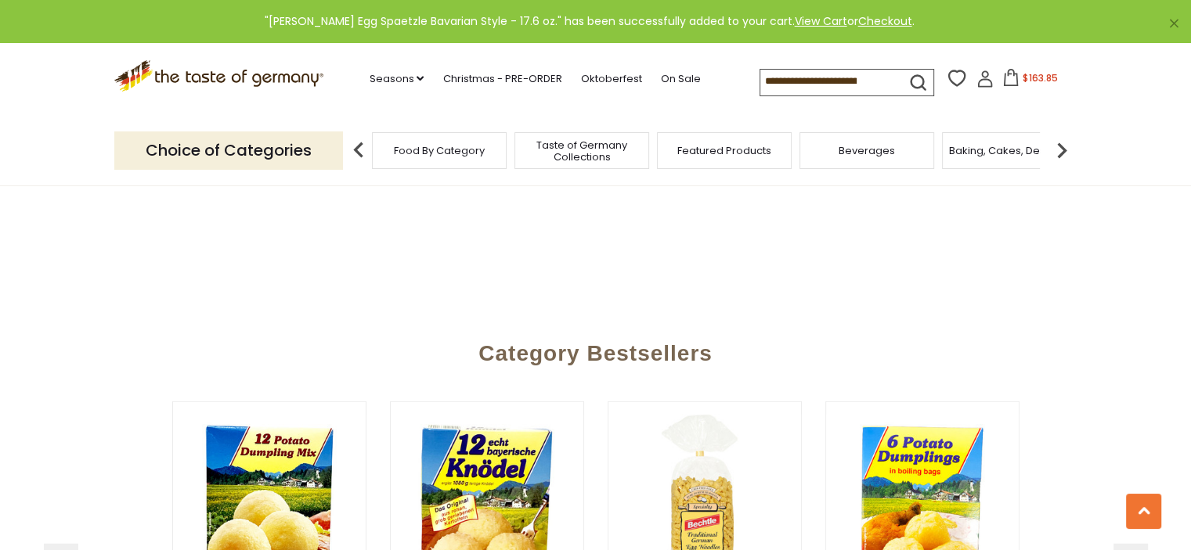
scroll to position [3680, 0]
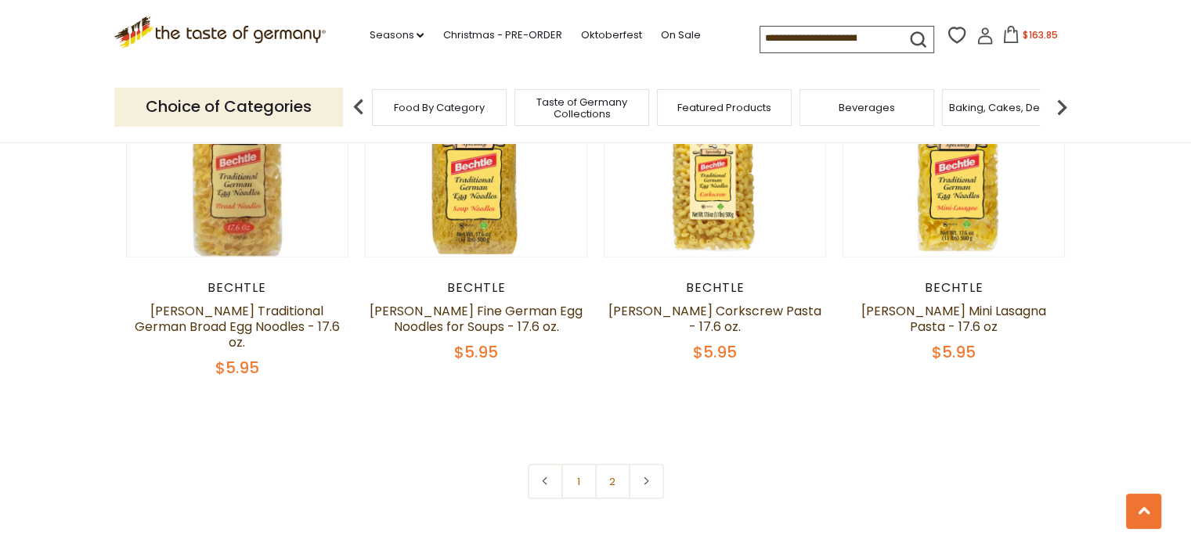
click at [604, 464] on link "2" at bounding box center [612, 481] width 35 height 35
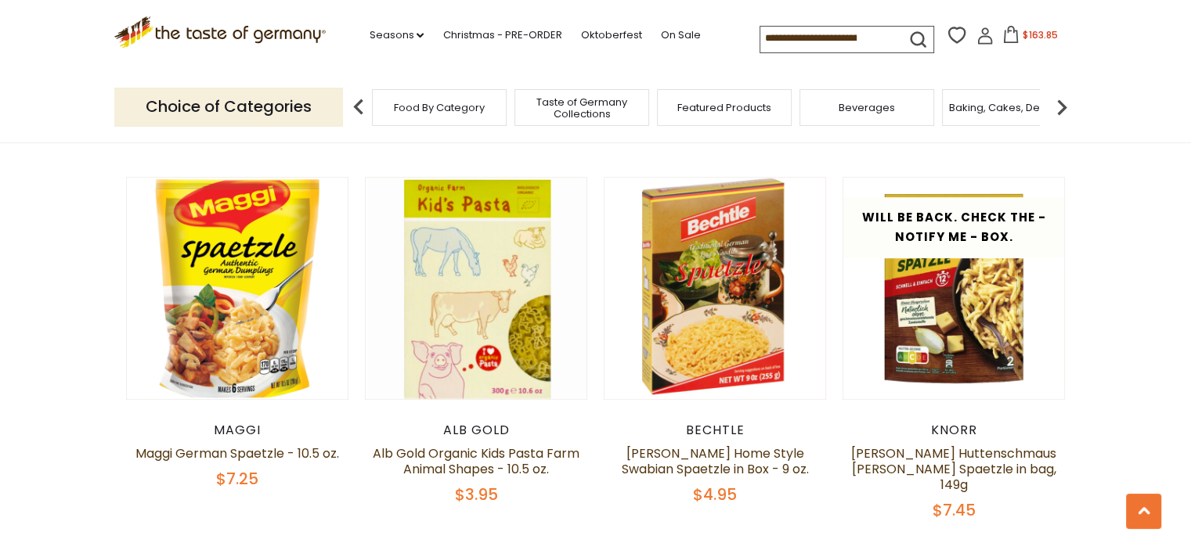
scroll to position [855, 0]
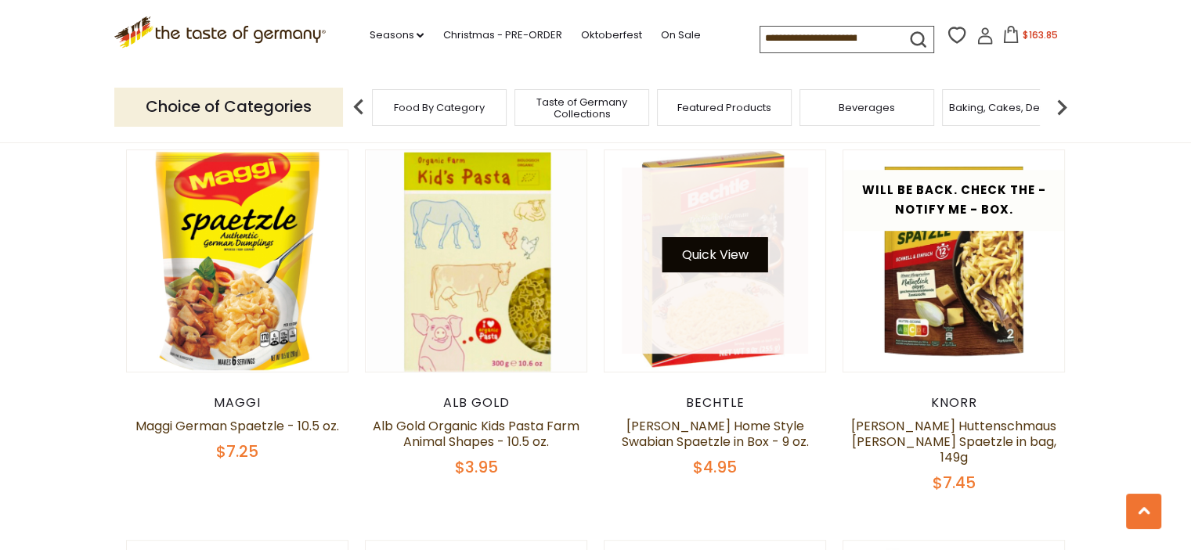
click at [698, 247] on button "Quick View" at bounding box center [715, 254] width 106 height 35
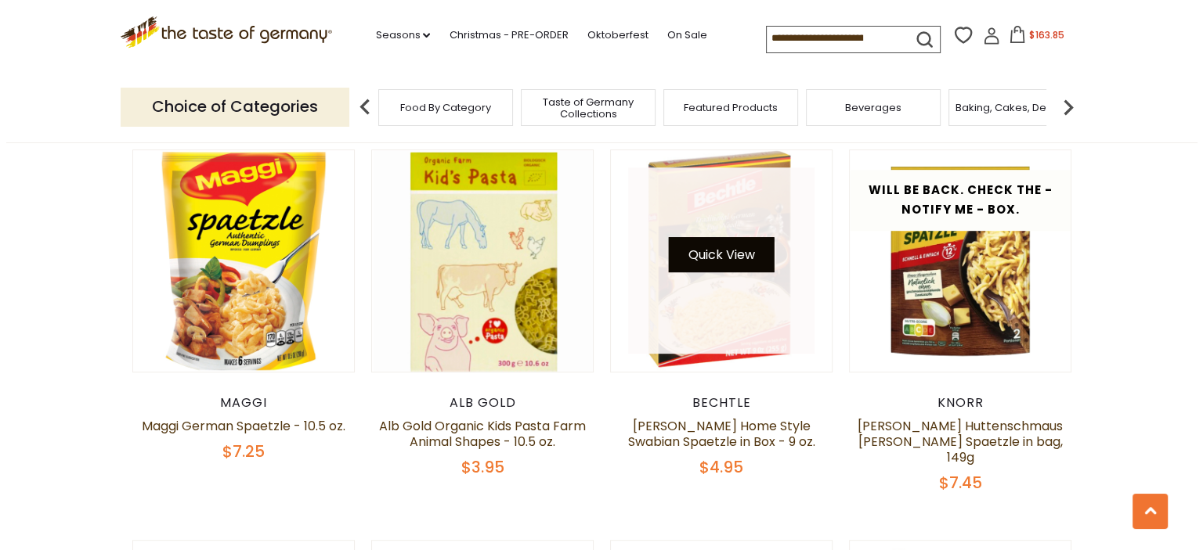
scroll to position [858, 0]
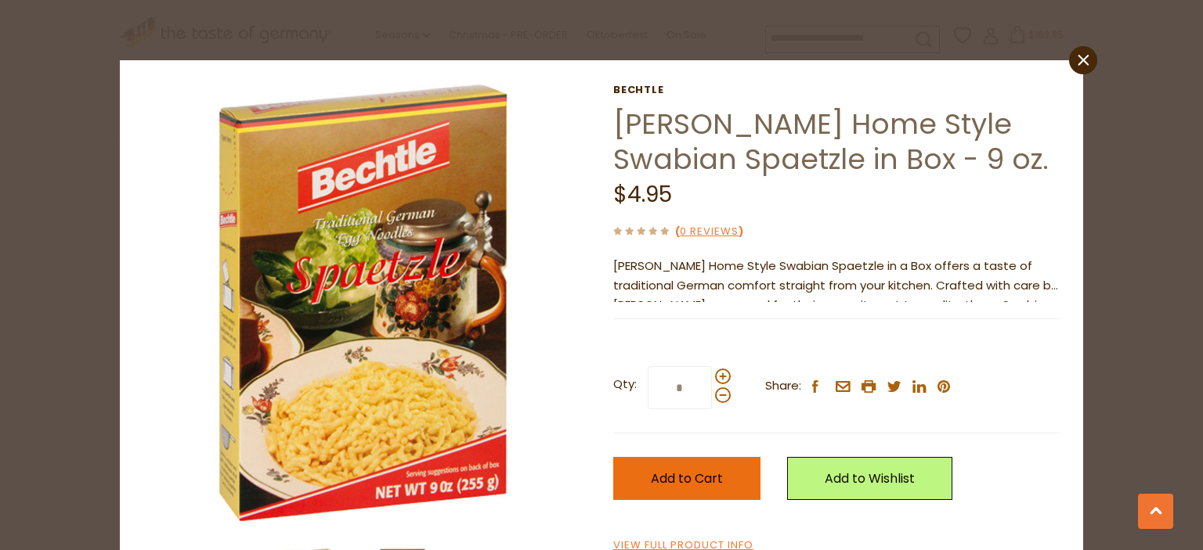
click at [667, 481] on span "Add to Cart" at bounding box center [687, 479] width 72 height 18
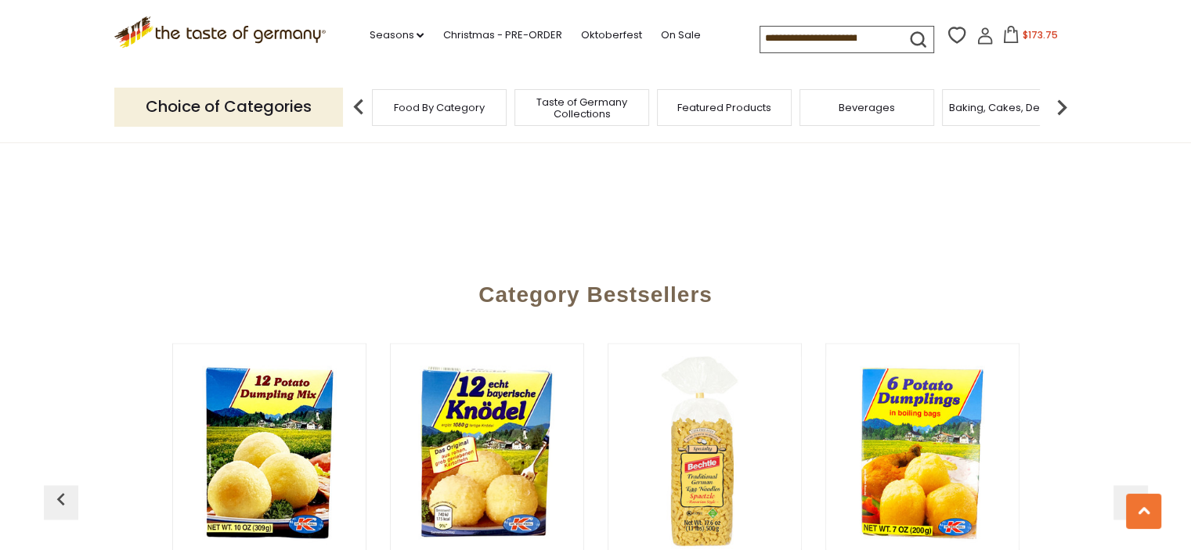
scroll to position [2421, 0]
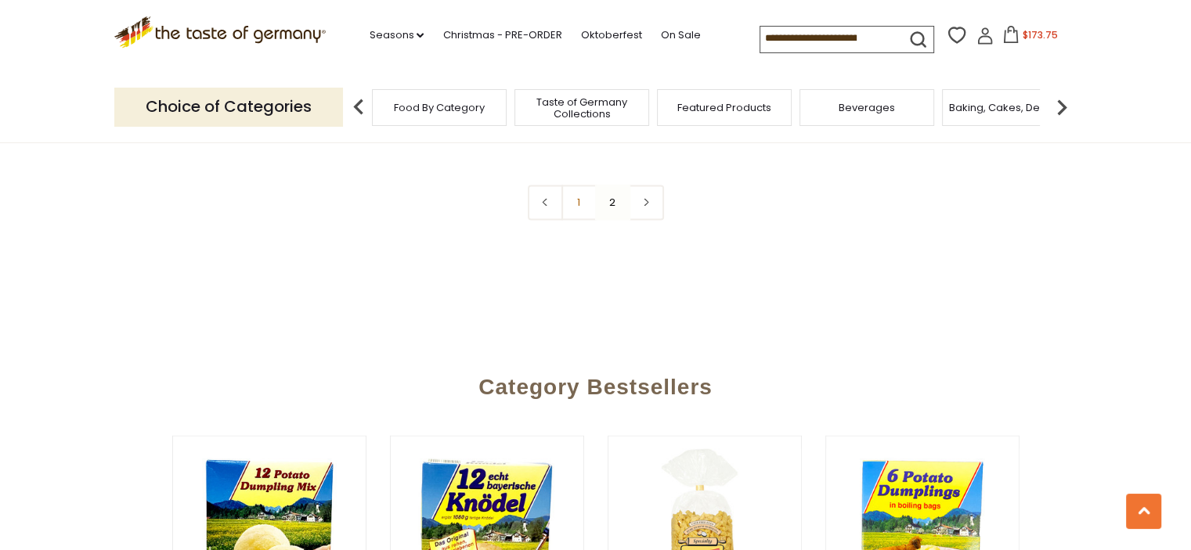
click at [1061, 103] on img at bounding box center [1061, 107] width 31 height 31
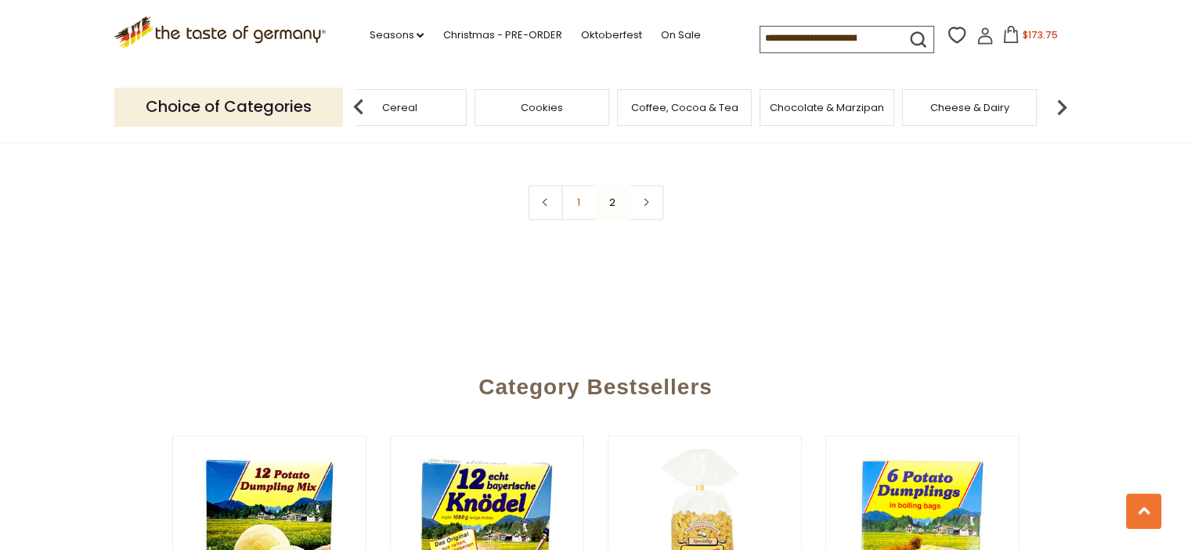
click at [1061, 103] on img at bounding box center [1061, 107] width 31 height 31
click at [1059, 103] on img at bounding box center [1061, 107] width 31 height 31
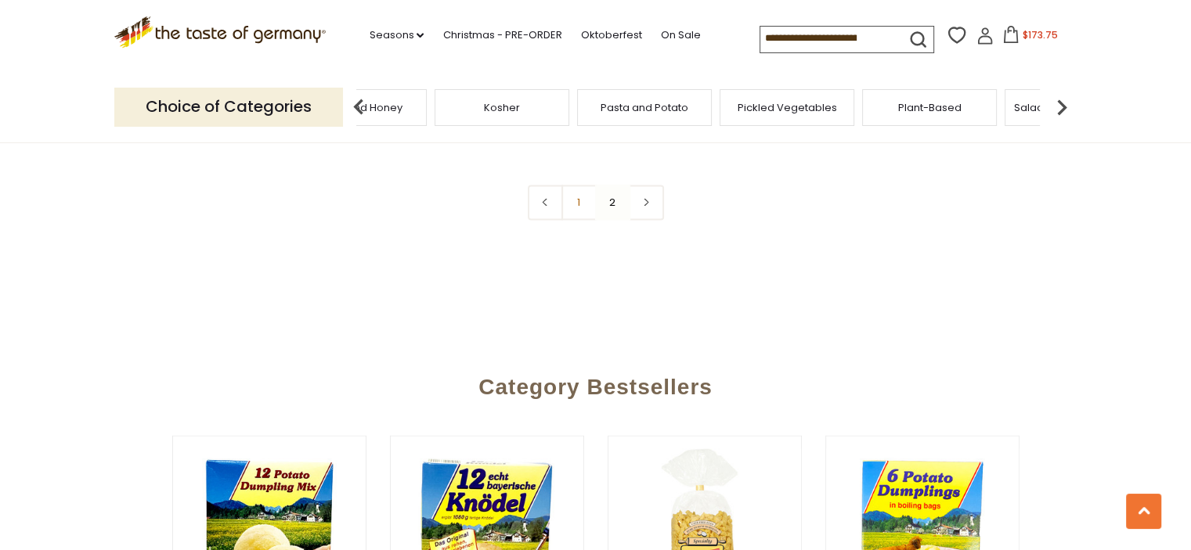
click at [1059, 103] on img at bounding box center [1061, 107] width 31 height 31
click at [655, 109] on span "Salad Dressings & Dips" at bounding box center [657, 108] width 117 height 12
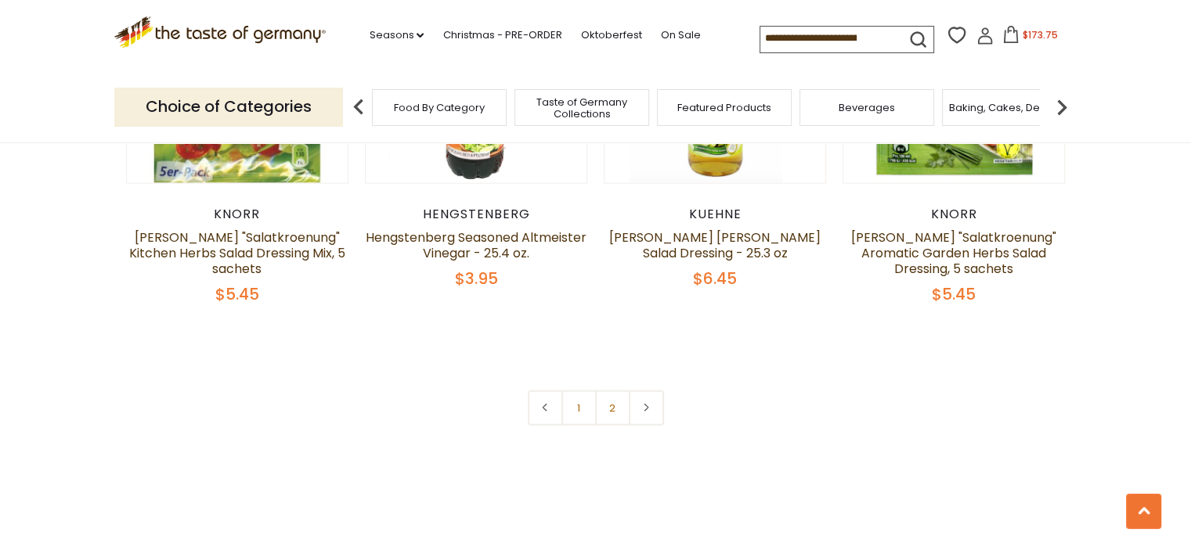
scroll to position [3523, 0]
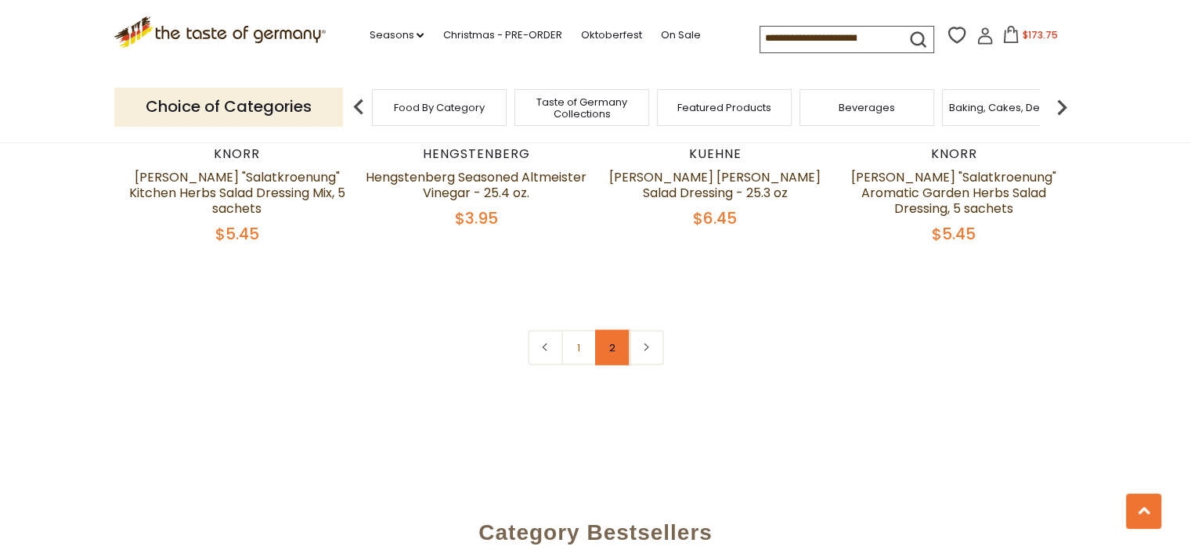
click at [617, 330] on link "2" at bounding box center [612, 347] width 35 height 35
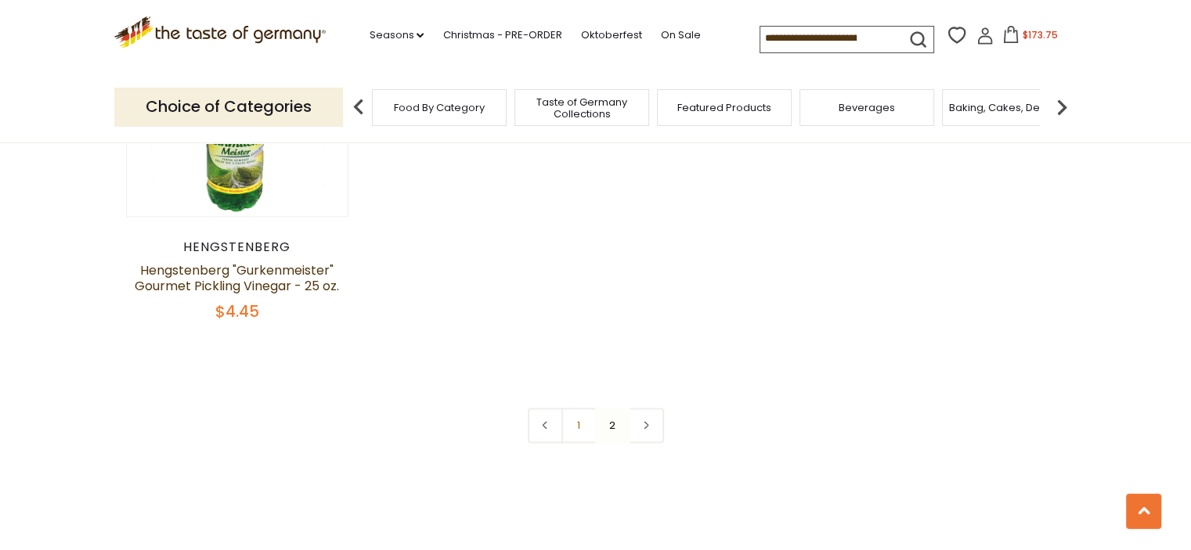
scroll to position [1879, 0]
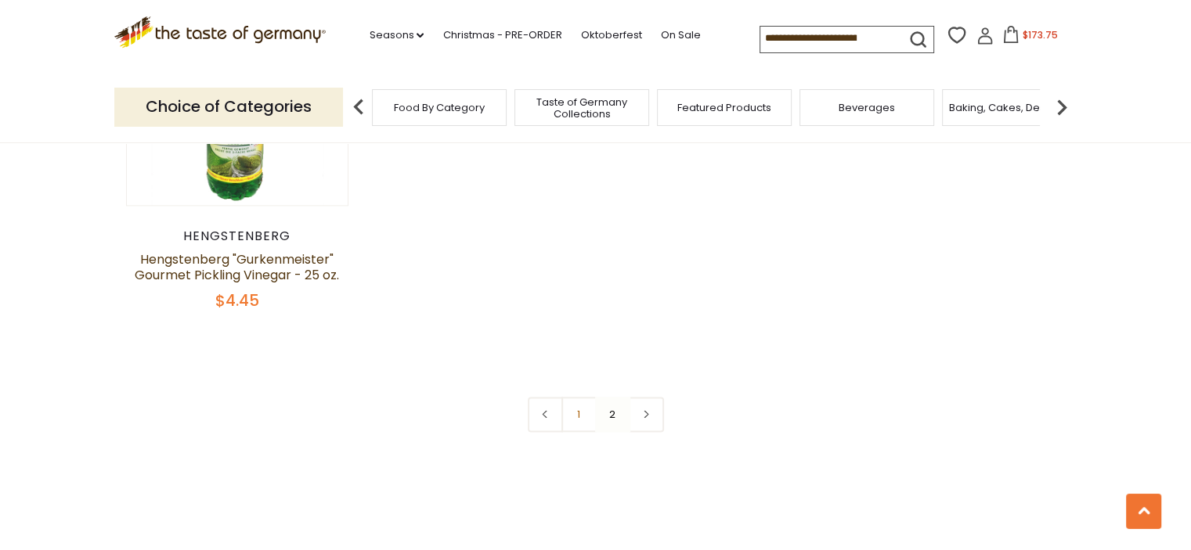
click at [1061, 103] on img at bounding box center [1061, 107] width 31 height 31
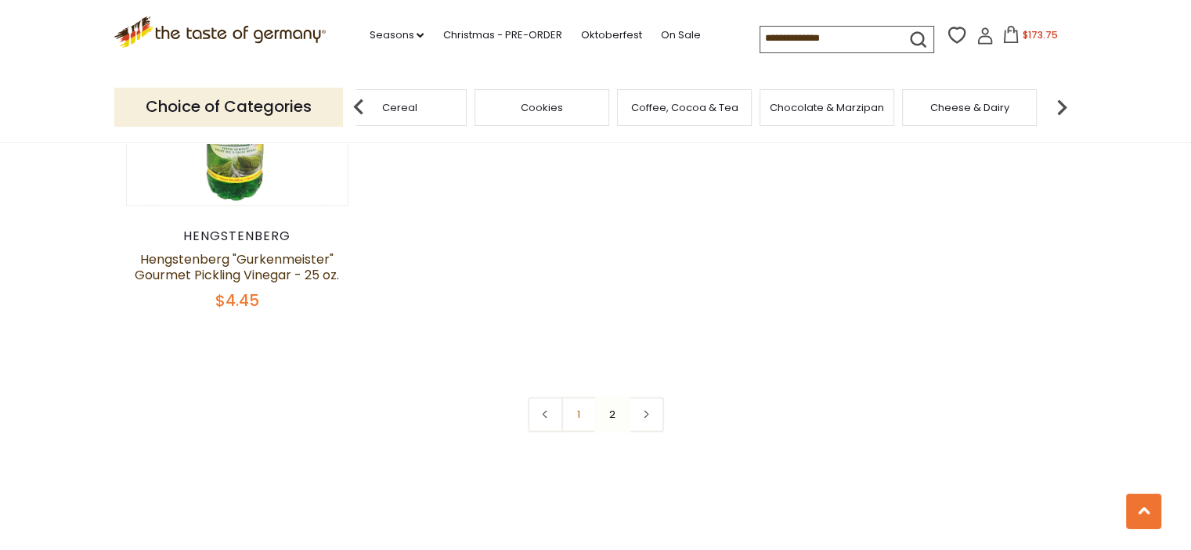
click at [1061, 103] on img at bounding box center [1061, 107] width 31 height 31
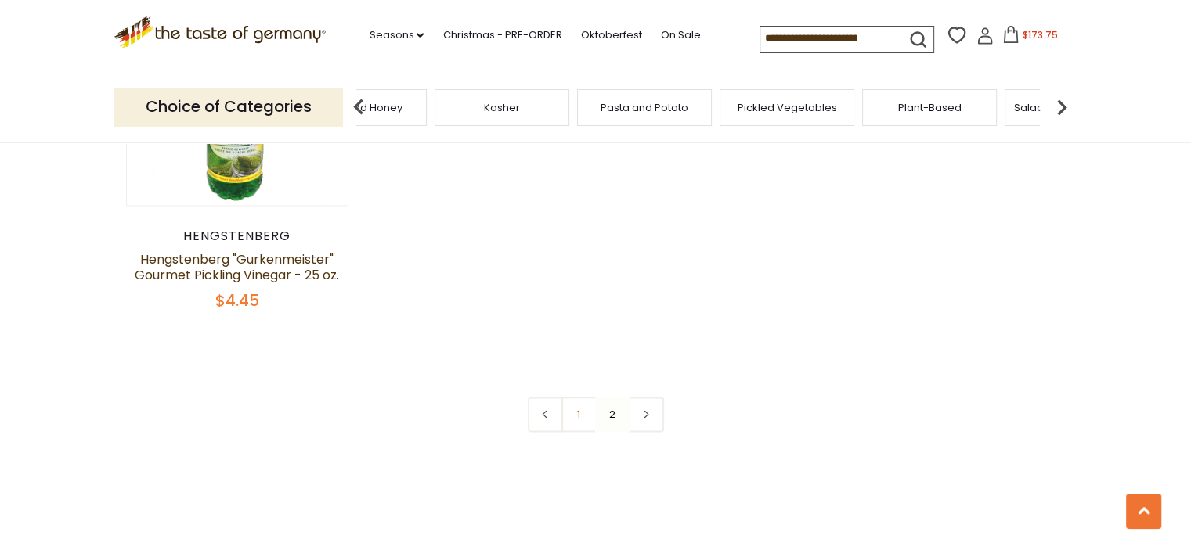
click at [1061, 103] on img at bounding box center [1061, 107] width 31 height 31
click at [608, 114] on div "Savory Snacks" at bounding box center [592, 107] width 135 height 37
click at [732, 106] on span "Sausages" at bounding box center [735, 108] width 52 height 12
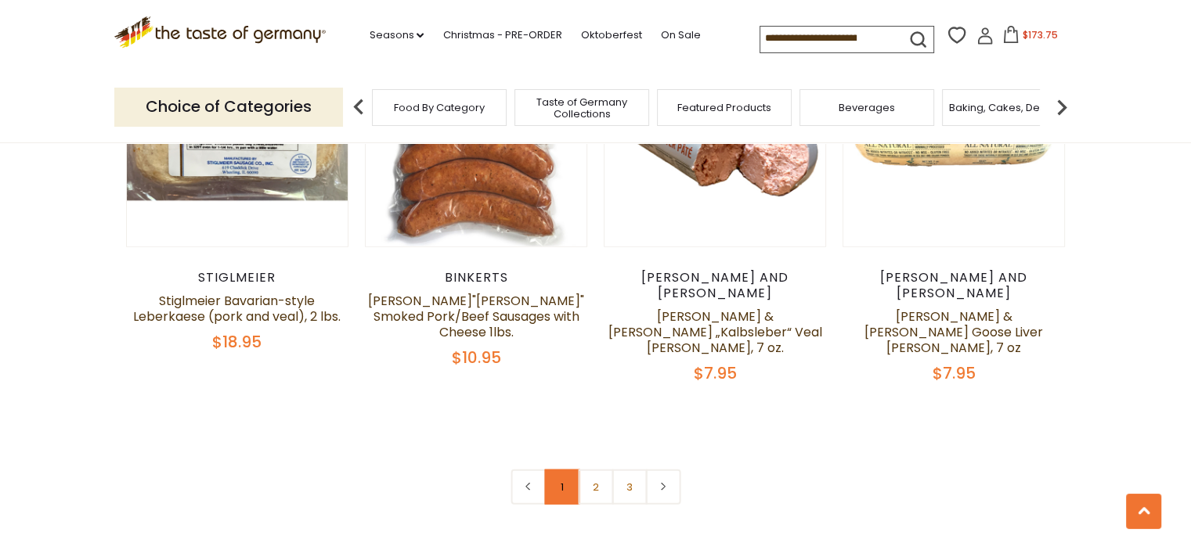
scroll to position [3836, 0]
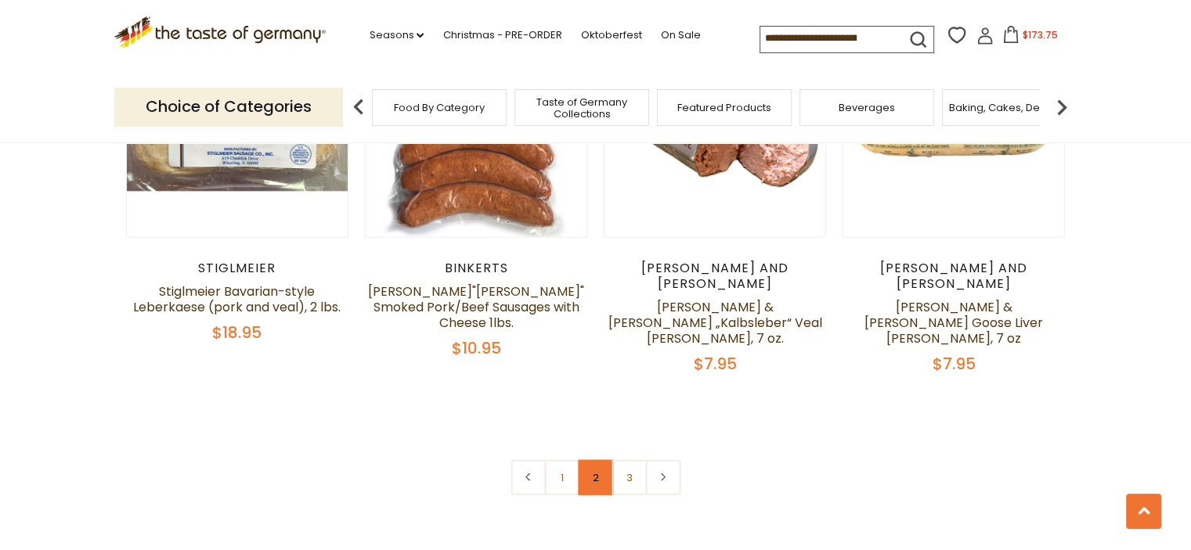
click at [594, 460] on link "2" at bounding box center [595, 477] width 35 height 35
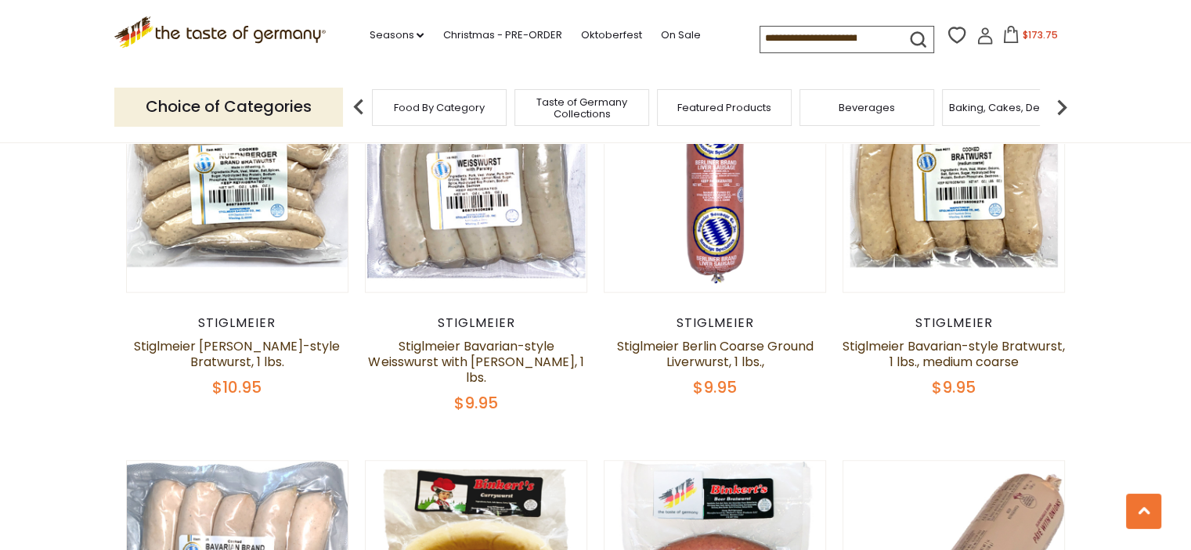
scroll to position [1246, 0]
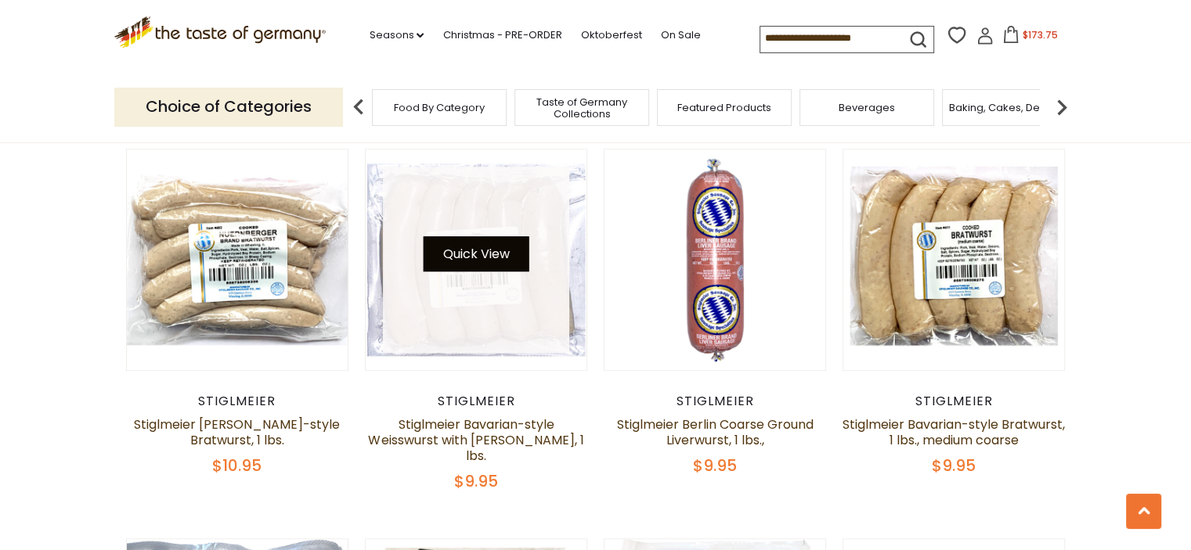
click at [478, 261] on button "Quick View" at bounding box center [476, 253] width 106 height 35
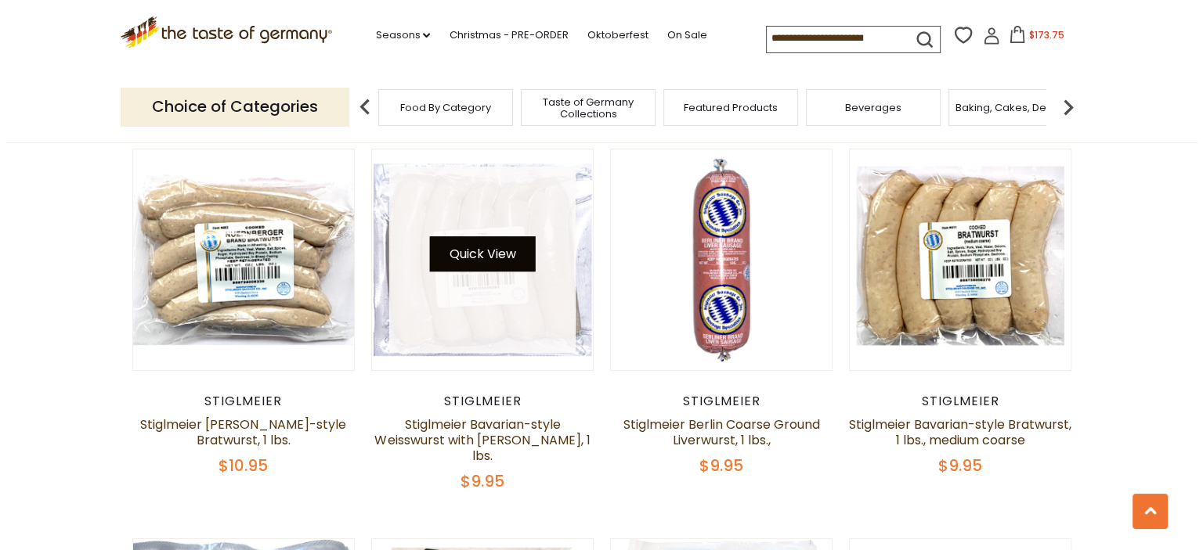
scroll to position [1249, 0]
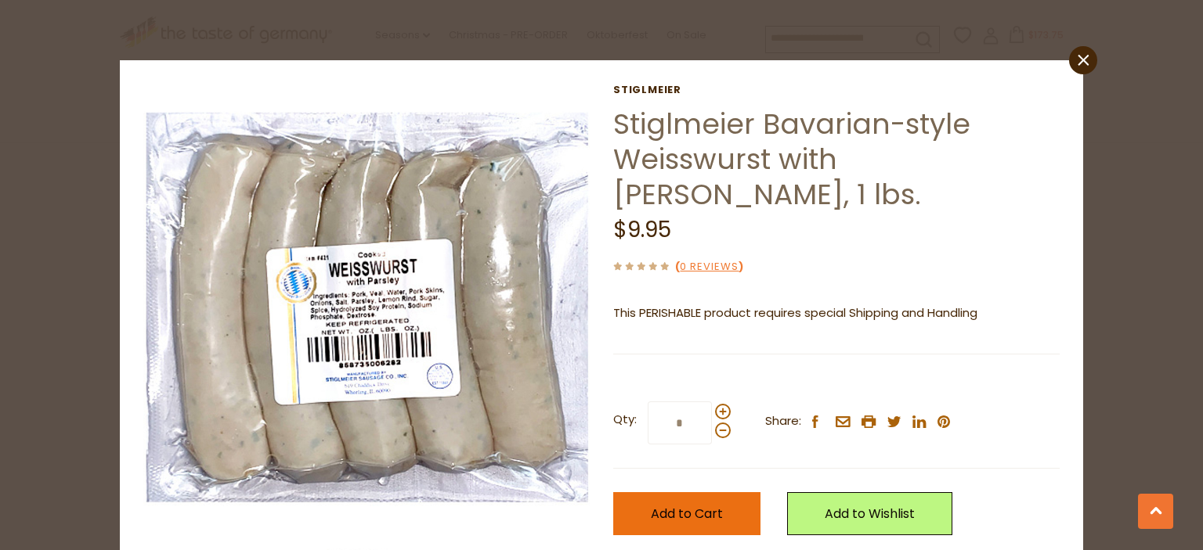
click at [689, 505] on span "Add to Cart" at bounding box center [687, 514] width 72 height 18
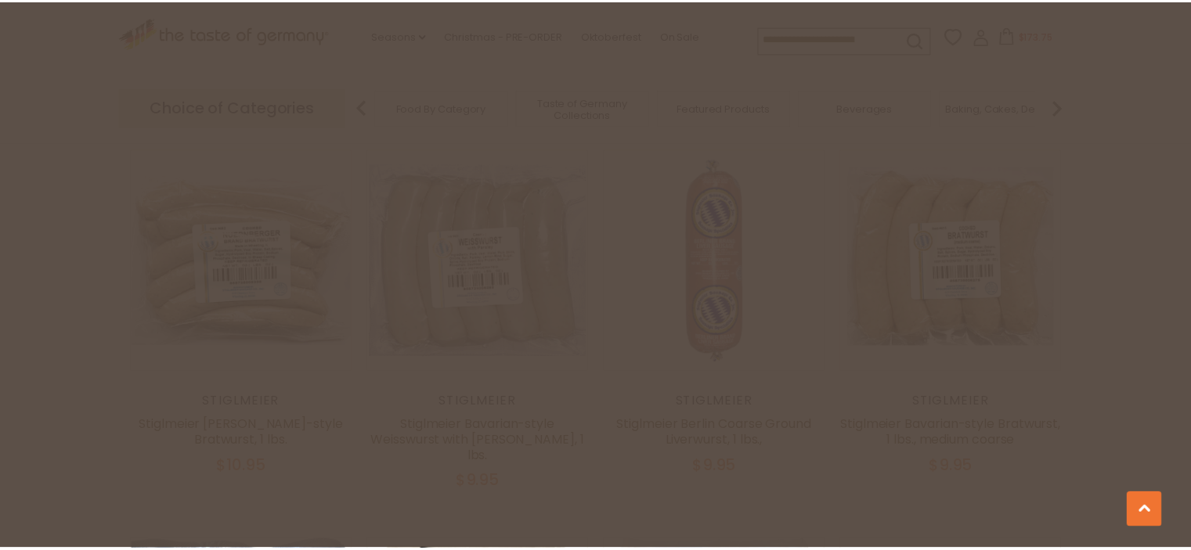
scroll to position [1246, 0]
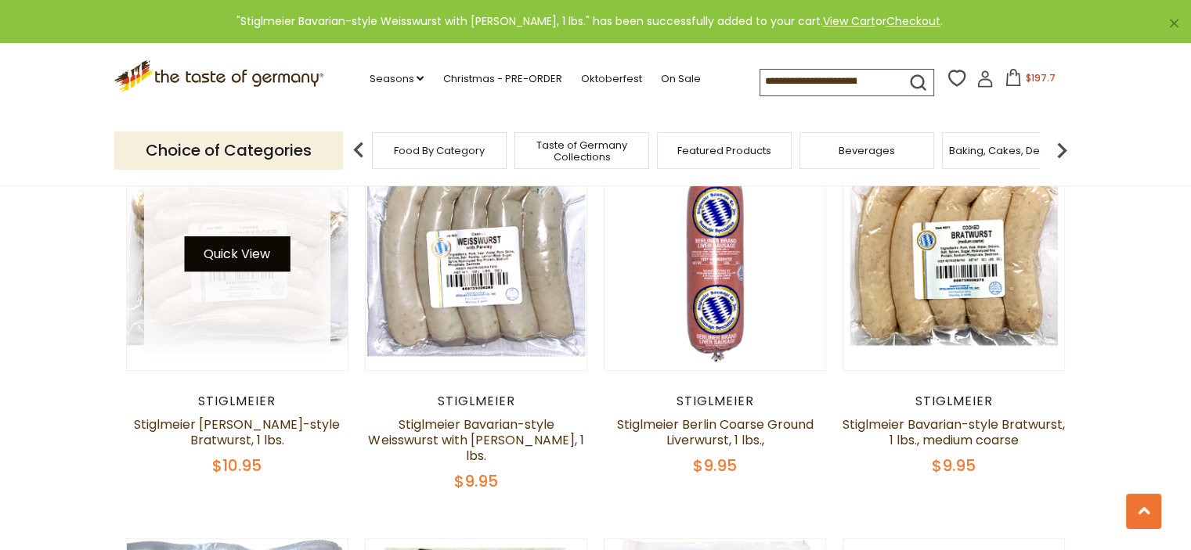
click at [228, 263] on button "Quick View" at bounding box center [237, 253] width 106 height 35
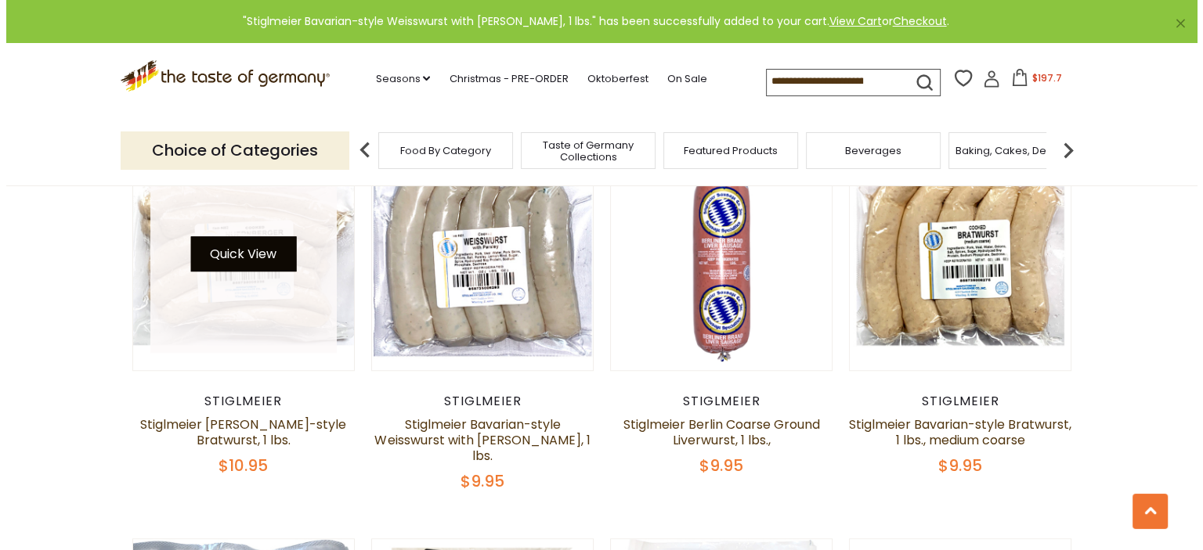
scroll to position [1249, 0]
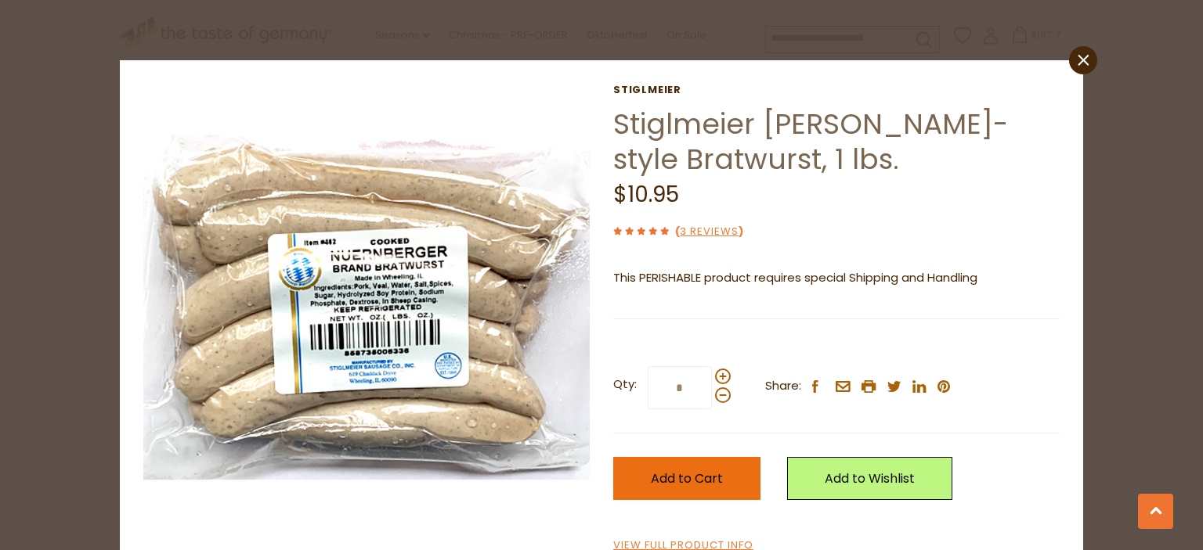
click at [676, 478] on span "Add to Cart" at bounding box center [687, 479] width 72 height 18
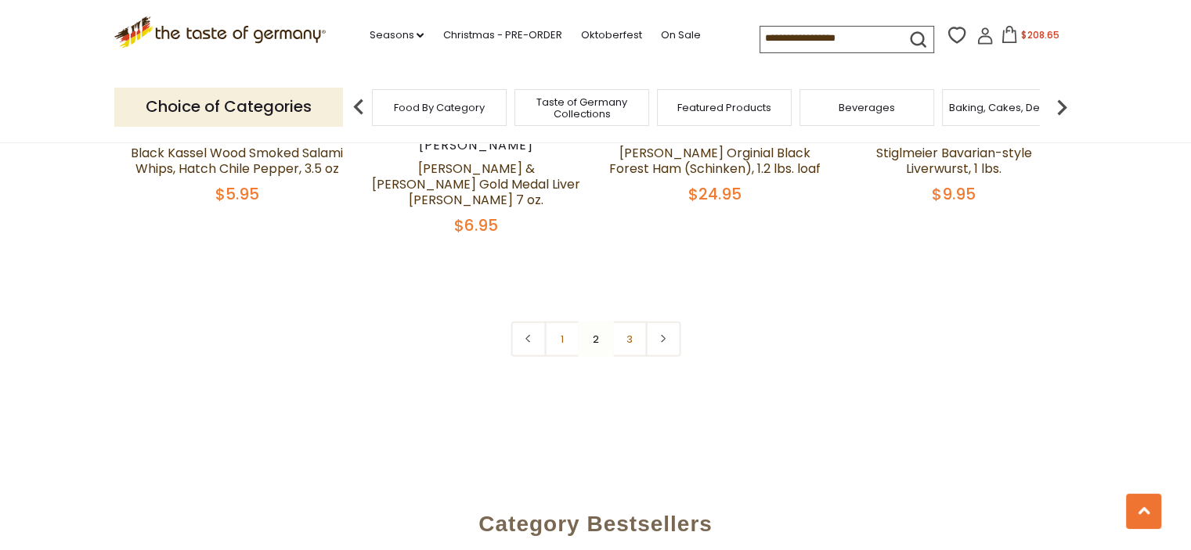
scroll to position [3752, 0]
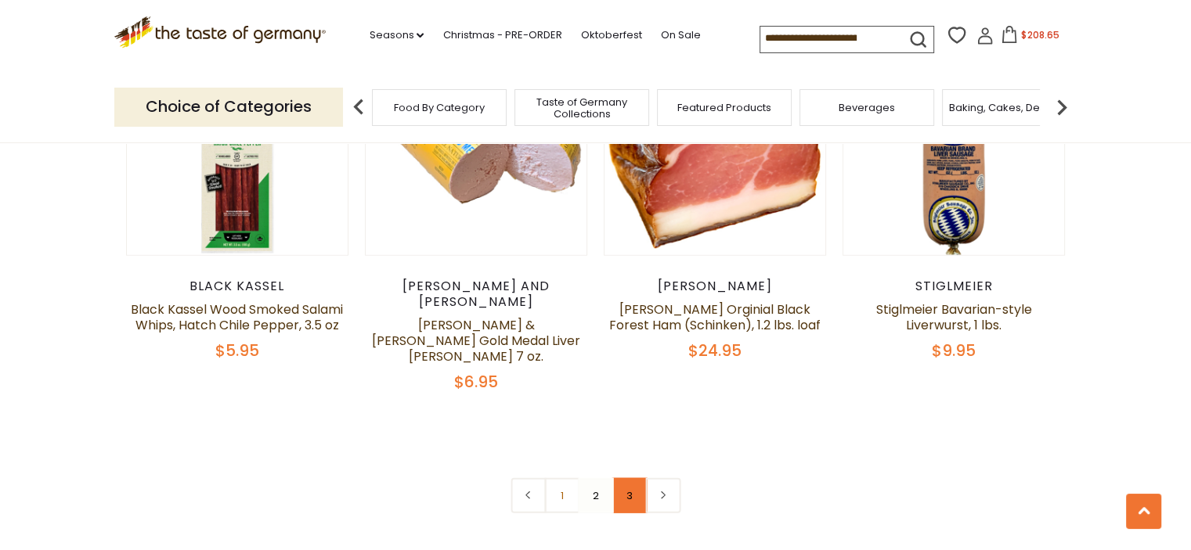
click at [626, 478] on link "3" at bounding box center [628, 495] width 35 height 35
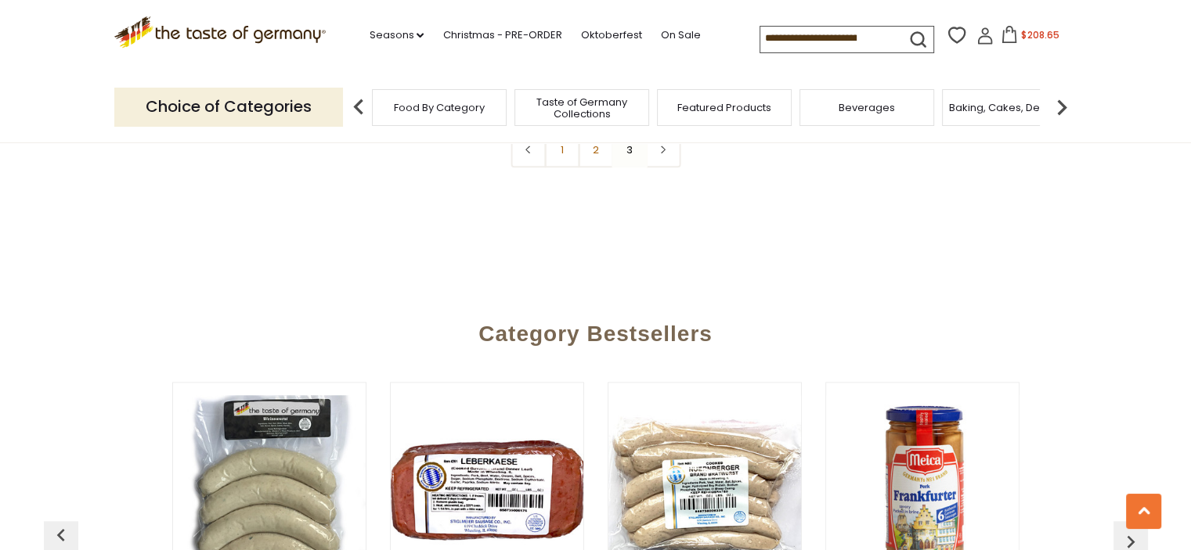
scroll to position [1481, 0]
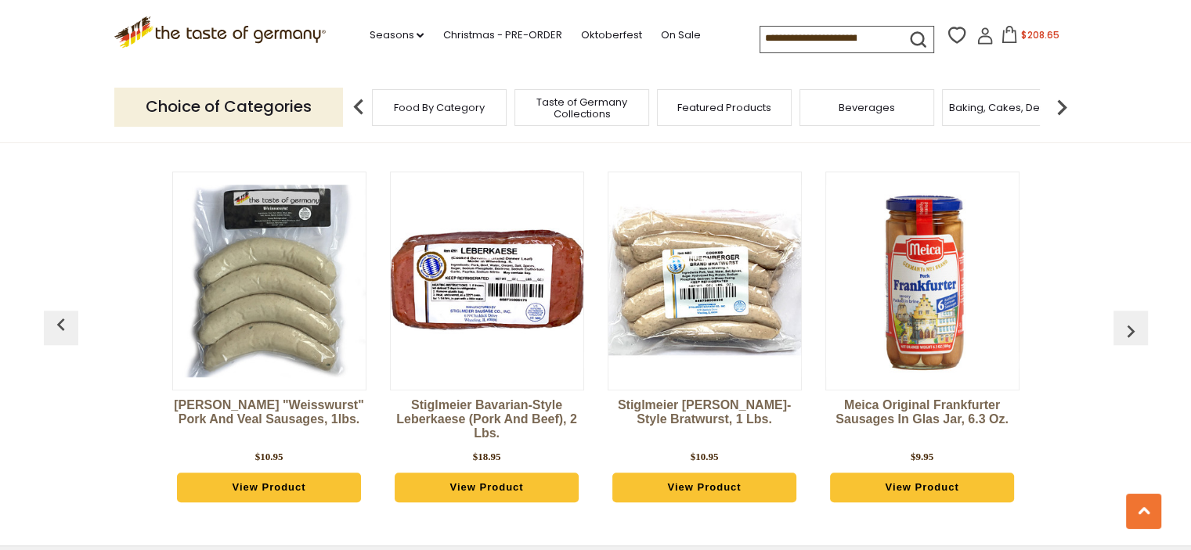
click at [1129, 328] on img "button" at bounding box center [1130, 331] width 25 height 25
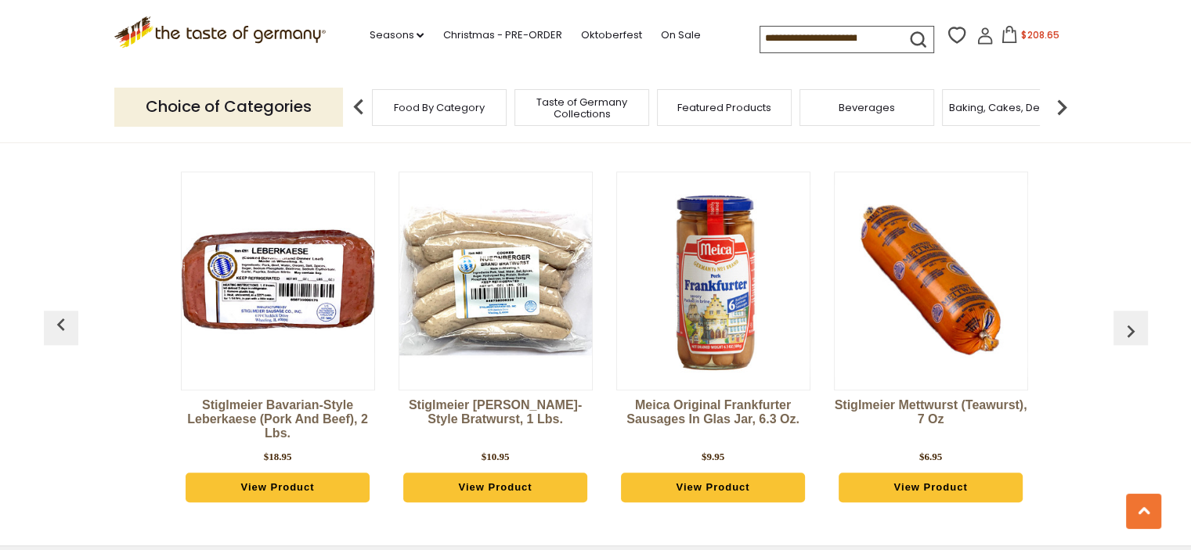
scroll to position [0, 218]
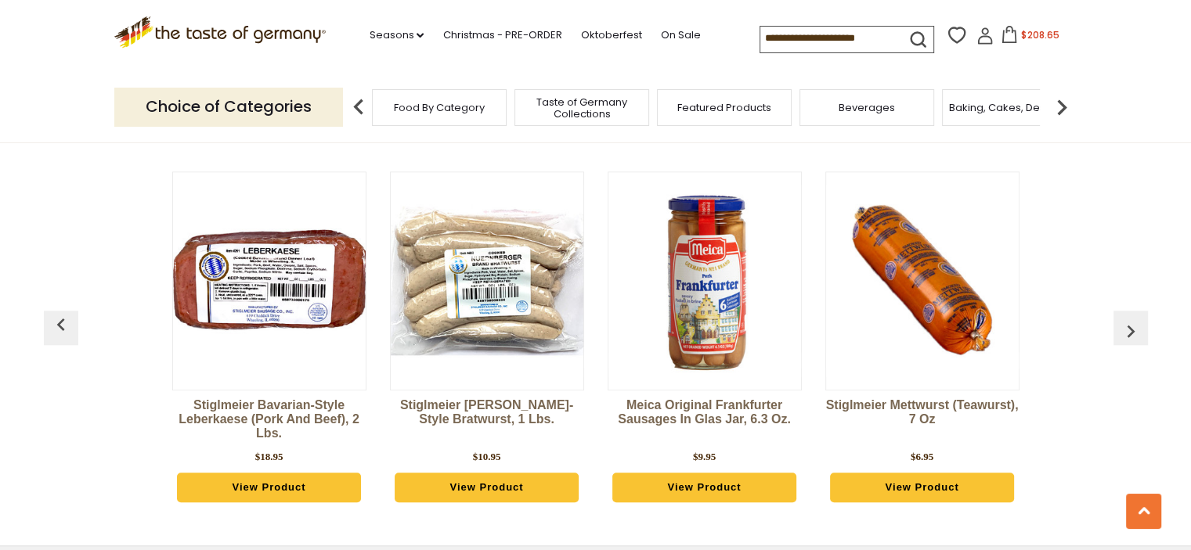
click at [64, 322] on img "button" at bounding box center [61, 324] width 25 height 25
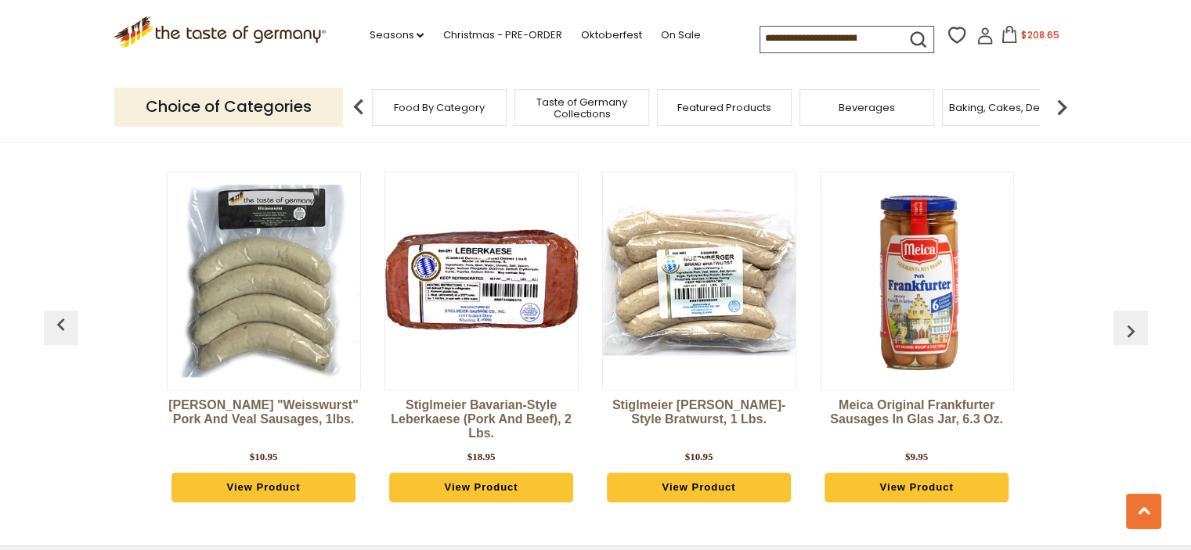
scroll to position [0, 0]
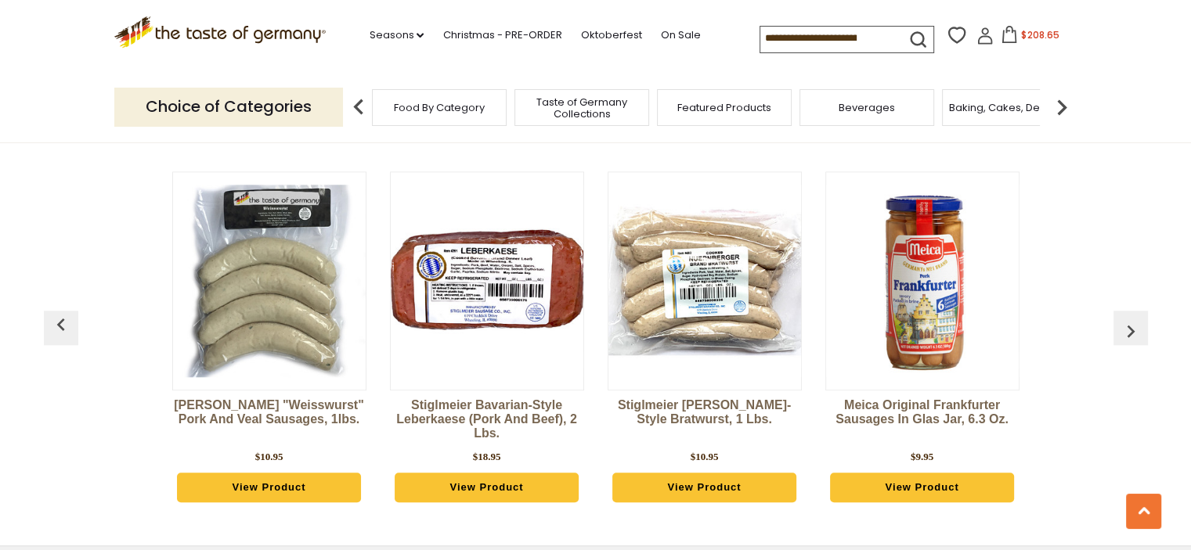
click at [64, 322] on img "button" at bounding box center [61, 324] width 25 height 25
click at [1062, 106] on img at bounding box center [1061, 107] width 31 height 31
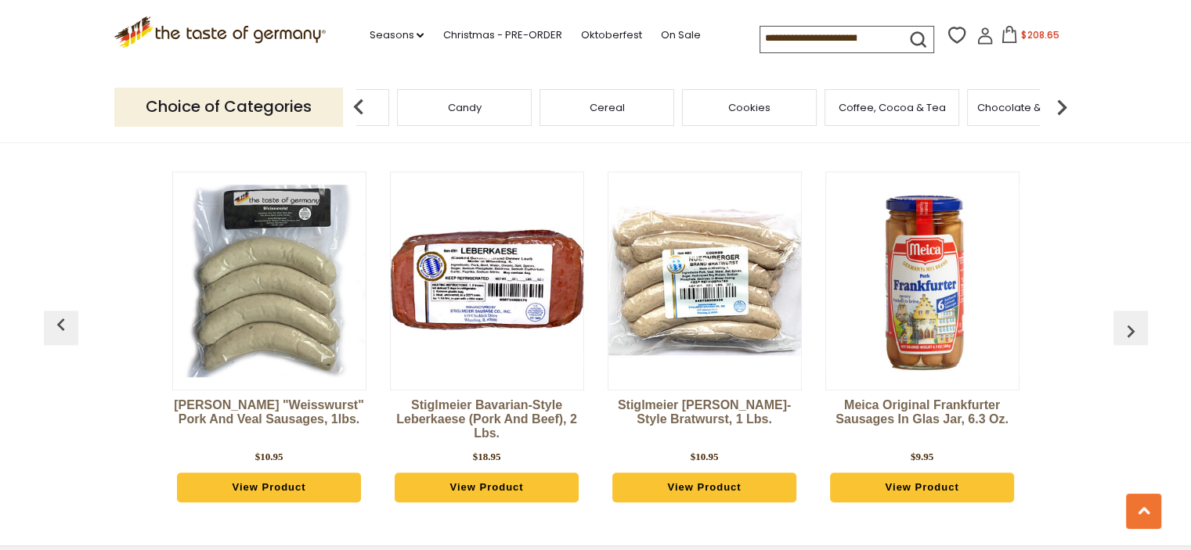
click at [1062, 104] on img at bounding box center [1061, 107] width 31 height 31
click at [1062, 102] on img at bounding box center [1061, 107] width 31 height 31
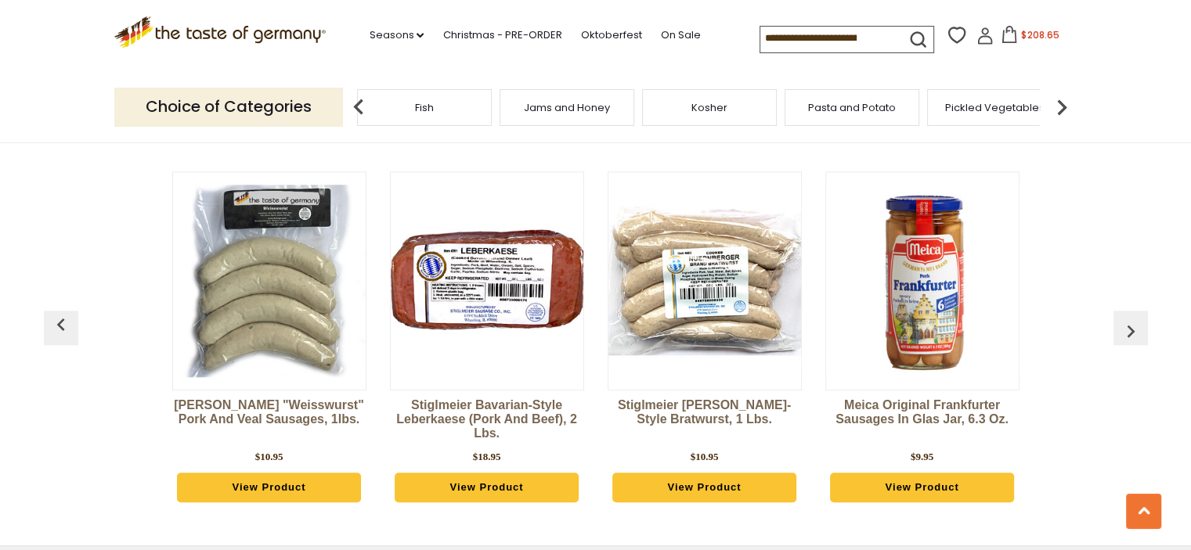
click at [1062, 102] on img at bounding box center [1061, 107] width 31 height 31
click at [880, 109] on span "Soups & Sauces" at bounding box center [876, 108] width 83 height 12
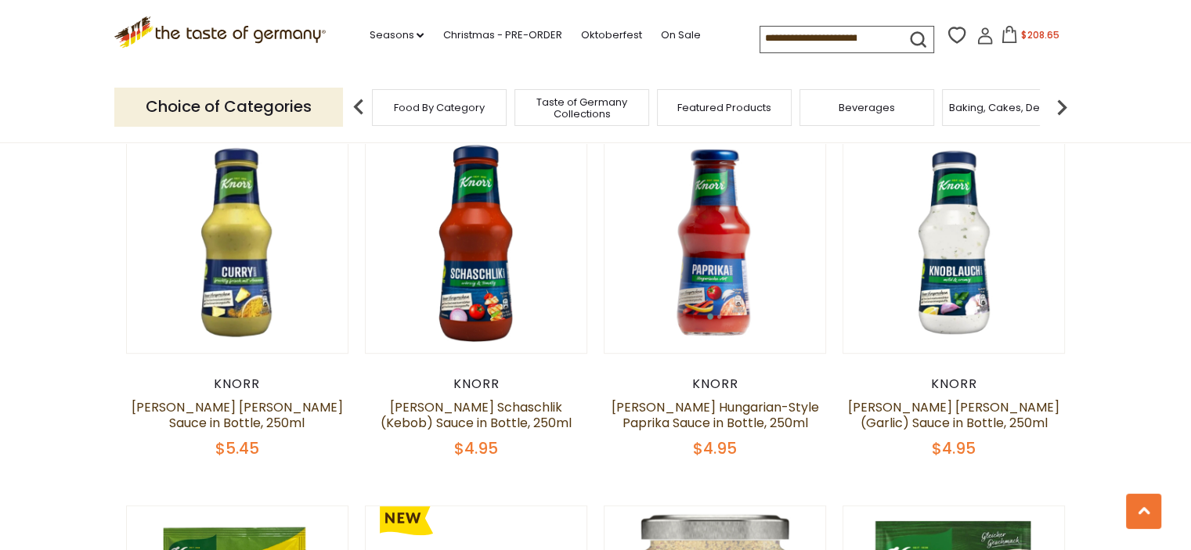
scroll to position [939, 0]
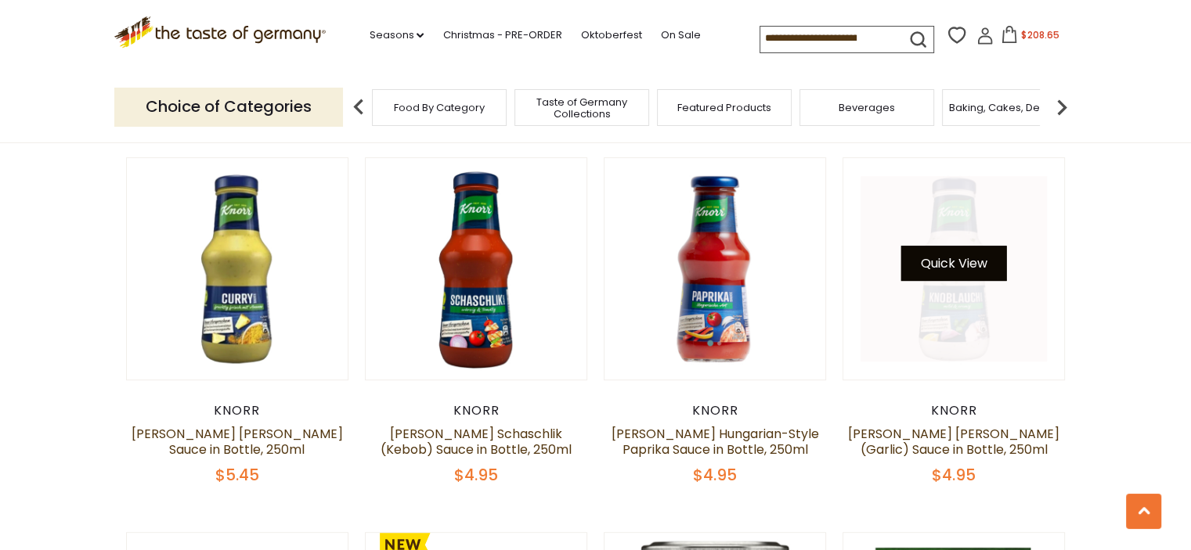
click at [958, 246] on button "Quick View" at bounding box center [954, 263] width 106 height 35
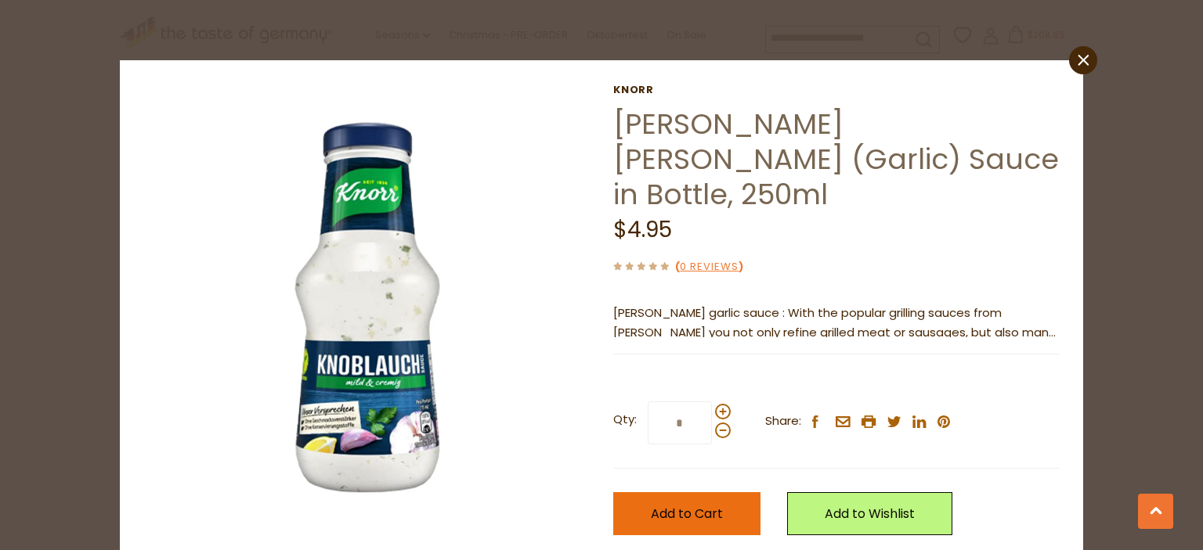
click at [692, 505] on span "Add to Cart" at bounding box center [687, 514] width 72 height 18
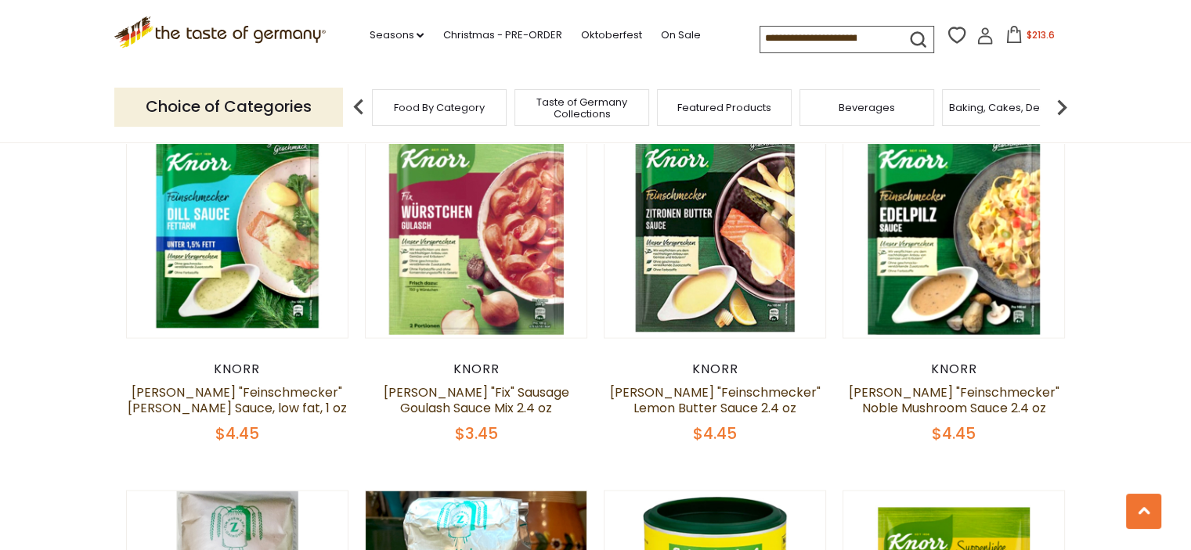
scroll to position [2897, 0]
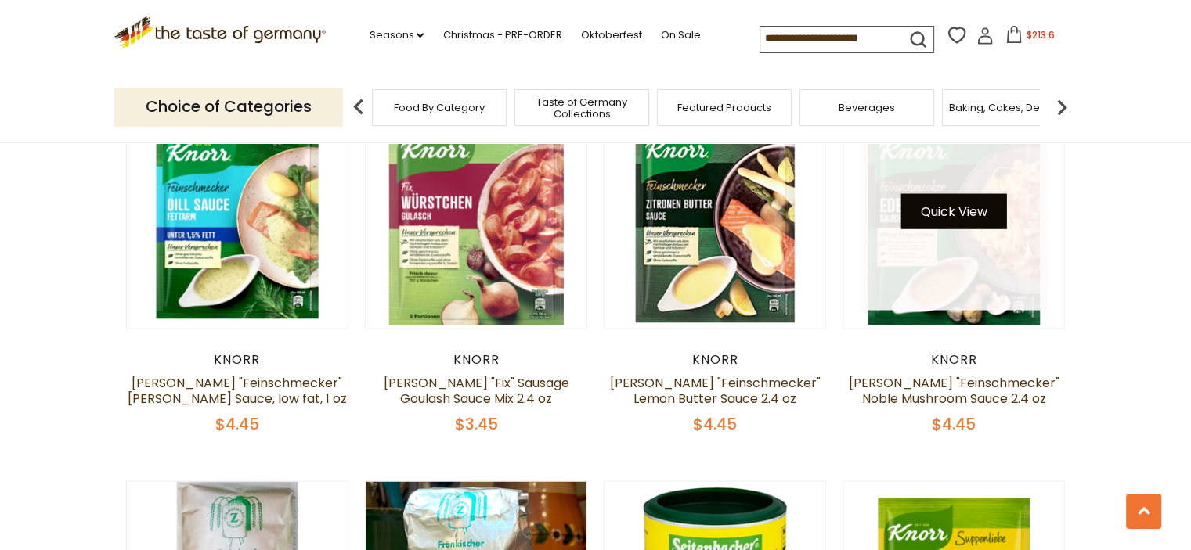
click at [961, 197] on button "Quick View" at bounding box center [954, 210] width 106 height 35
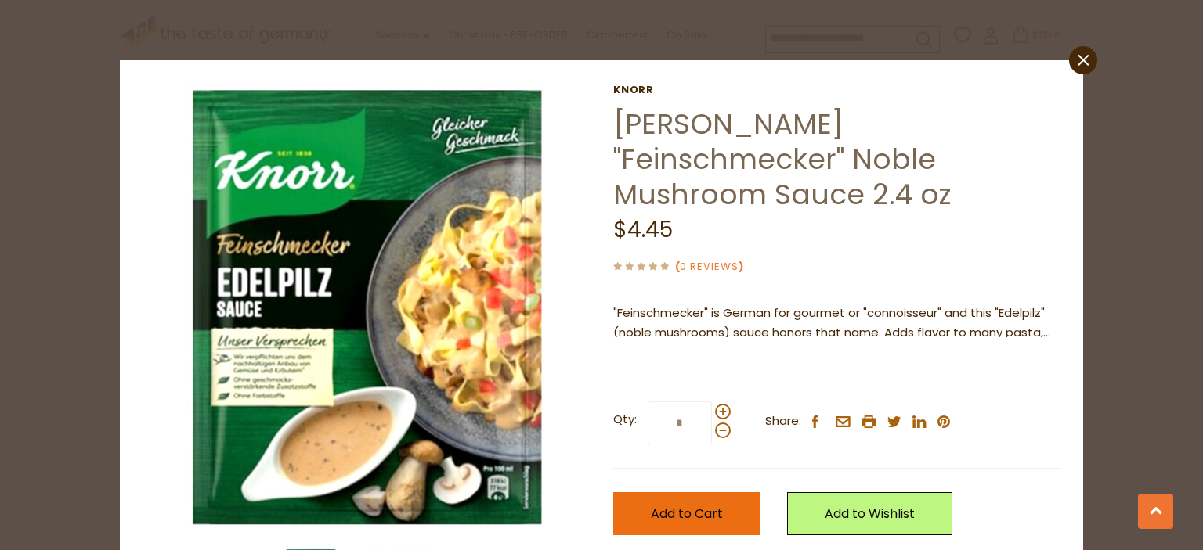
click at [691, 505] on span "Add to Cart" at bounding box center [687, 514] width 72 height 18
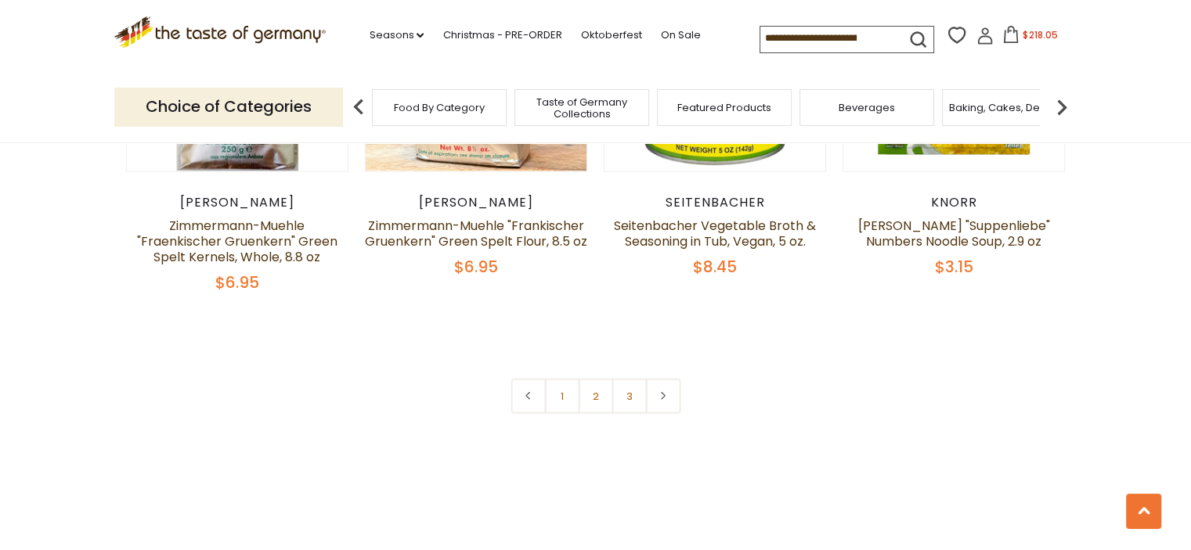
scroll to position [3445, 0]
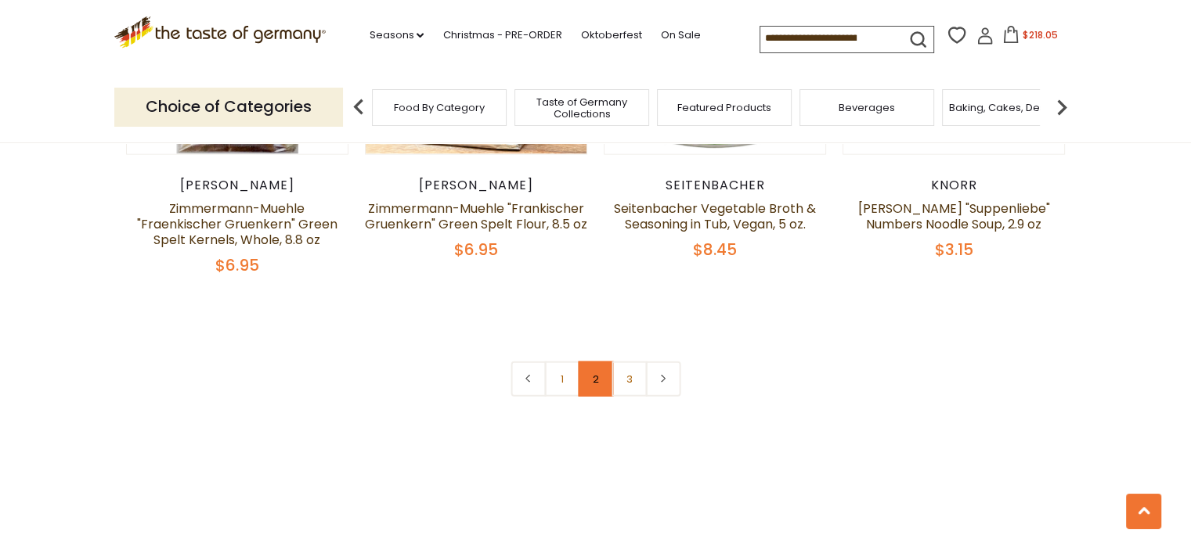
click at [604, 371] on link "2" at bounding box center [595, 379] width 35 height 35
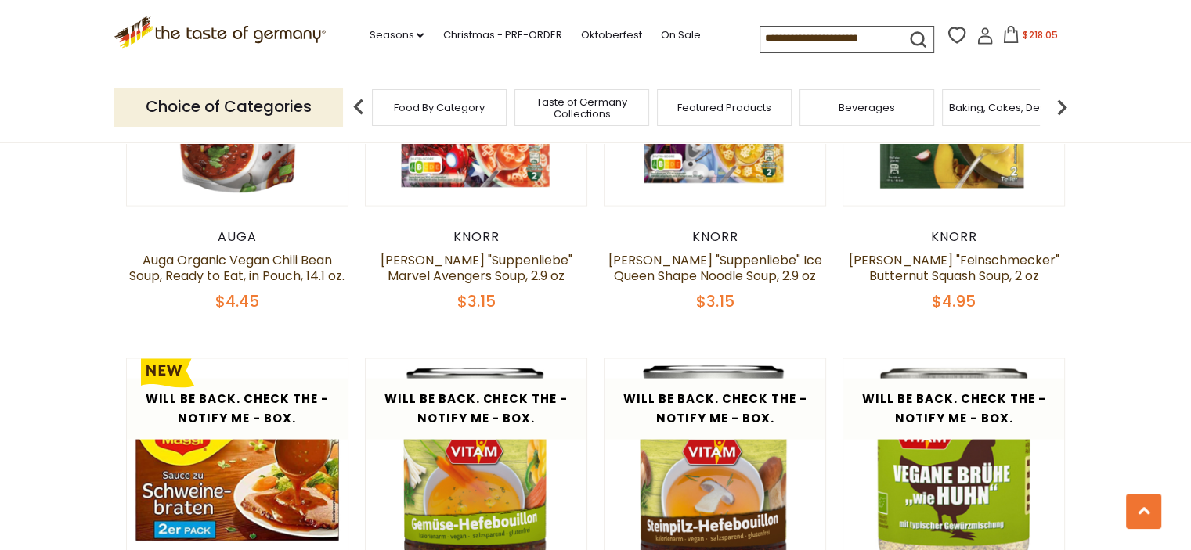
scroll to position [3219, 0]
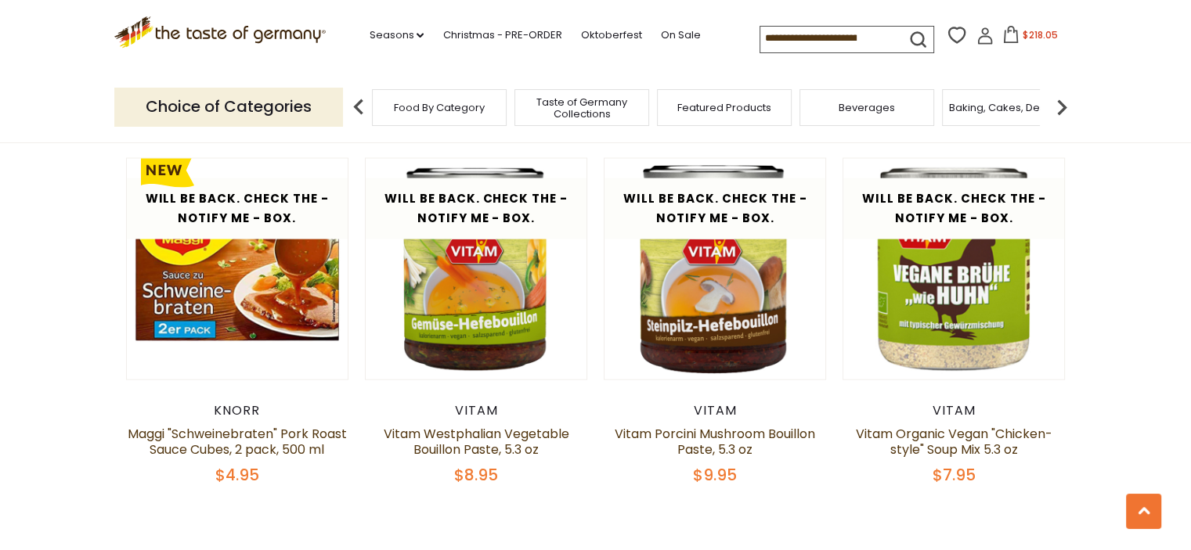
click at [1063, 106] on img at bounding box center [1061, 107] width 31 height 31
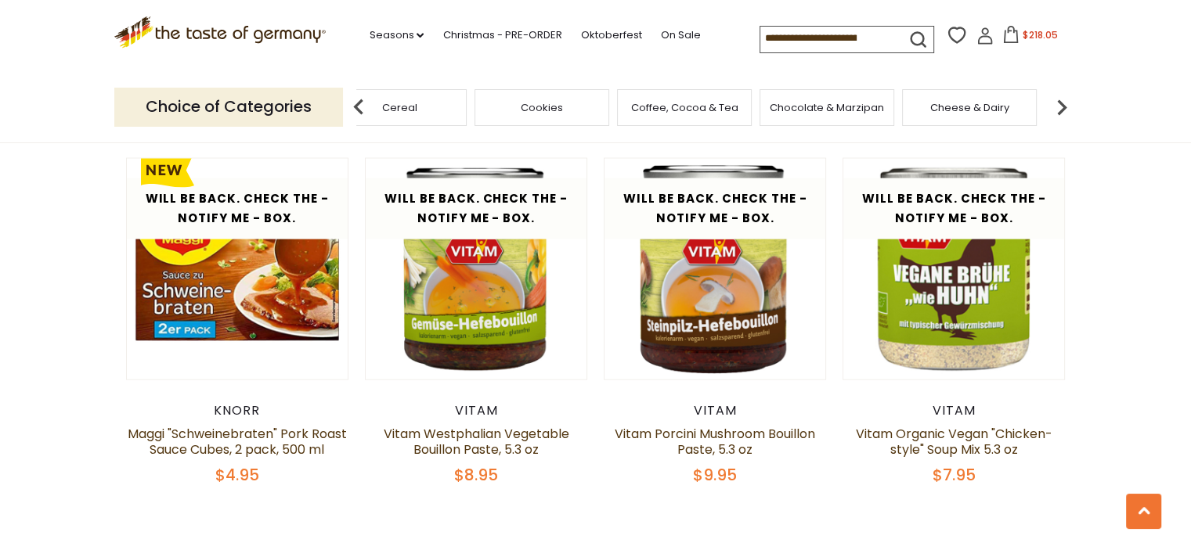
click at [1063, 106] on img at bounding box center [1061, 107] width 31 height 31
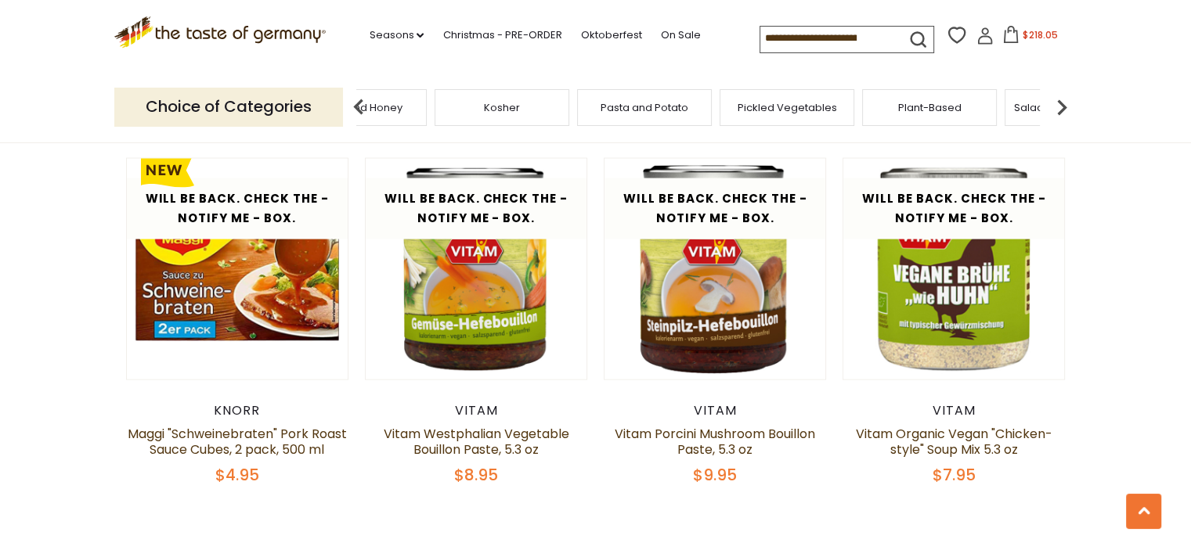
click at [1063, 106] on img at bounding box center [1061, 107] width 31 height 31
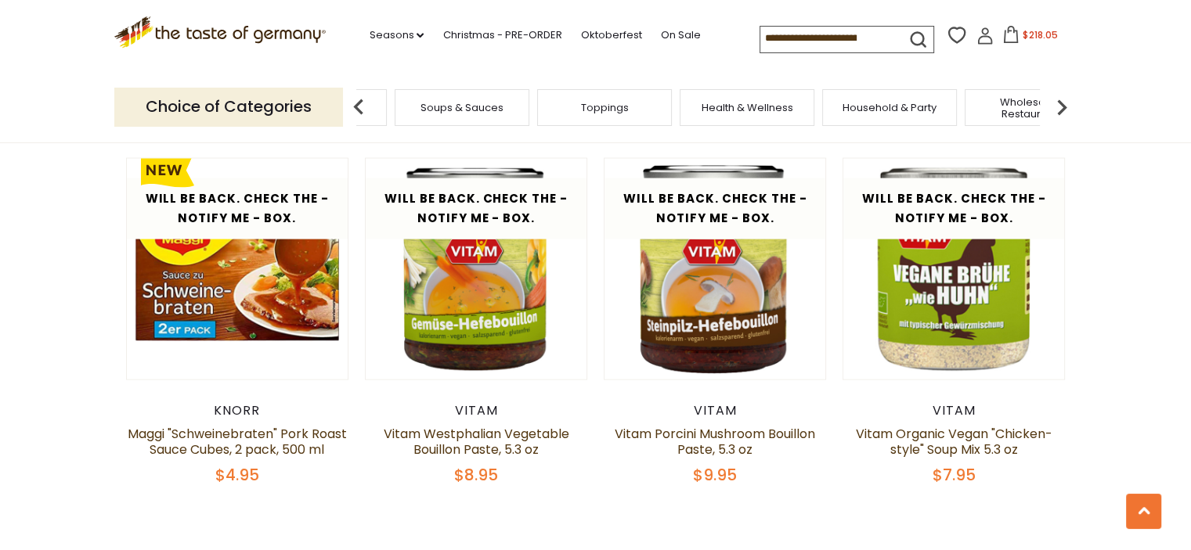
click at [1063, 106] on img at bounding box center [1061, 107] width 31 height 31
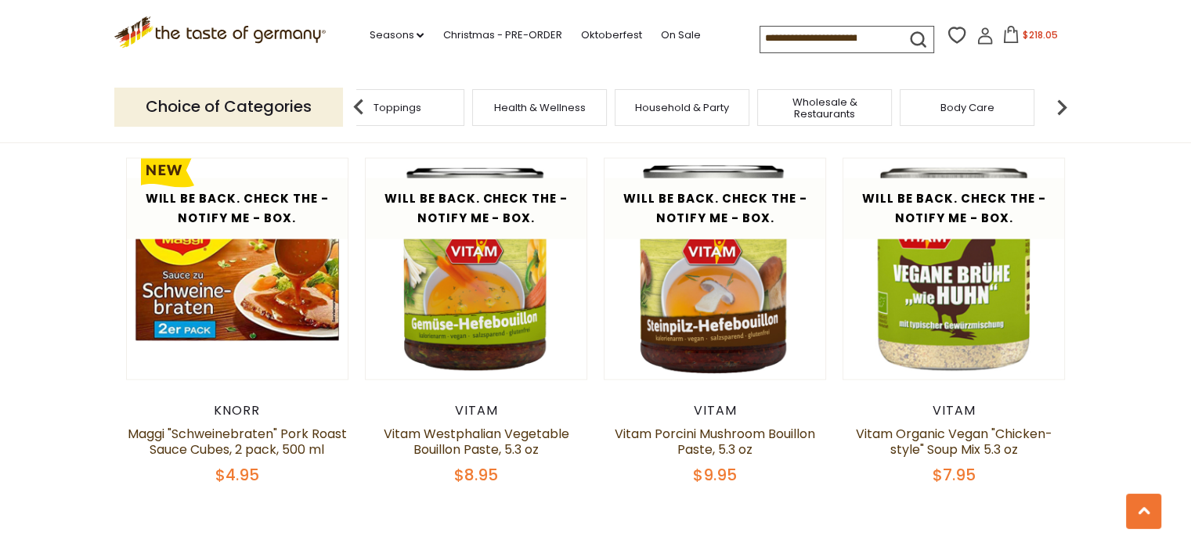
click at [1063, 106] on img at bounding box center [1061, 107] width 31 height 31
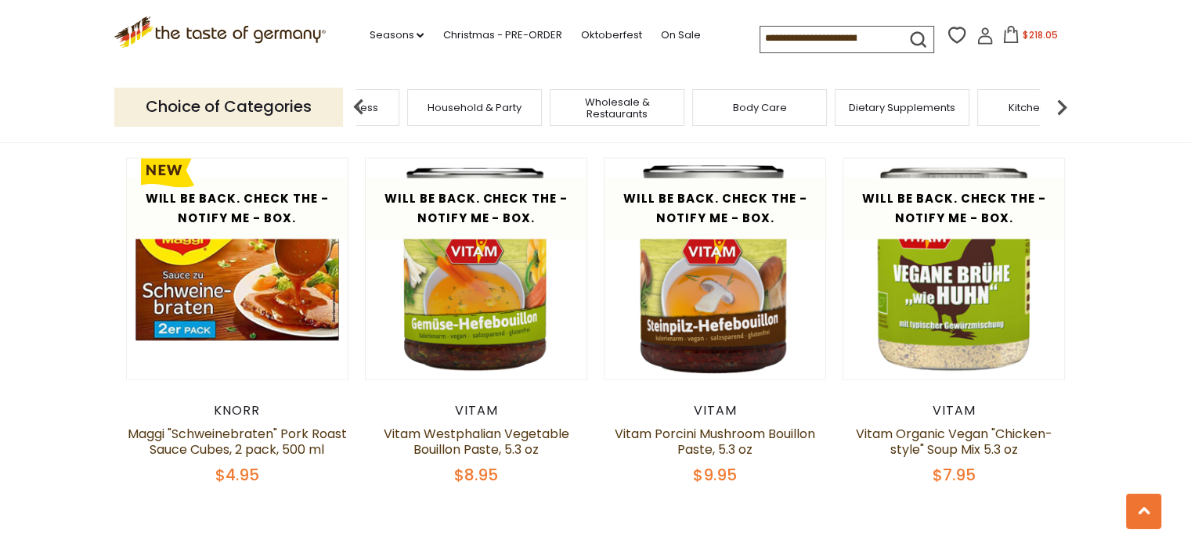
click at [1063, 106] on img at bounding box center [1061, 107] width 31 height 31
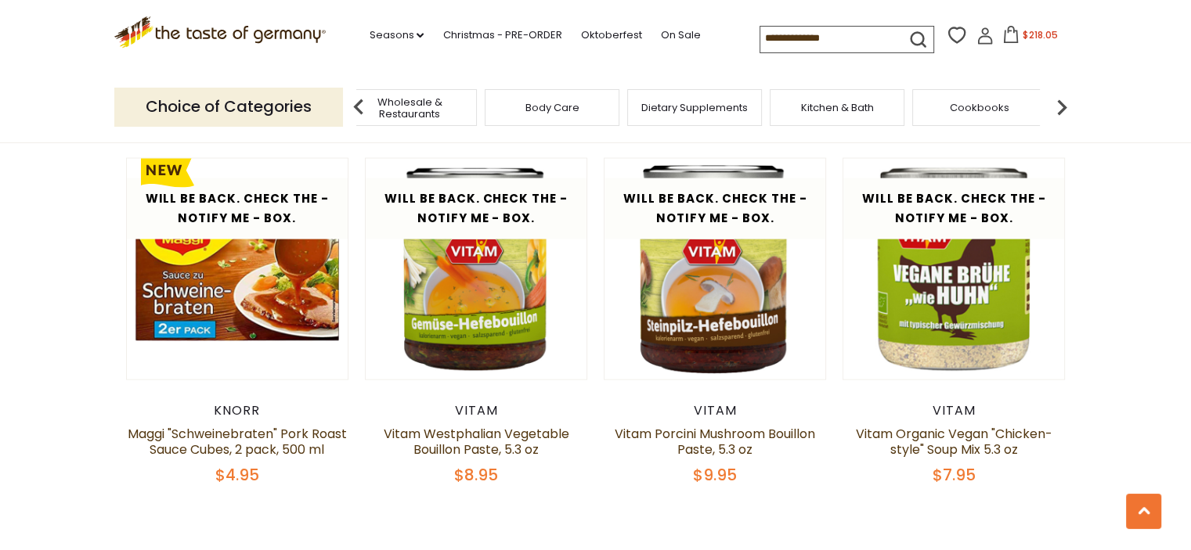
click at [1063, 106] on img at bounding box center [1061, 107] width 31 height 31
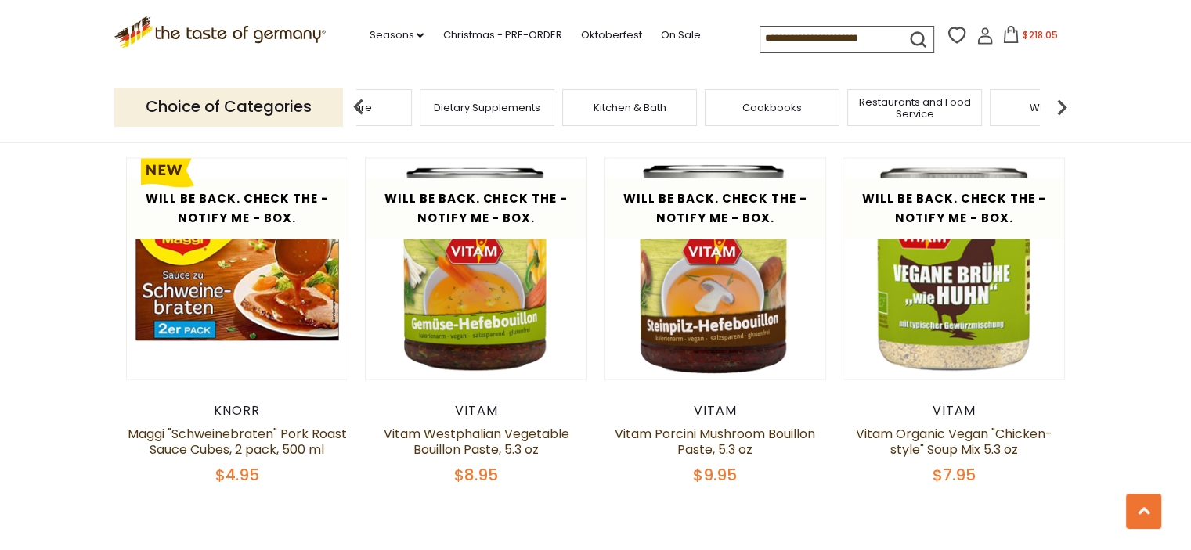
click at [1063, 106] on img at bounding box center [1061, 107] width 31 height 31
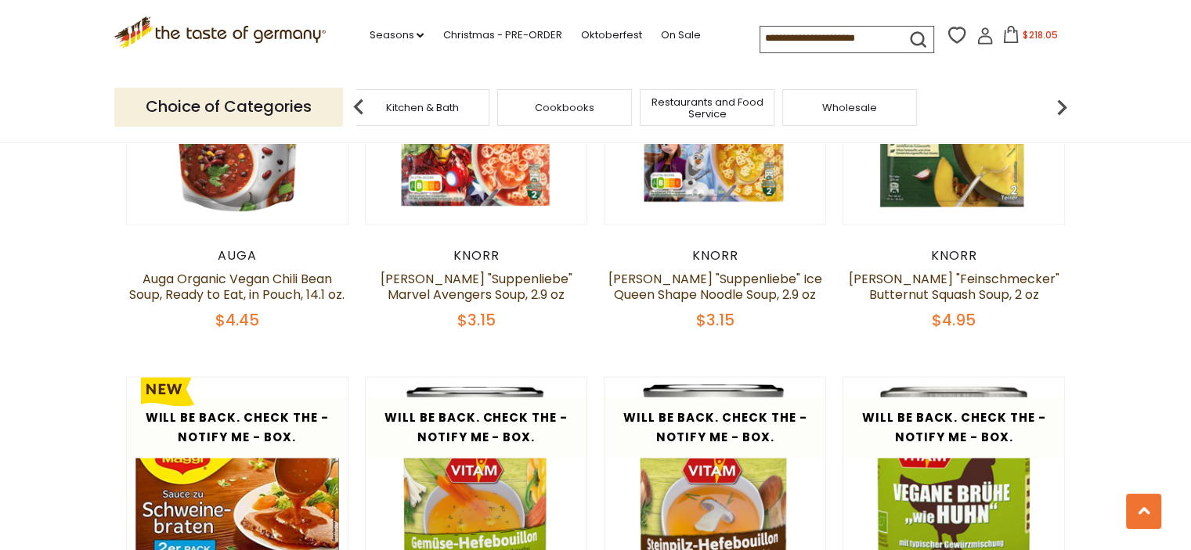
scroll to position [2750, 0]
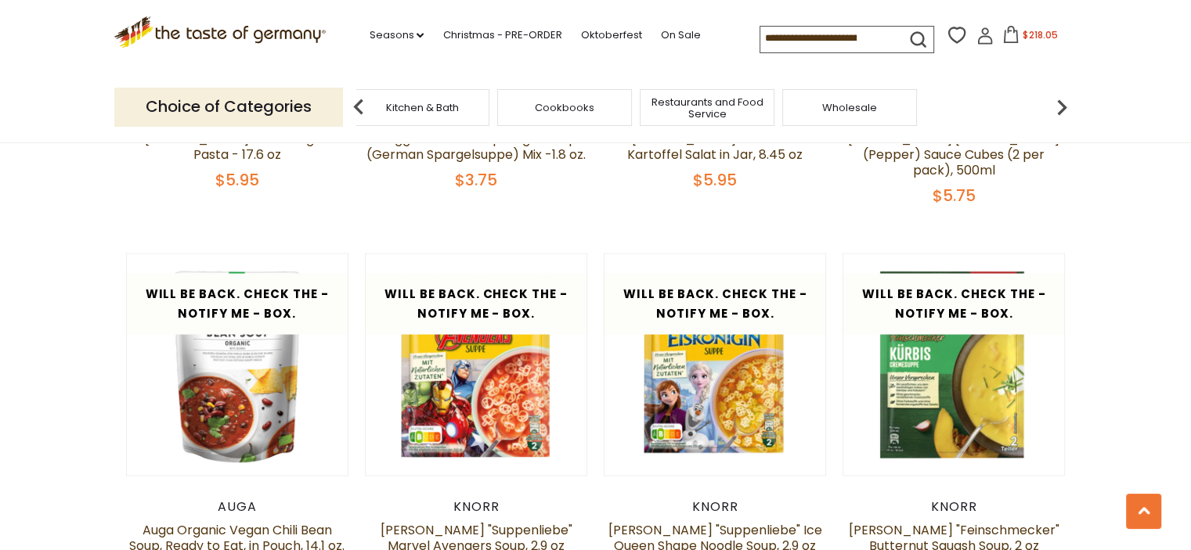
click at [1004, 34] on icon at bounding box center [1010, 34] width 17 height 17
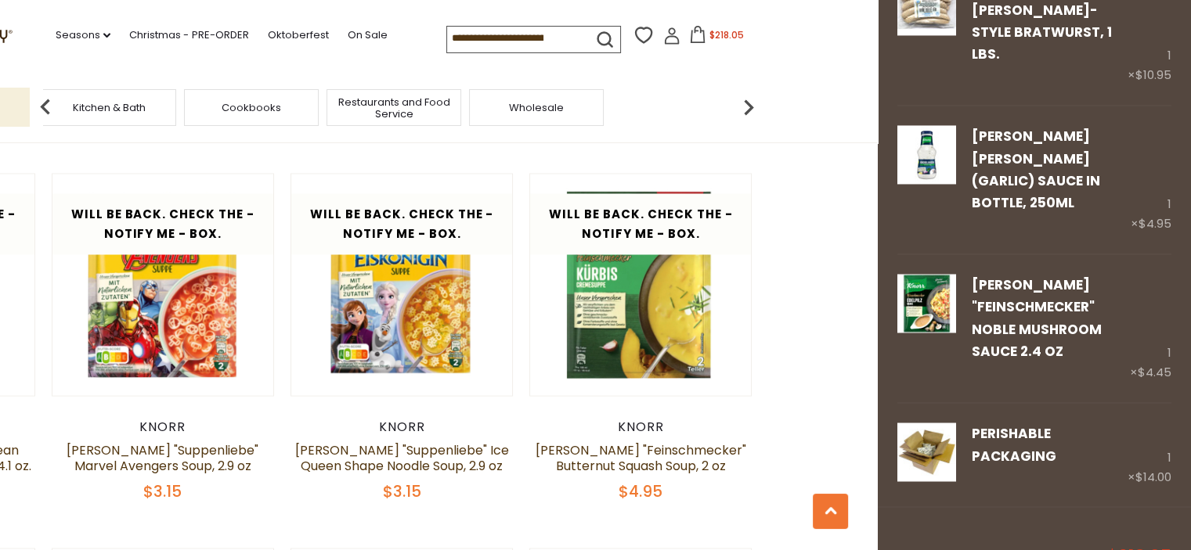
scroll to position [2906, 0]
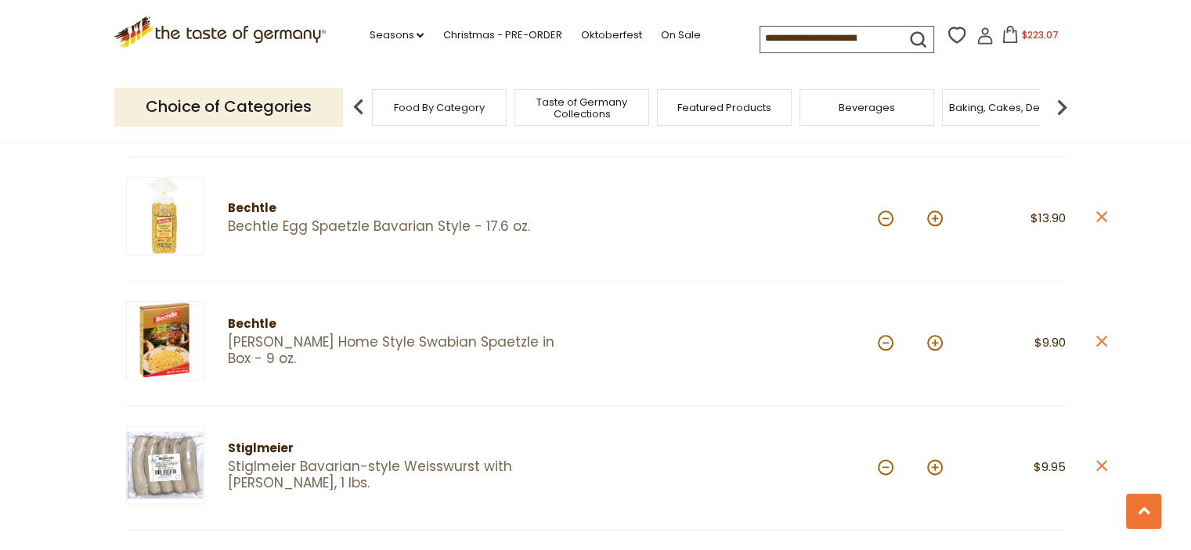
scroll to position [1957, 0]
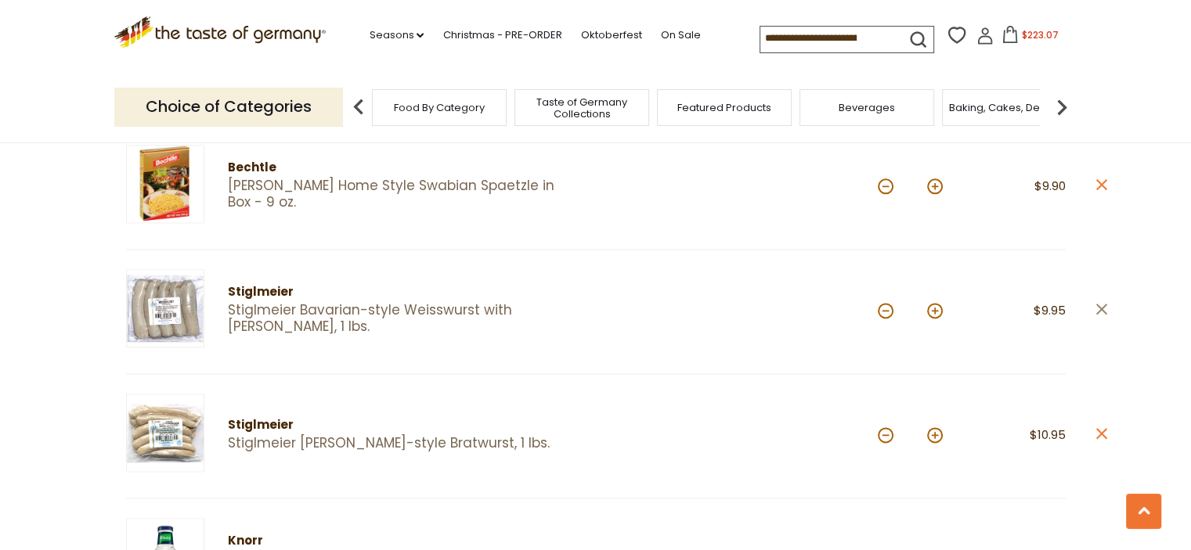
click at [1099, 303] on icon at bounding box center [1100, 308] width 11 height 11
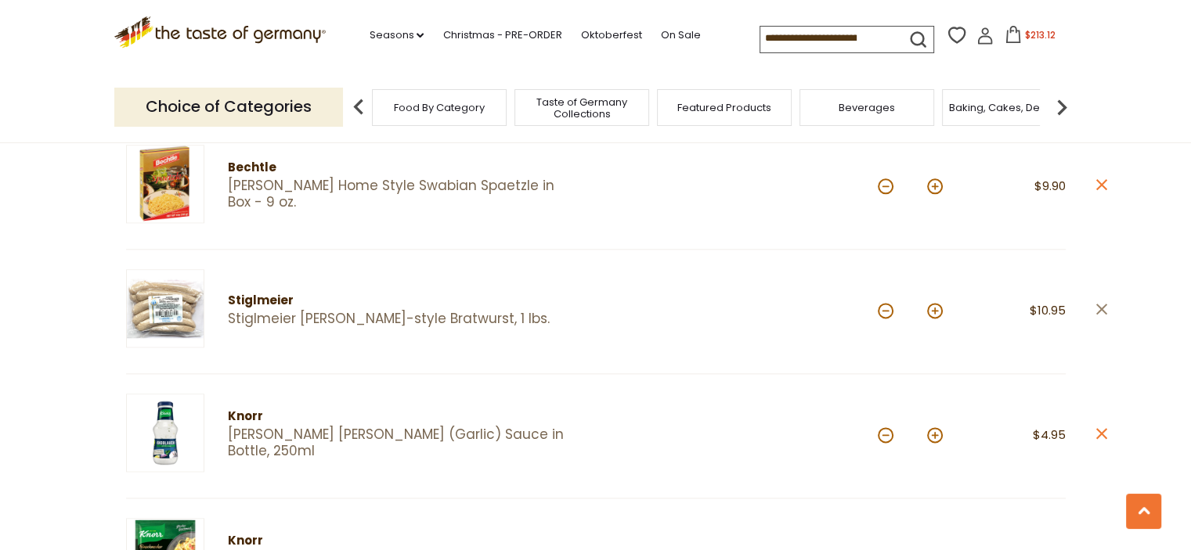
click at [1101, 303] on icon at bounding box center [1100, 308] width 11 height 11
click at [886, 303] on button at bounding box center [886, 311] width 16 height 16
type input "*"
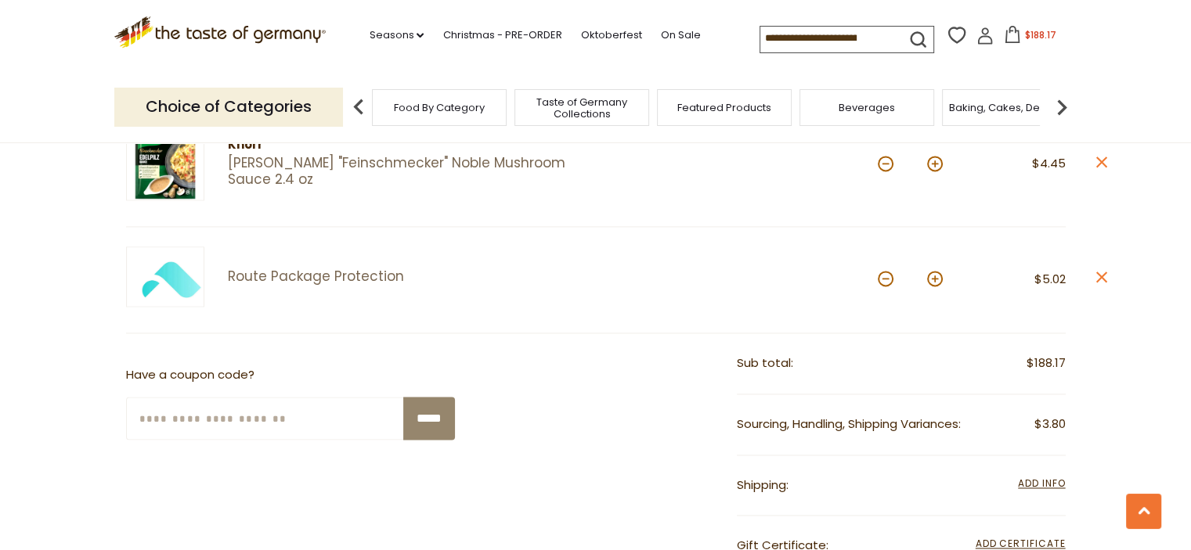
scroll to position [2270, 0]
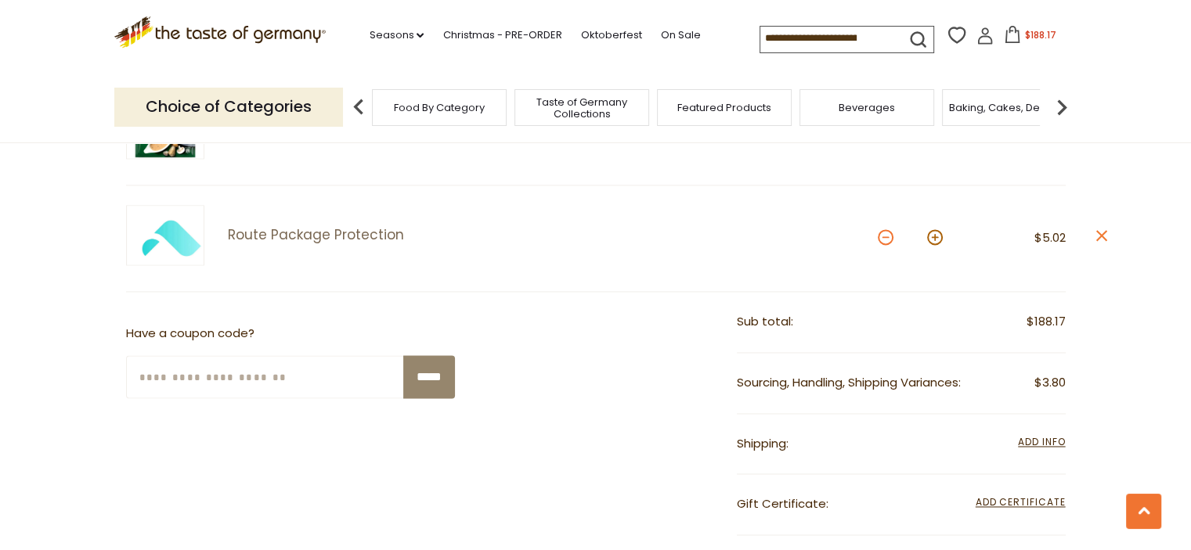
click at [885, 229] on button at bounding box center [886, 237] width 16 height 16
type input "*"
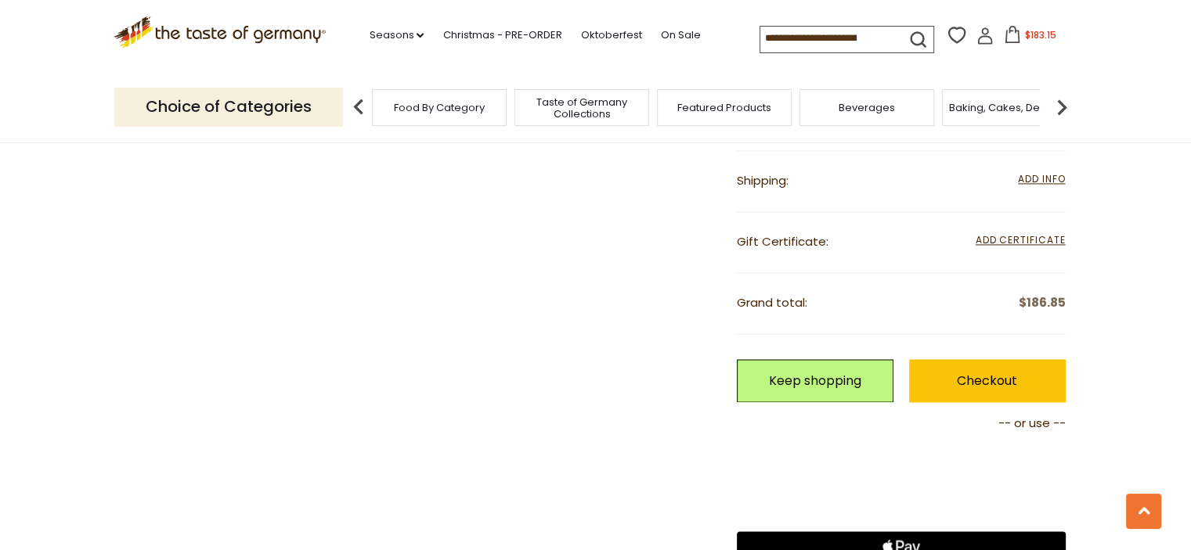
scroll to position [2349, 0]
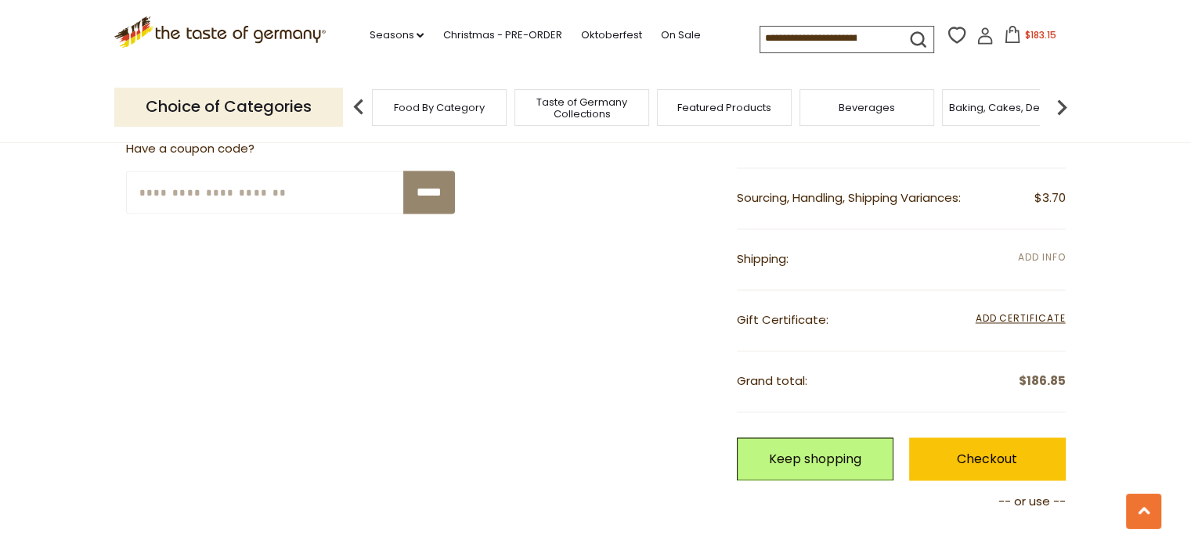
click at [1050, 251] on span "Add Info" at bounding box center [1041, 257] width 47 height 13
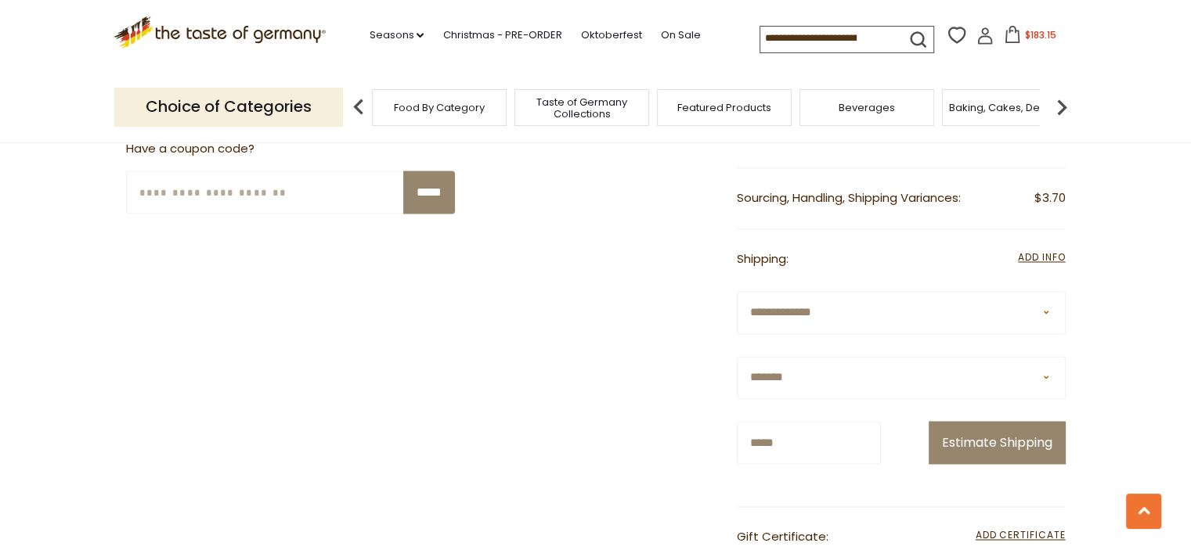
click at [948, 307] on select "**********" at bounding box center [901, 312] width 329 height 43
click at [855, 371] on select "**********" at bounding box center [901, 377] width 329 height 43
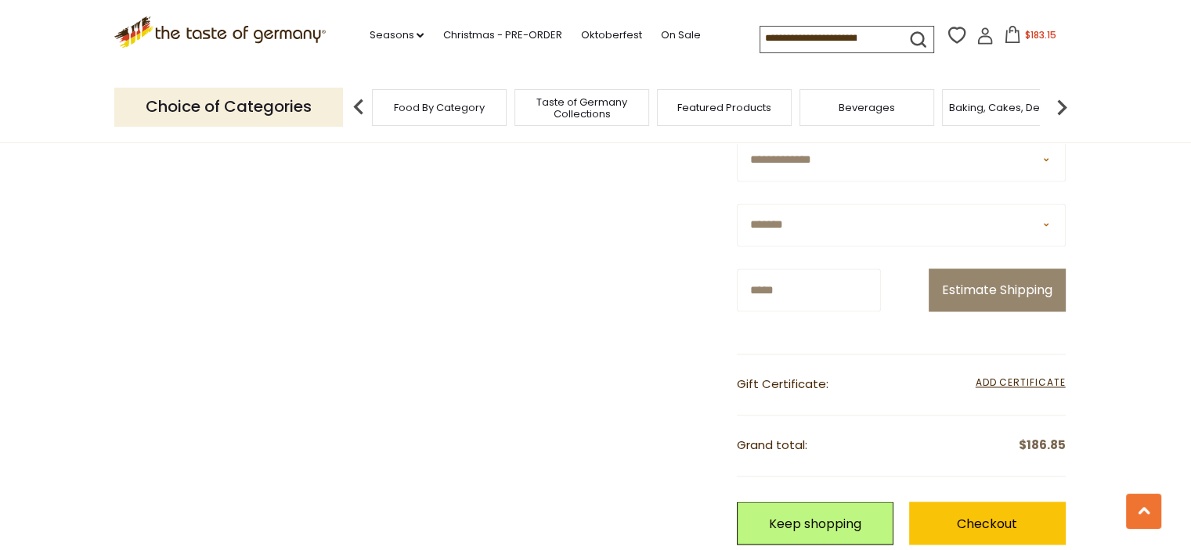
scroll to position [2505, 0]
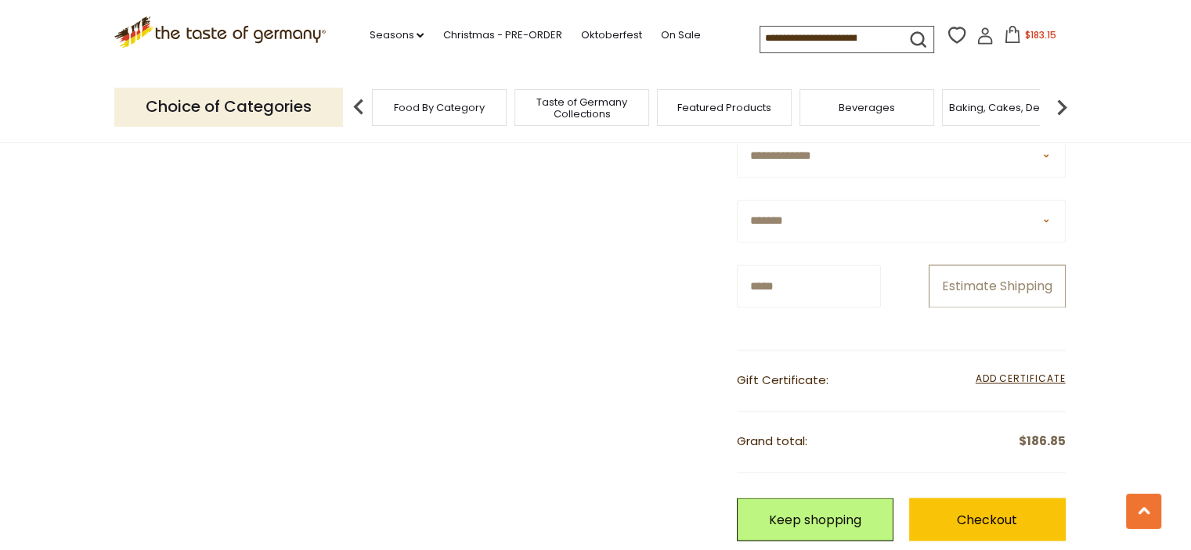
click at [1002, 278] on button "Estimate Shipping" at bounding box center [997, 286] width 137 height 43
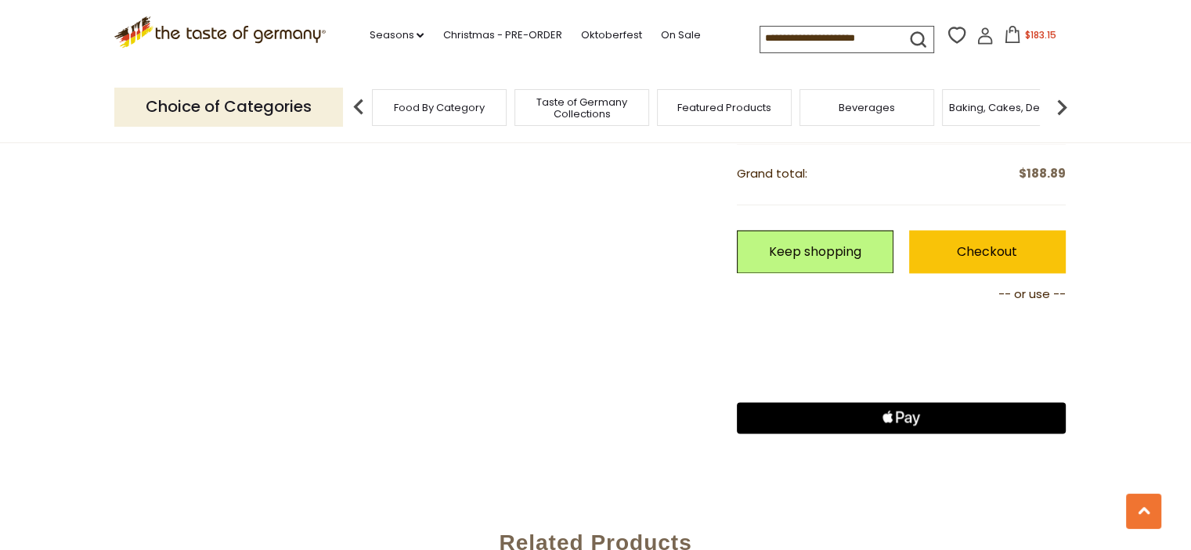
scroll to position [2584, 0]
